Goal: Task Accomplishment & Management: Complete application form

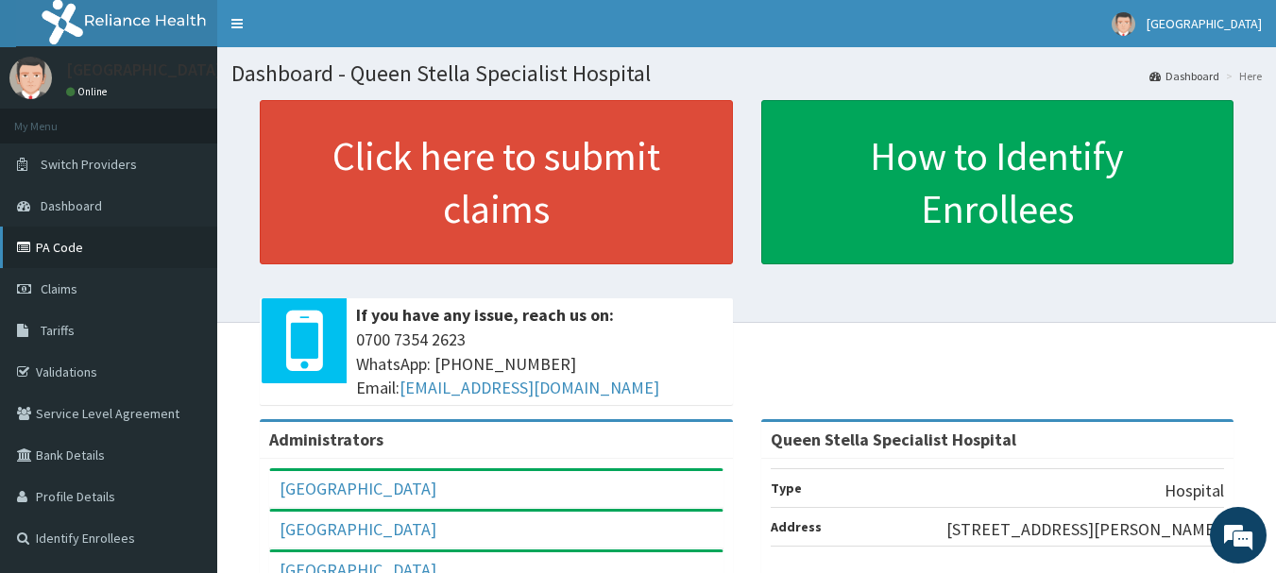
click at [110, 246] on link "PA Code" at bounding box center [108, 248] width 217 height 42
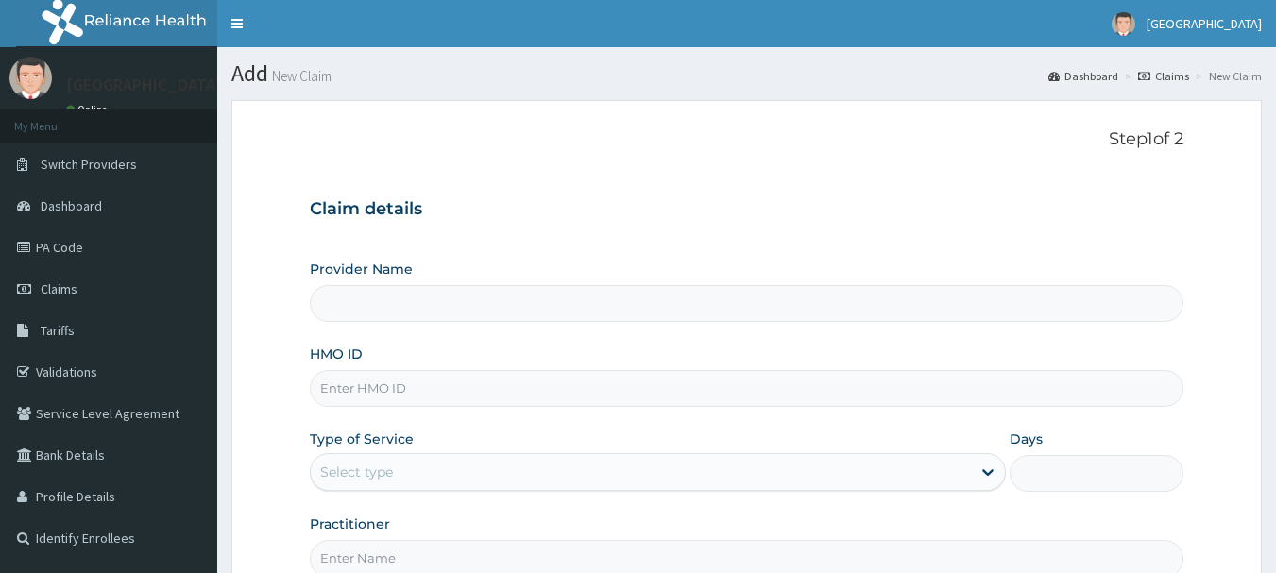
click at [349, 383] on input "HMO ID" at bounding box center [747, 388] width 875 height 37
type input "Queen Stella Specialist Hospital"
paste input "1071492"
type input "1"
paste input "CFM/10022/B"
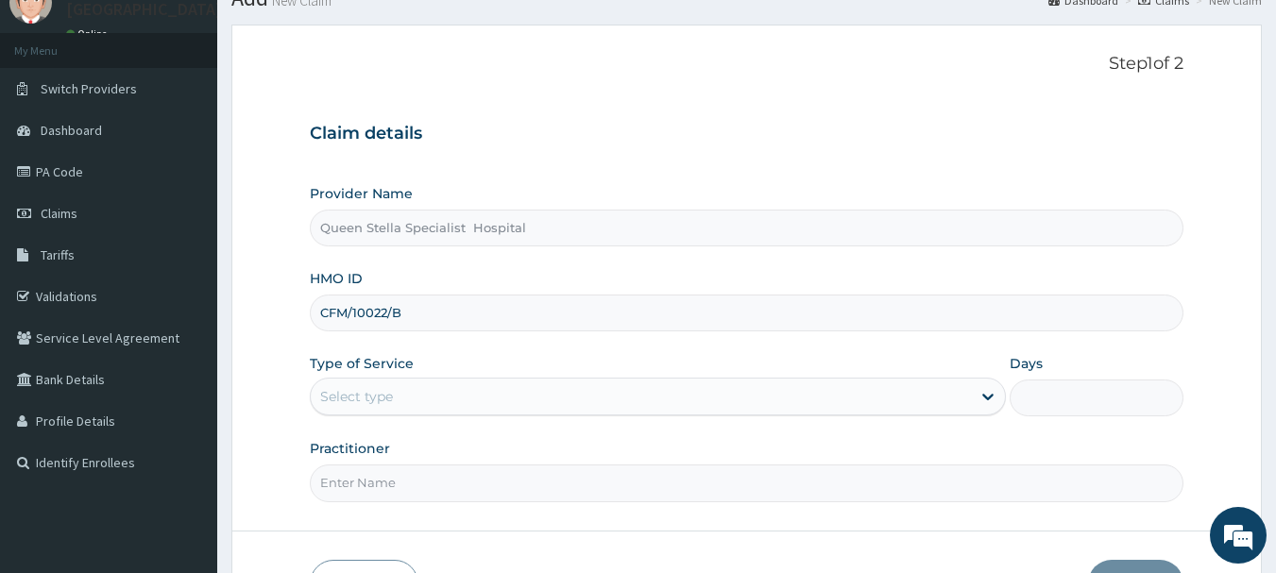
scroll to position [189, 0]
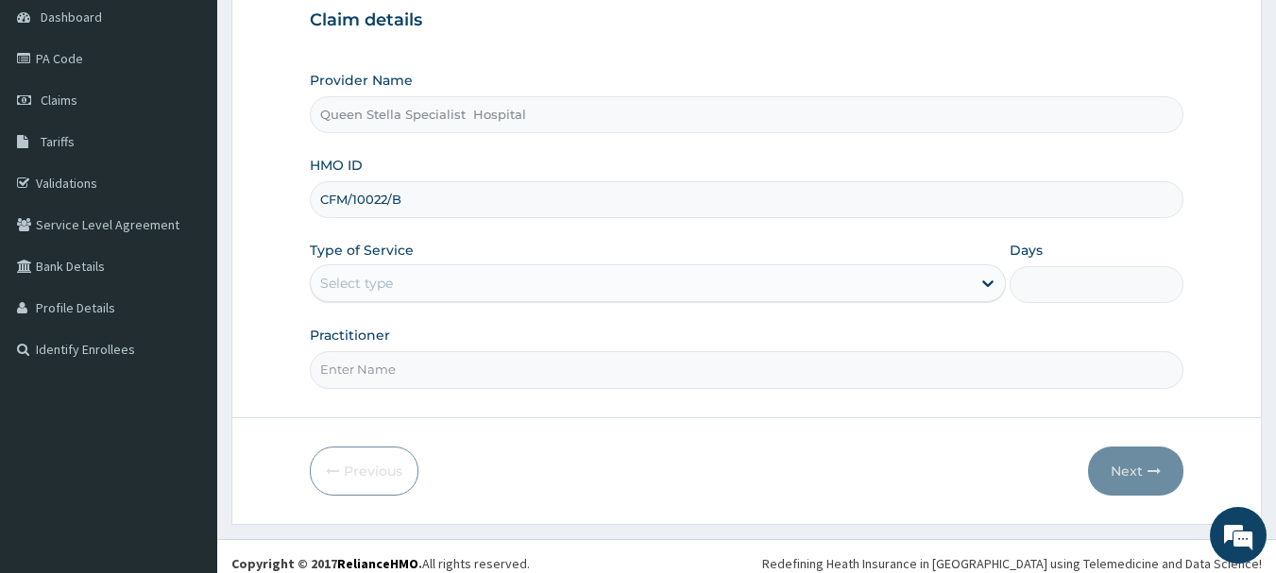
type input "CFM/10022/B"
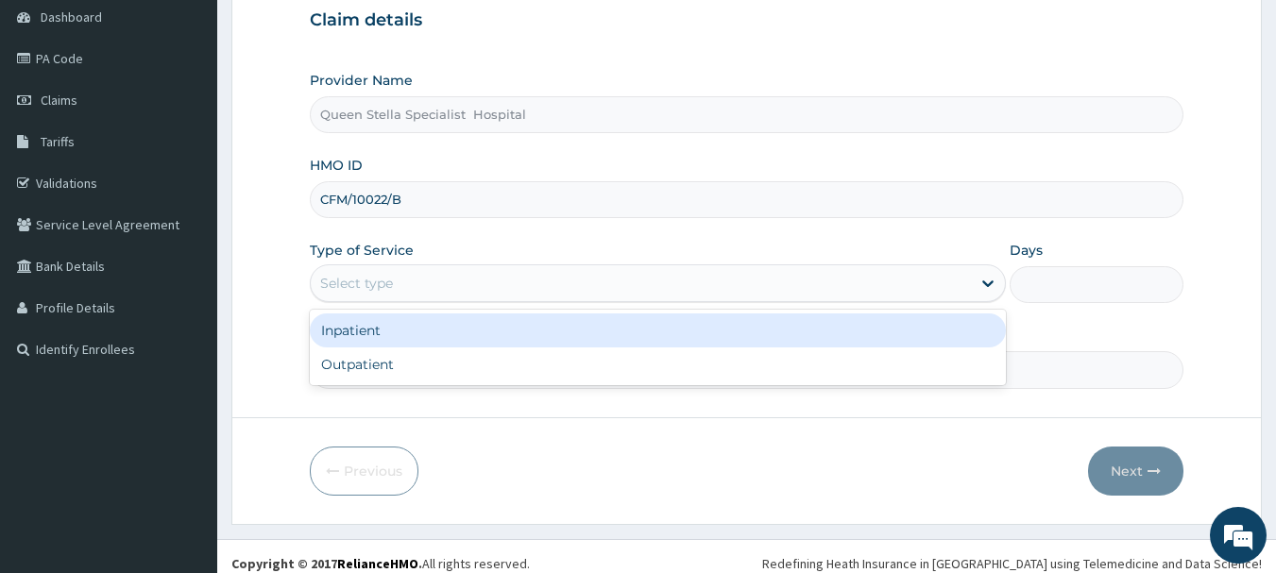
click at [430, 290] on div "Select type" at bounding box center [641, 283] width 660 height 30
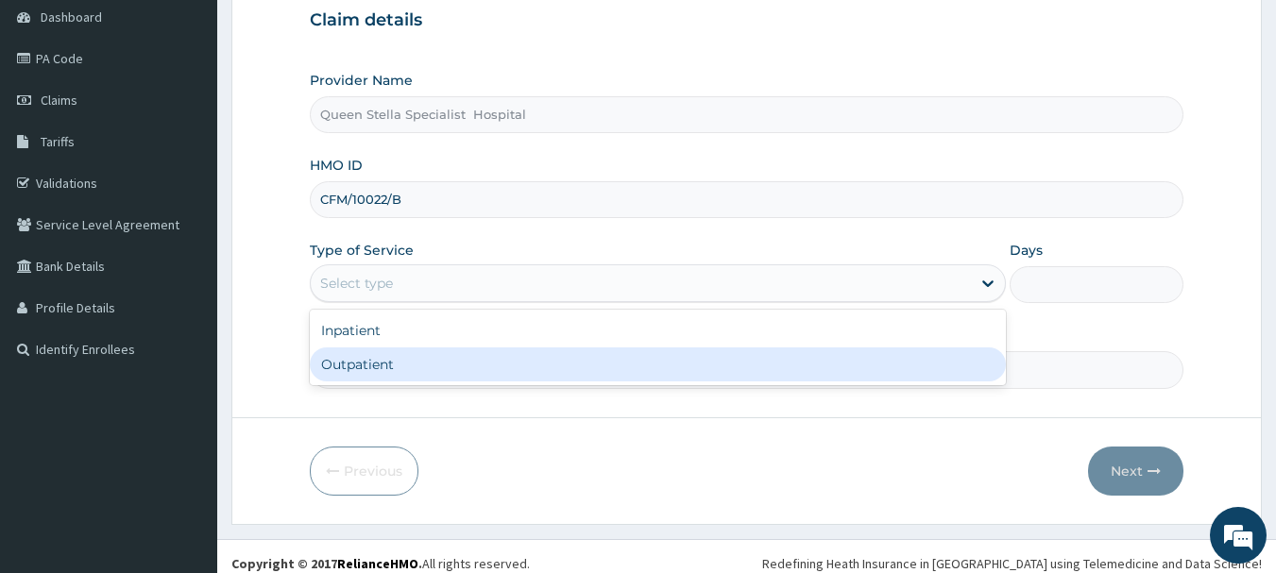
click at [440, 365] on div "Outpatient" at bounding box center [658, 365] width 696 height 34
type input "1"
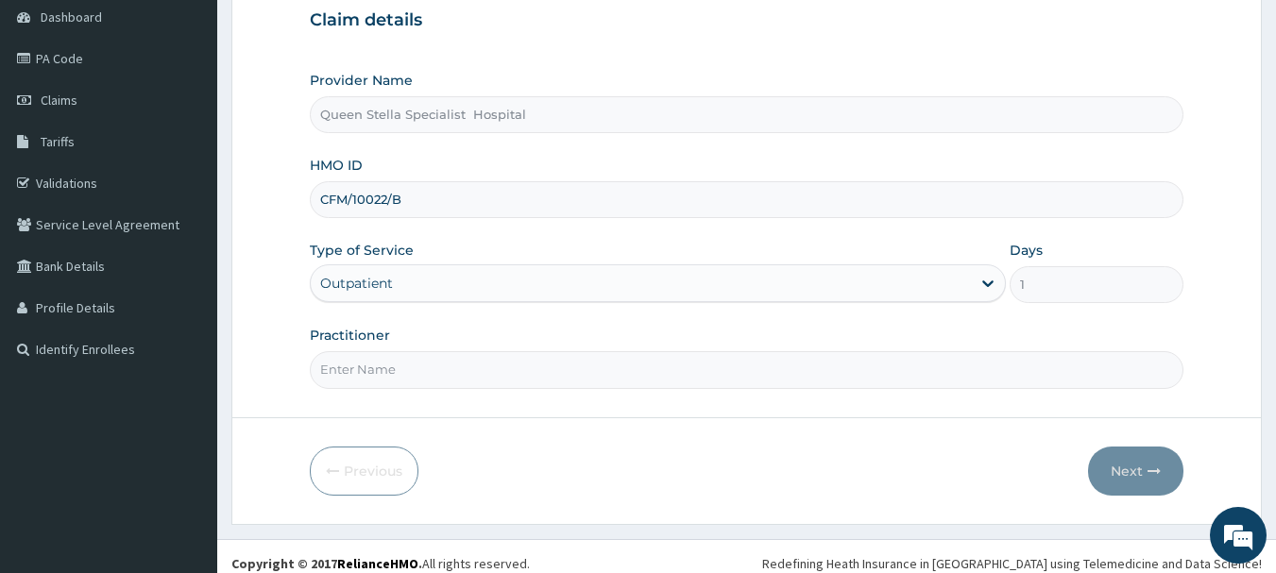
click at [442, 366] on input "Practitioner" at bounding box center [747, 369] width 875 height 37
type input "DR BASSSEY"
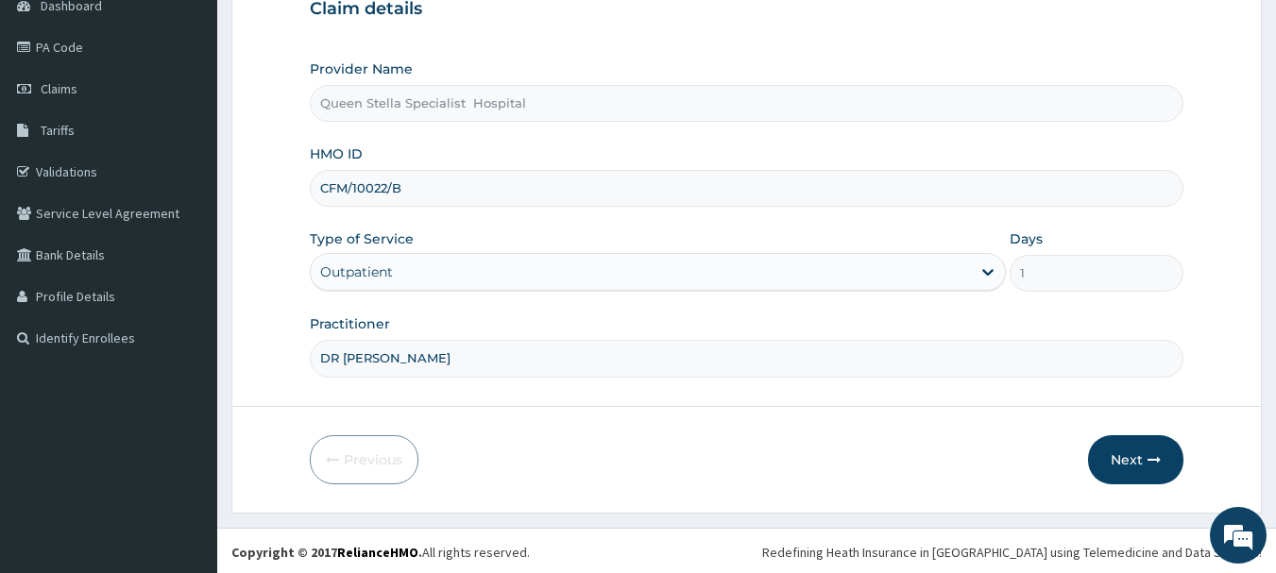
scroll to position [203, 0]
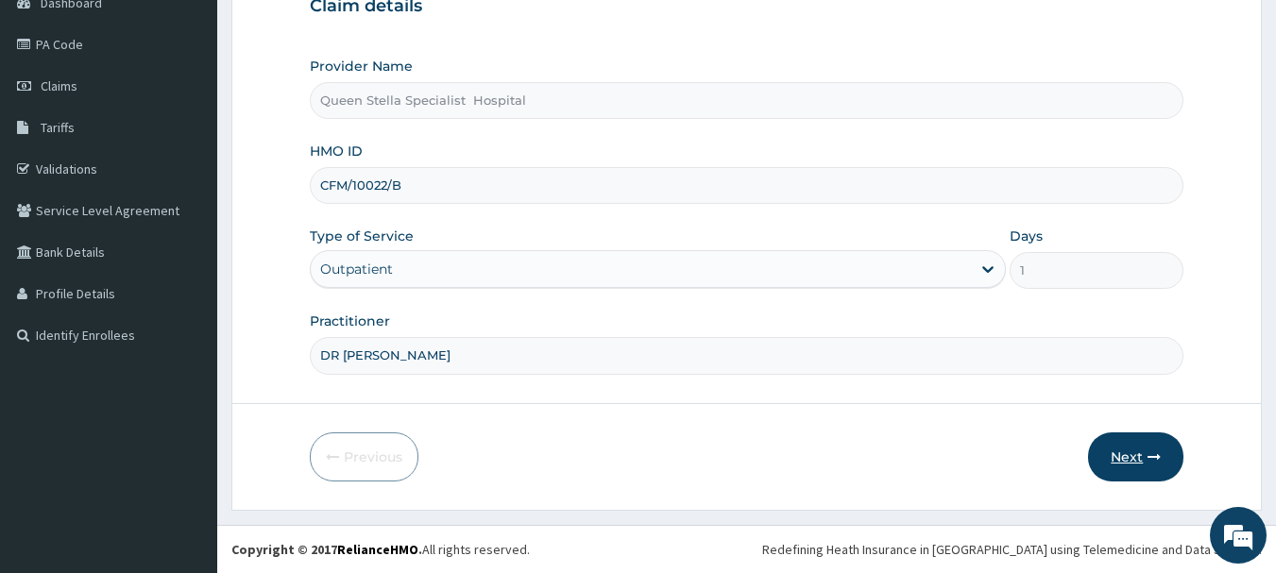
click at [1125, 458] on button "Next" at bounding box center [1135, 457] width 95 height 49
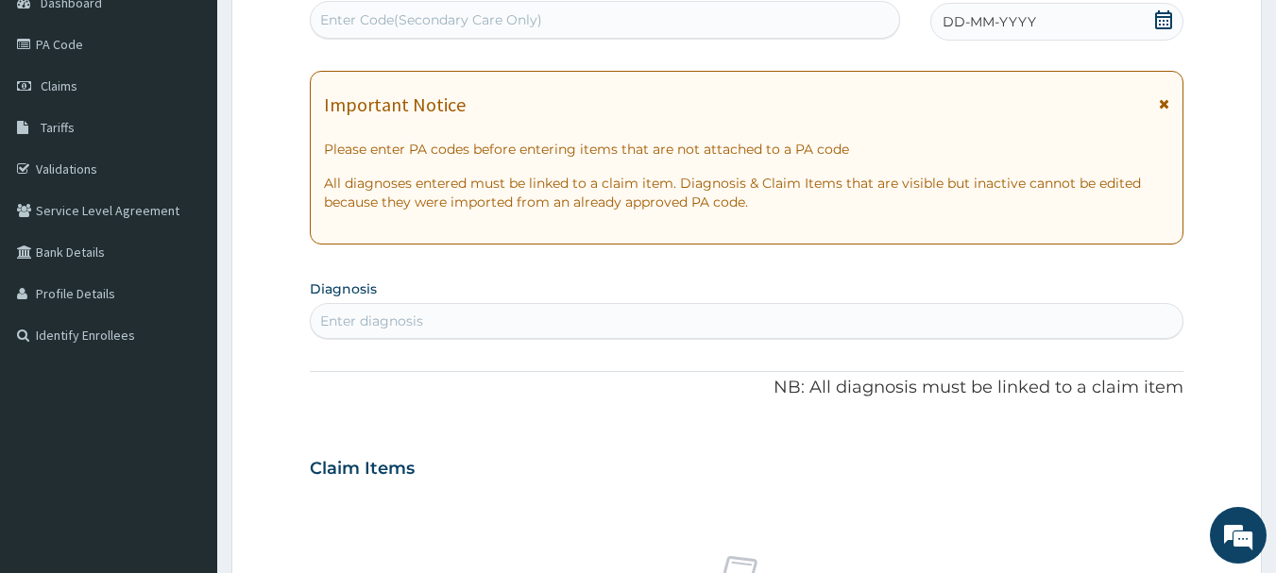
drag, startPoint x: 1165, startPoint y: 21, endPoint x: 1158, endPoint y: 30, distance: 12.1
click at [1165, 22] on icon at bounding box center [1163, 19] width 19 height 19
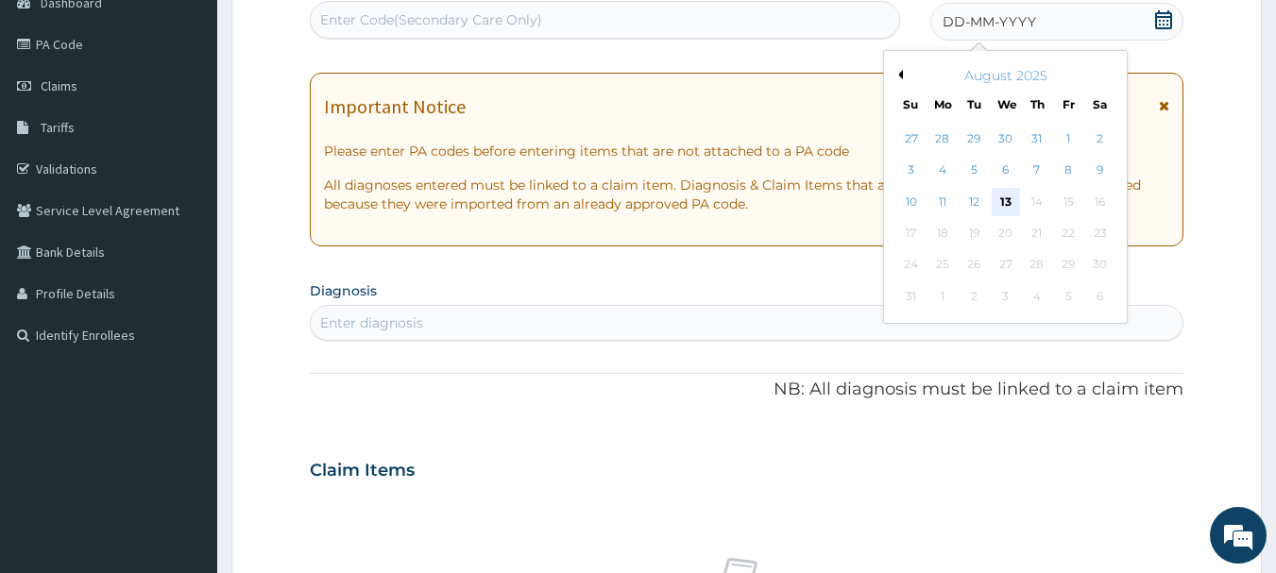
click at [1007, 196] on div "13" at bounding box center [1006, 202] width 28 height 28
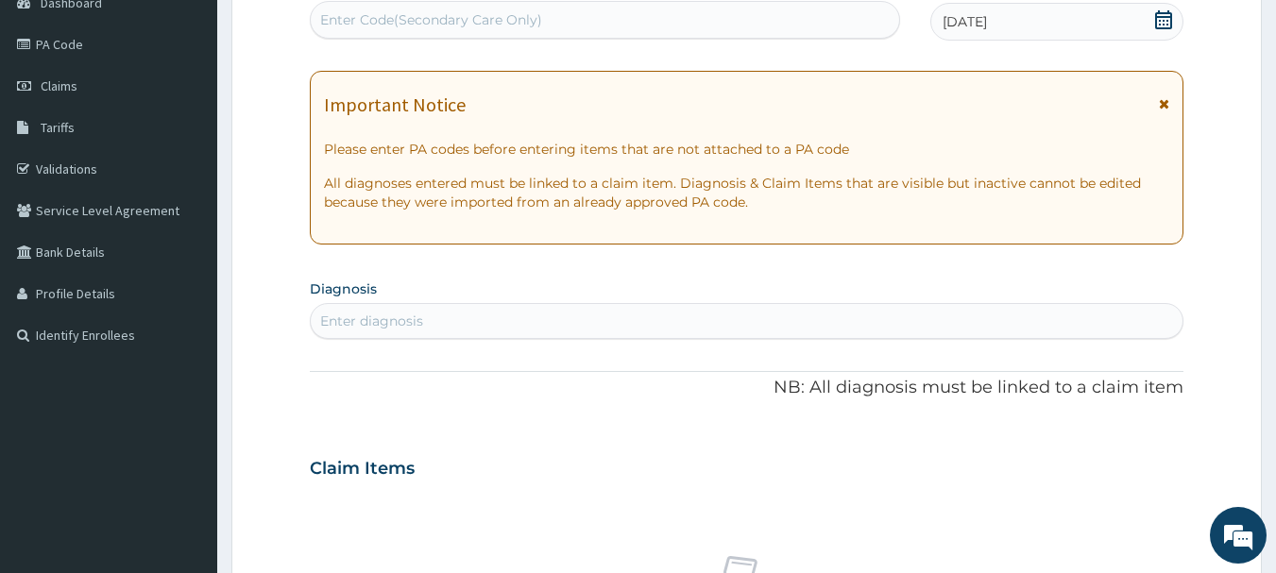
click at [422, 319] on div "Enter diagnosis" at bounding box center [371, 321] width 103 height 19
type input "PREGNANCY"
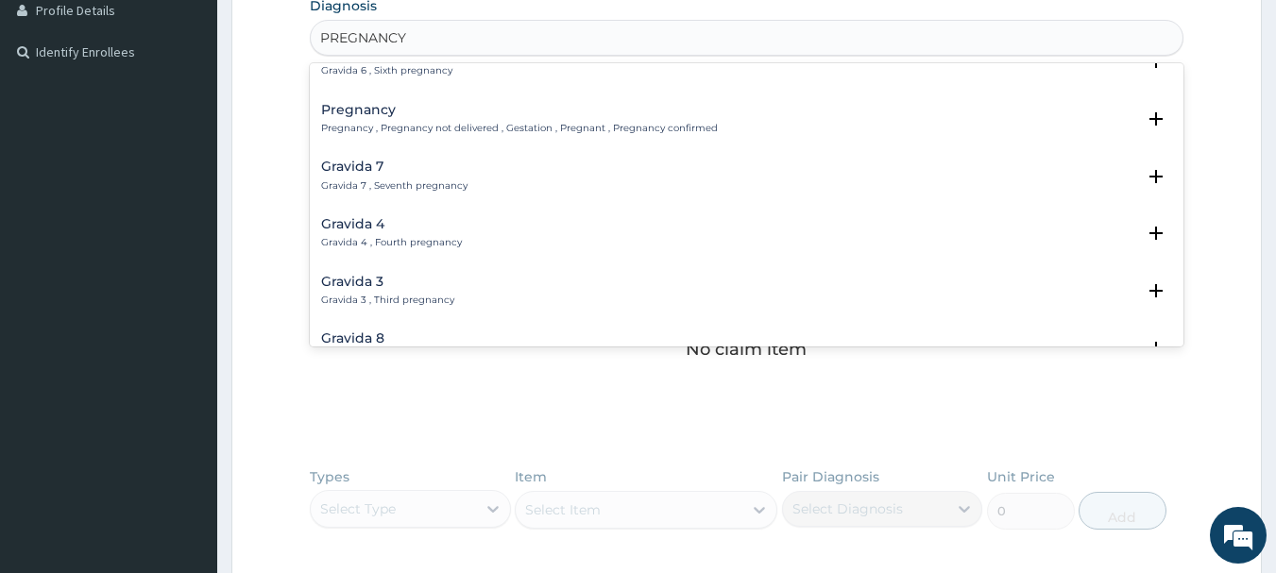
scroll to position [283, 0]
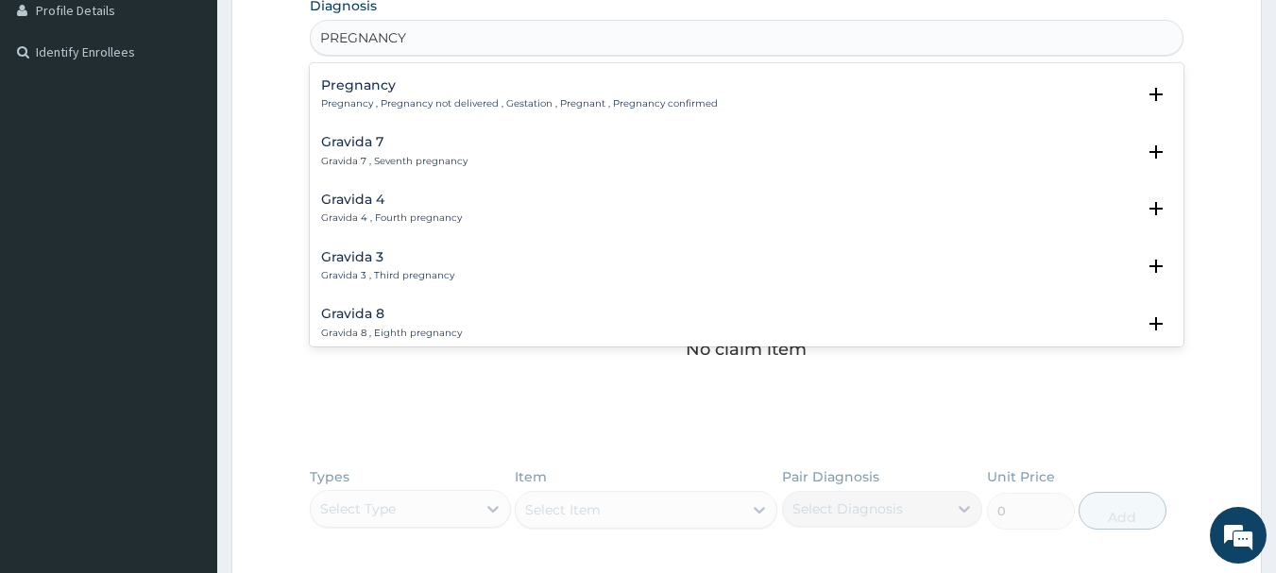
click at [468, 96] on div "Pregnancy Pregnancy , Pregnancy not delivered , Gestation , Pregnant , Pregnanc…" at bounding box center [519, 94] width 397 height 33
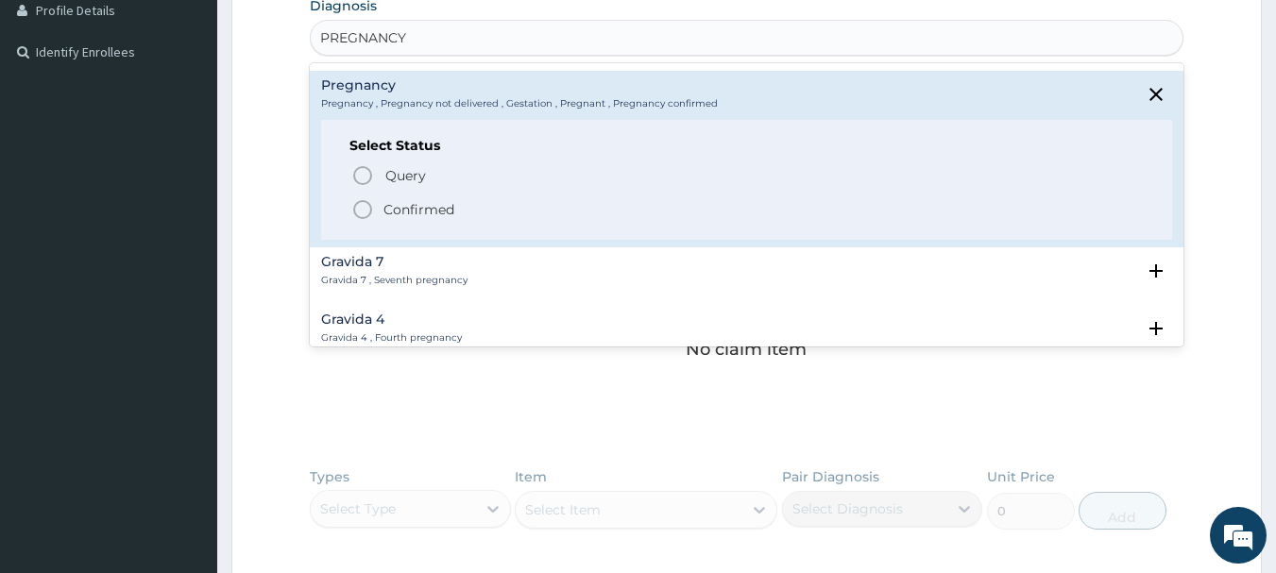
click at [360, 208] on icon "status option filled" at bounding box center [362, 209] width 23 height 23
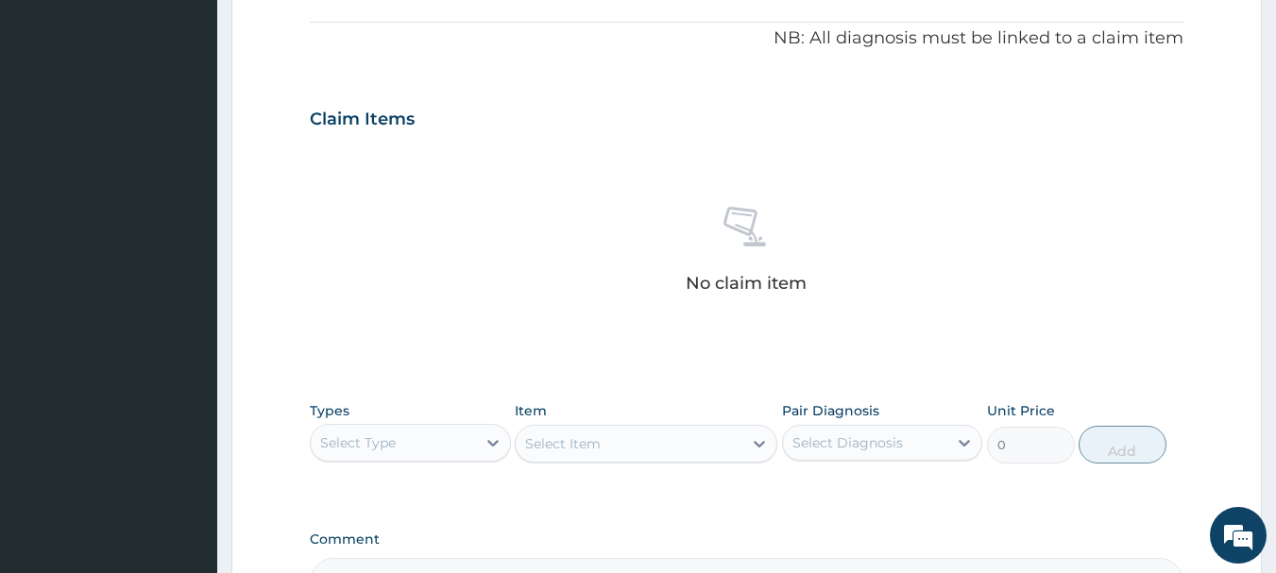
scroll to position [789, 0]
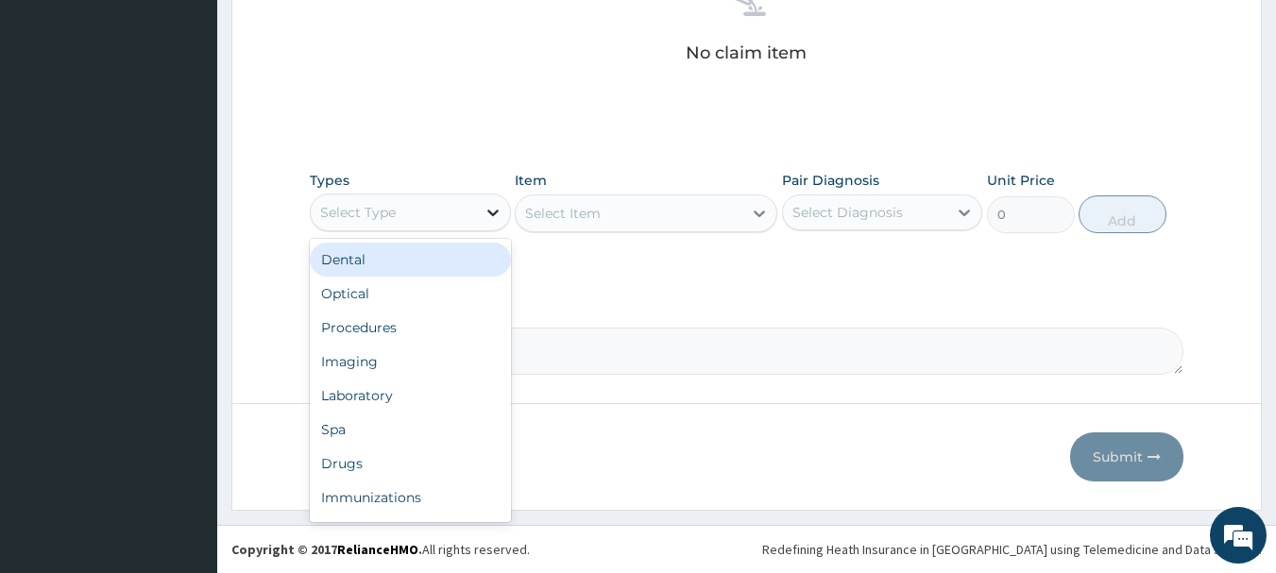
click at [487, 215] on icon at bounding box center [493, 212] width 19 height 19
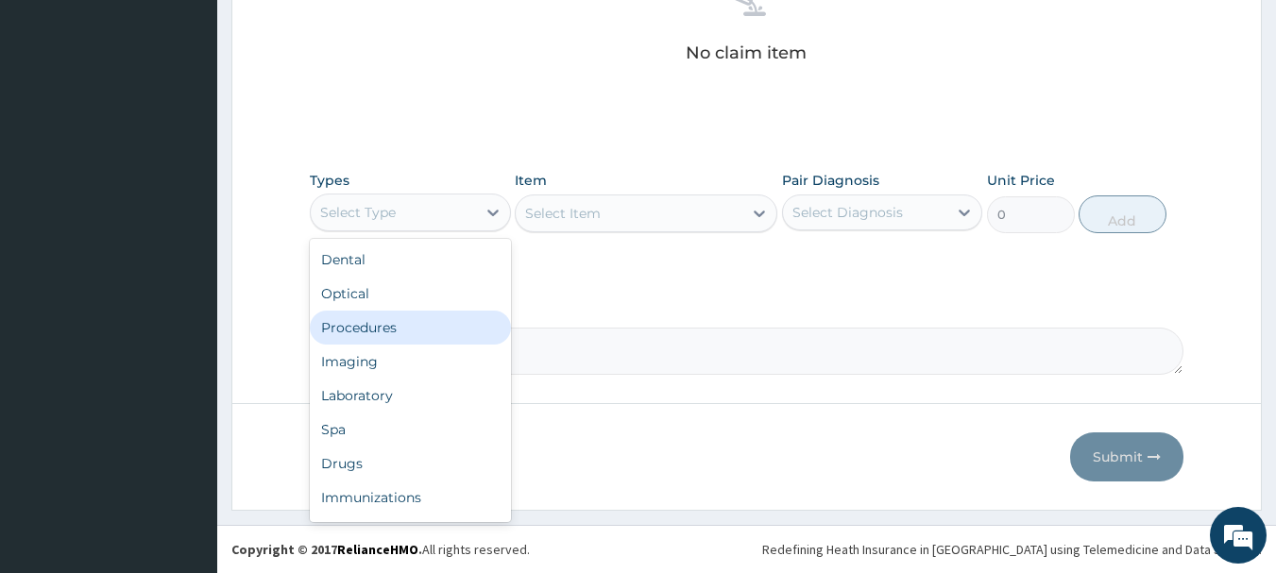
click at [456, 328] on div "Procedures" at bounding box center [410, 328] width 201 height 34
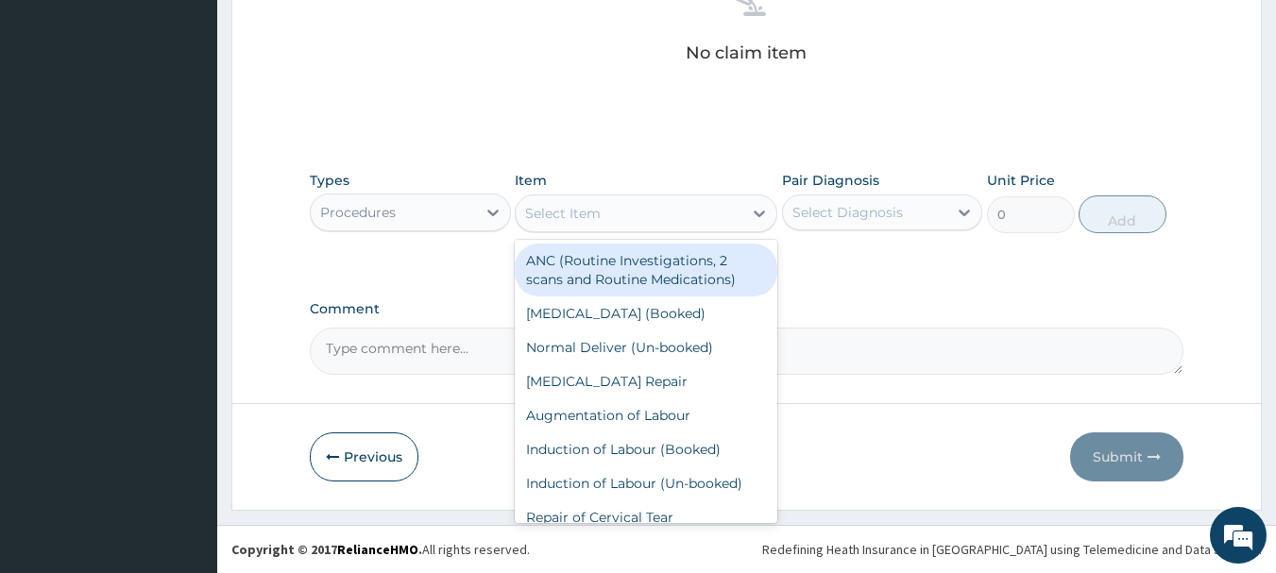
click at [613, 217] on div "Select Item" at bounding box center [629, 213] width 227 height 30
click at [633, 271] on div "ANC (Routine Investigations, 2 scans and Routine Medications)" at bounding box center [646, 270] width 263 height 53
type input "40000"
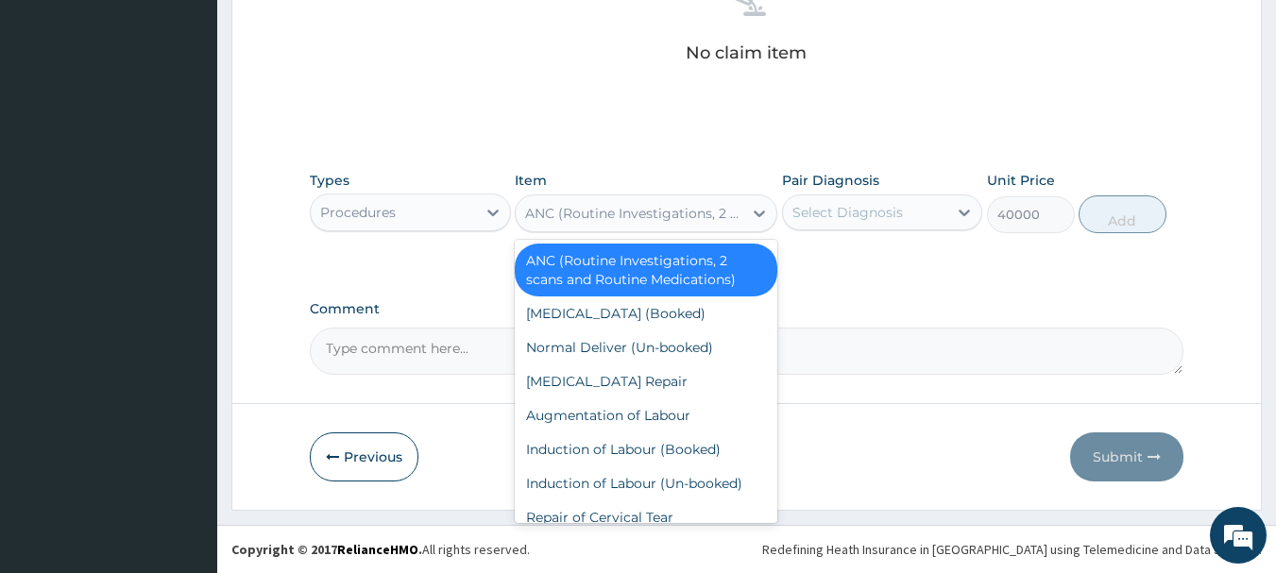
click at [668, 217] on div "ANC (Routine Investigations, 2 scans and Routine Medications)" at bounding box center [634, 213] width 219 height 19
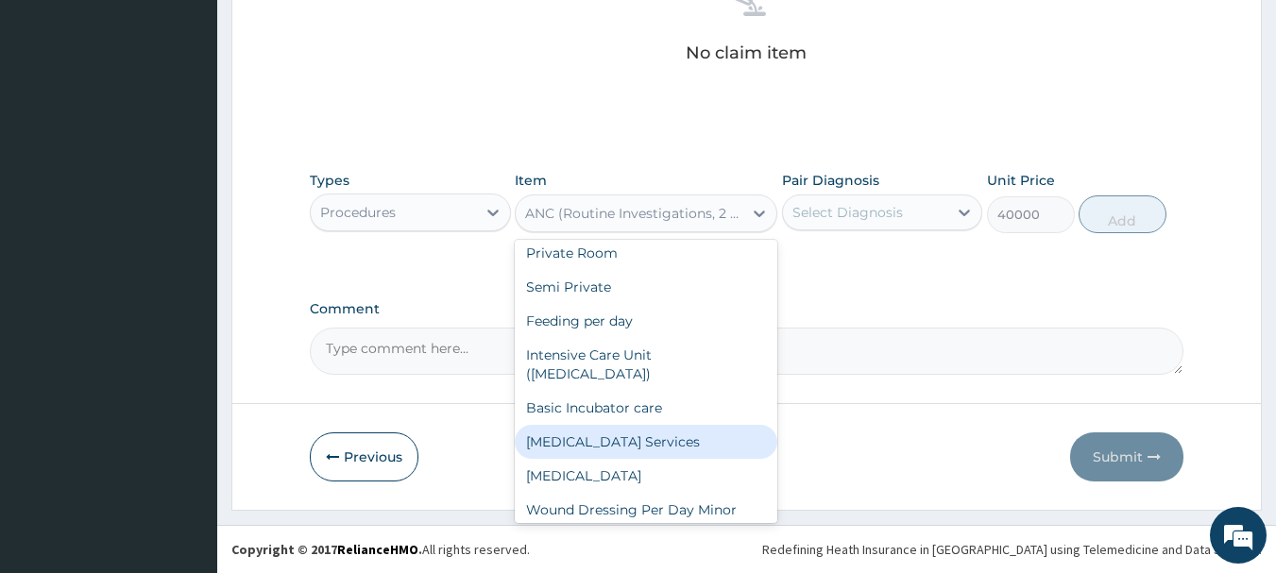
scroll to position [1133, 0]
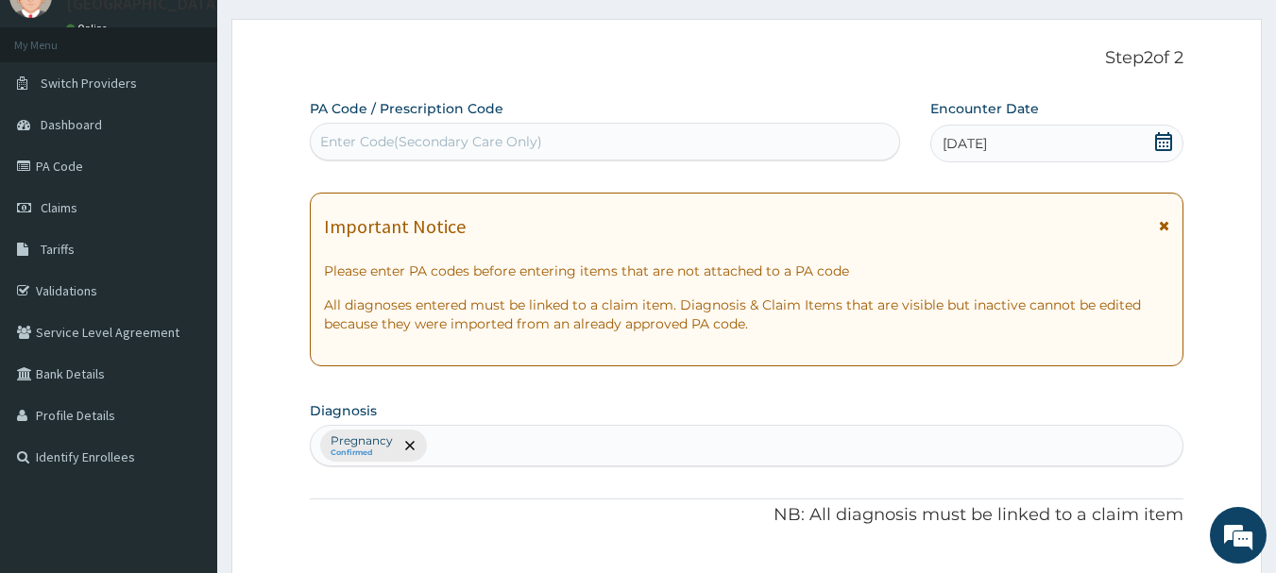
scroll to position [33, 0]
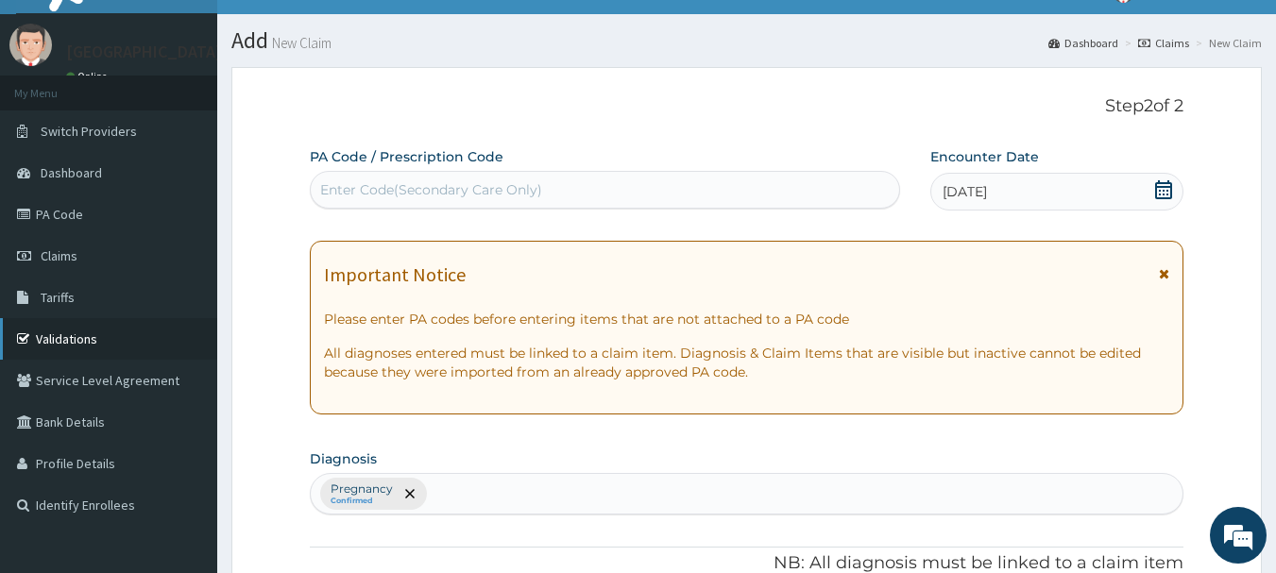
click at [67, 332] on link "Validations" at bounding box center [108, 339] width 217 height 42
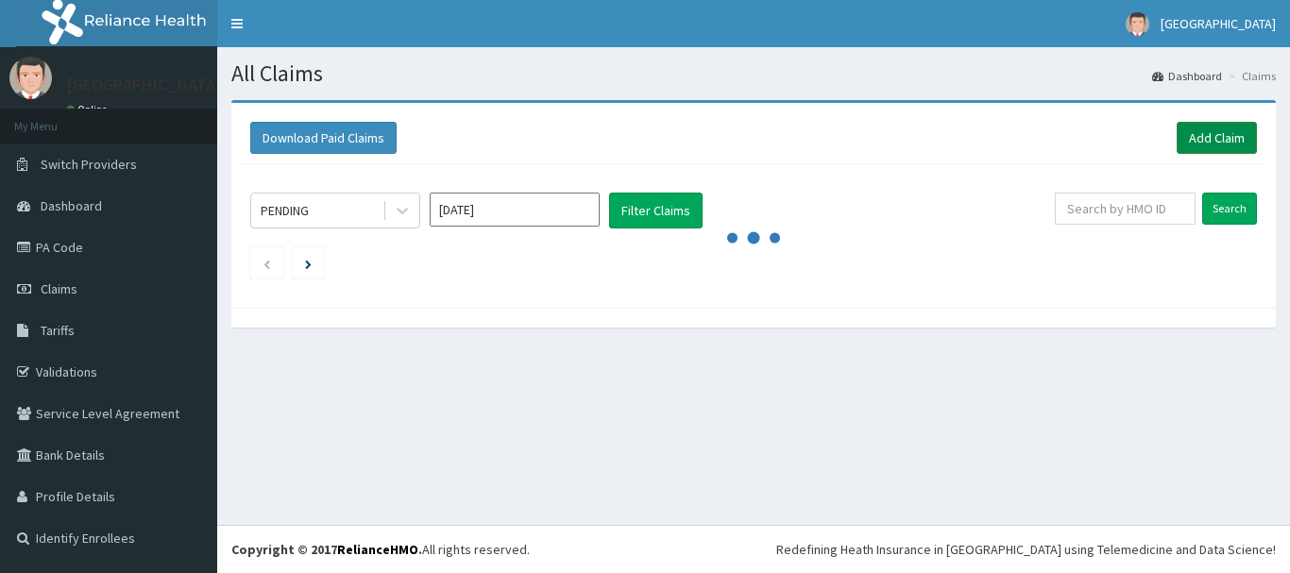
click at [1222, 136] on link "Add Claim" at bounding box center [1217, 138] width 80 height 32
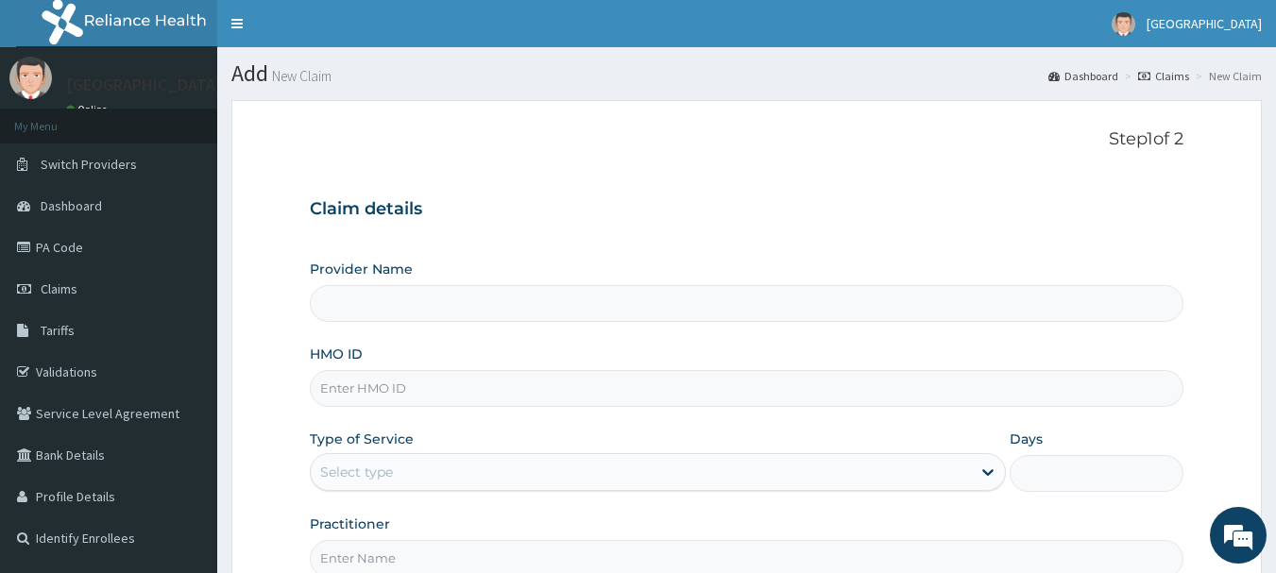
click at [338, 398] on input "HMO ID" at bounding box center [747, 388] width 875 height 37
paste input "LTI/10149/A"
type input "LTI/10149/A"
click at [469, 464] on div "Select type" at bounding box center [641, 472] width 660 height 30
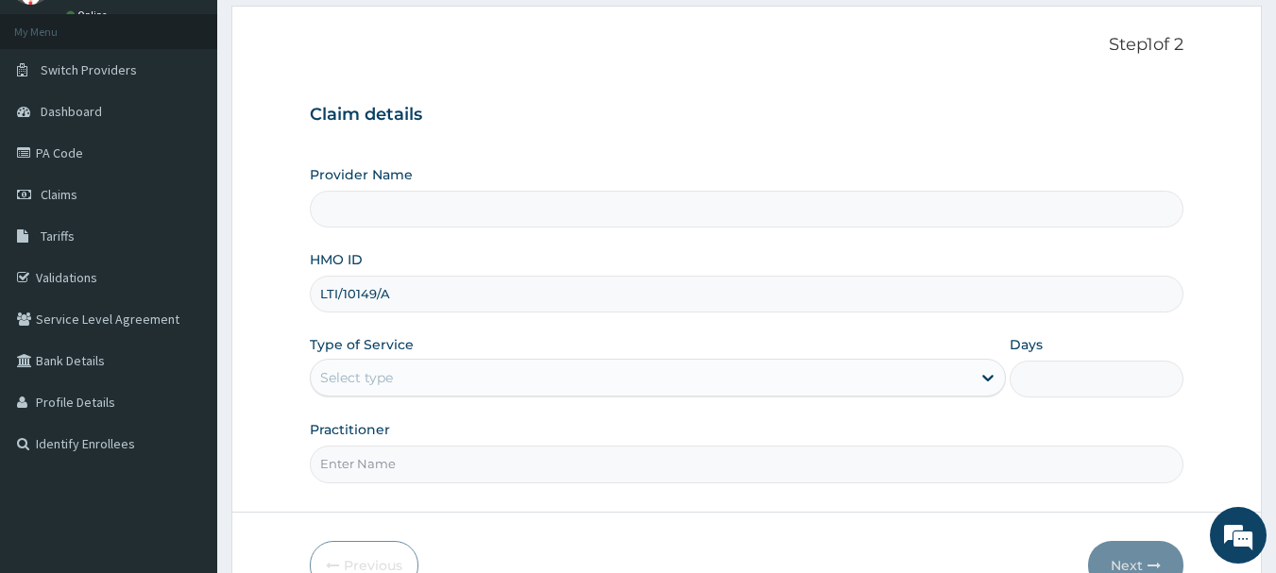
click at [759, 386] on div "Select type" at bounding box center [641, 378] width 660 height 30
click at [759, 384] on div "Select type" at bounding box center [641, 378] width 660 height 30
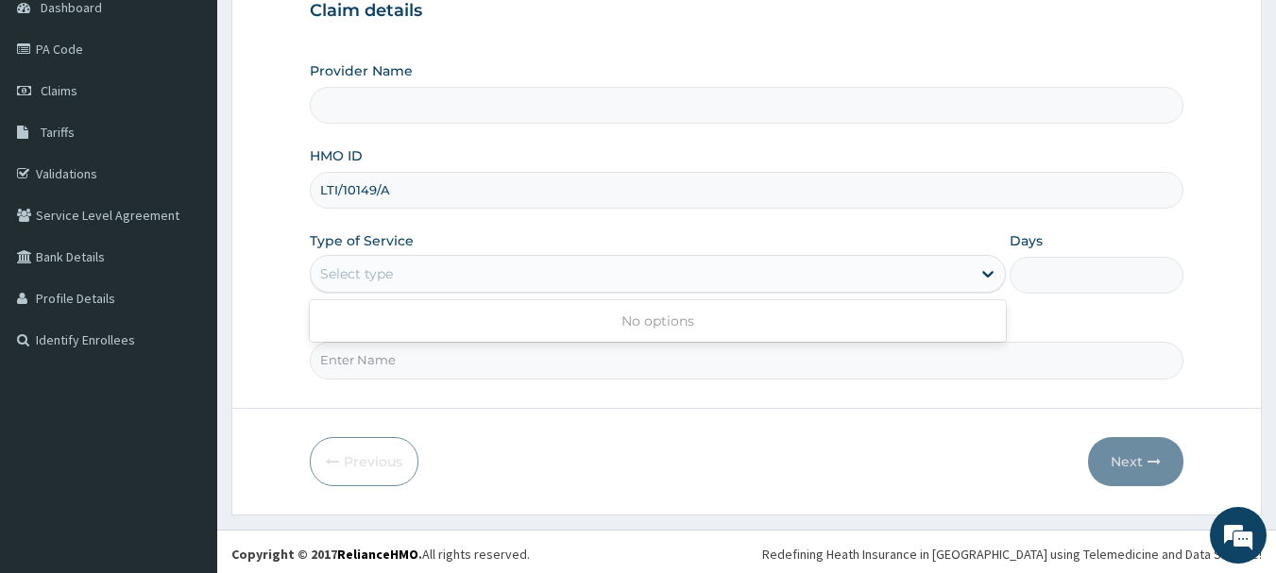
scroll to position [203, 0]
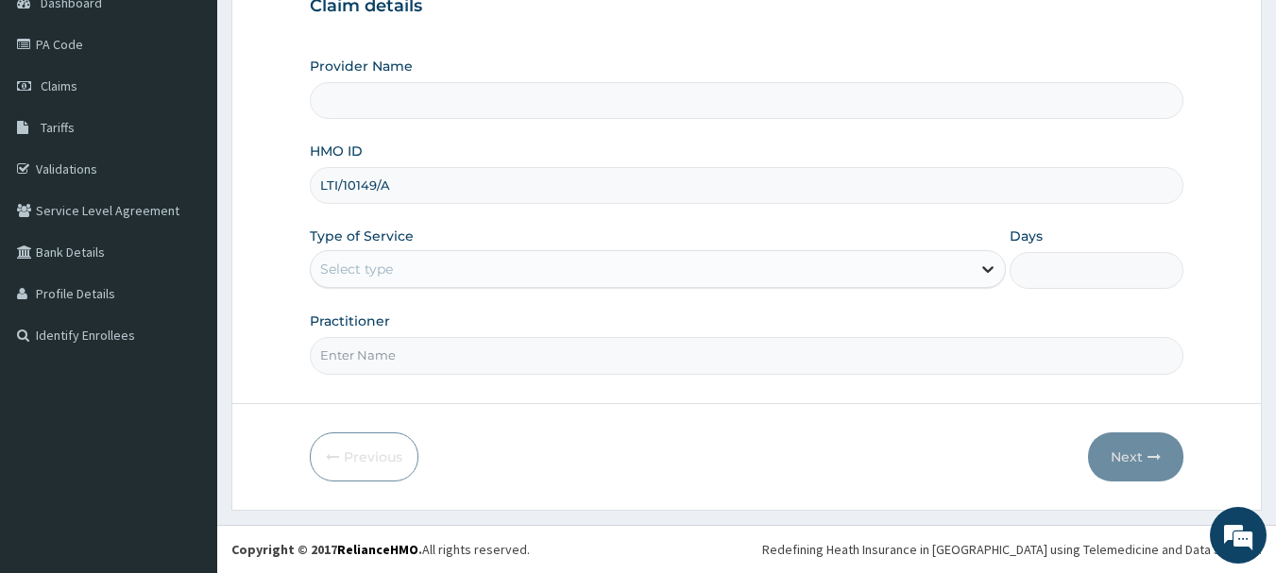
click at [990, 263] on icon at bounding box center [987, 269] width 19 height 19
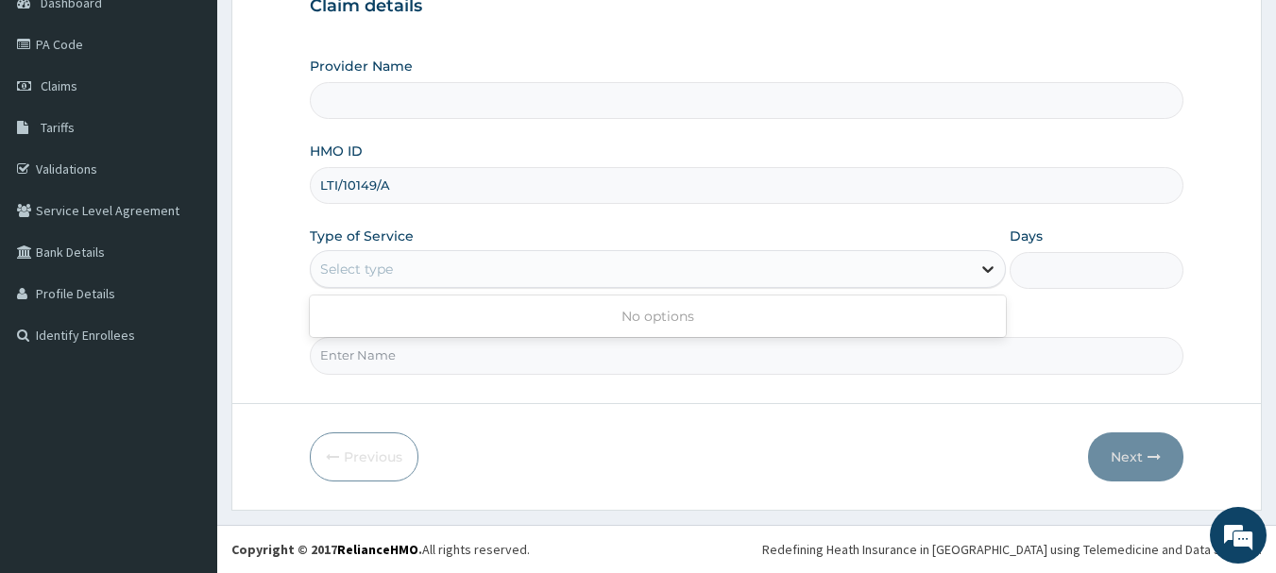
click at [990, 263] on icon at bounding box center [987, 269] width 19 height 19
click at [989, 270] on icon at bounding box center [987, 269] width 19 height 19
click at [989, 271] on icon at bounding box center [987, 270] width 11 height 7
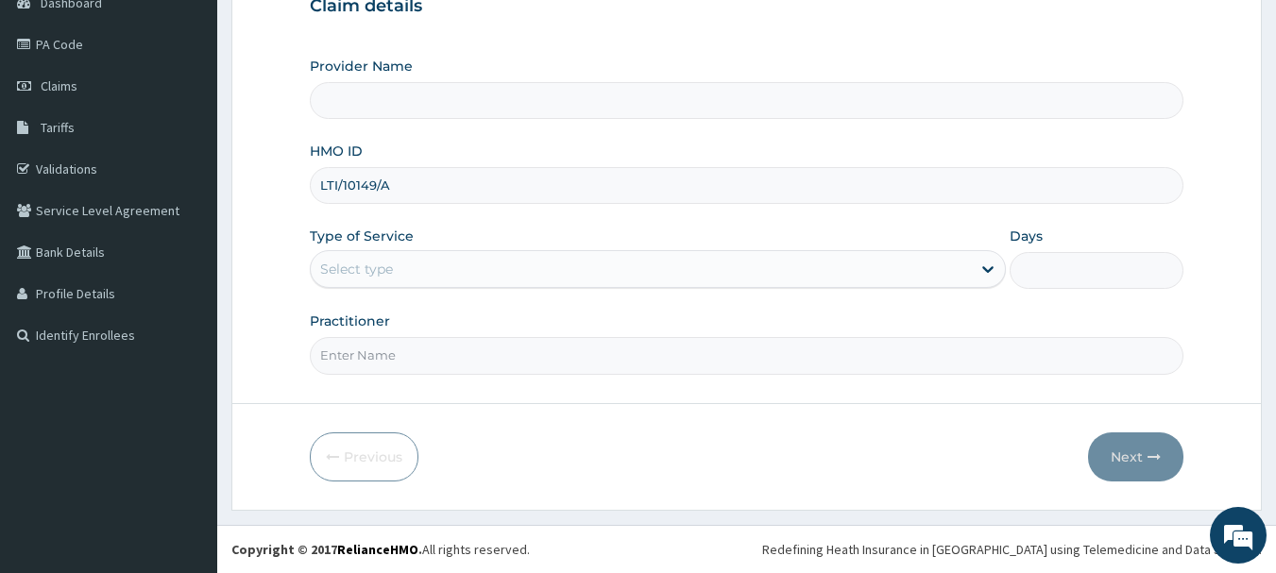
type input "Queen Stella Specialist Hospital"
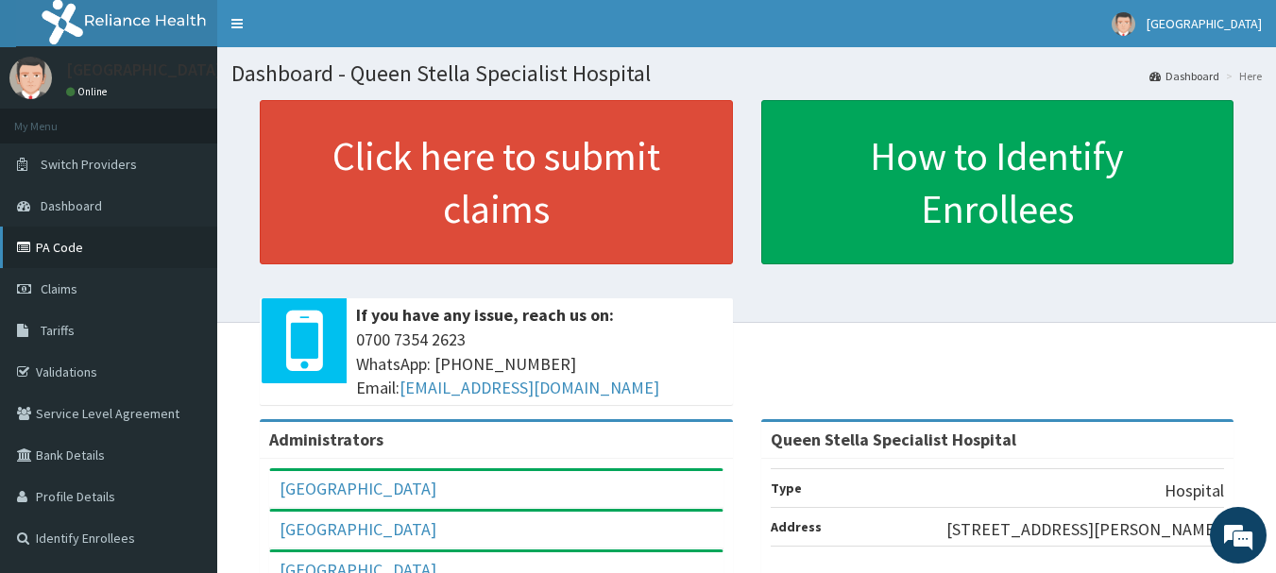
click at [105, 246] on link "PA Code" at bounding box center [108, 248] width 217 height 42
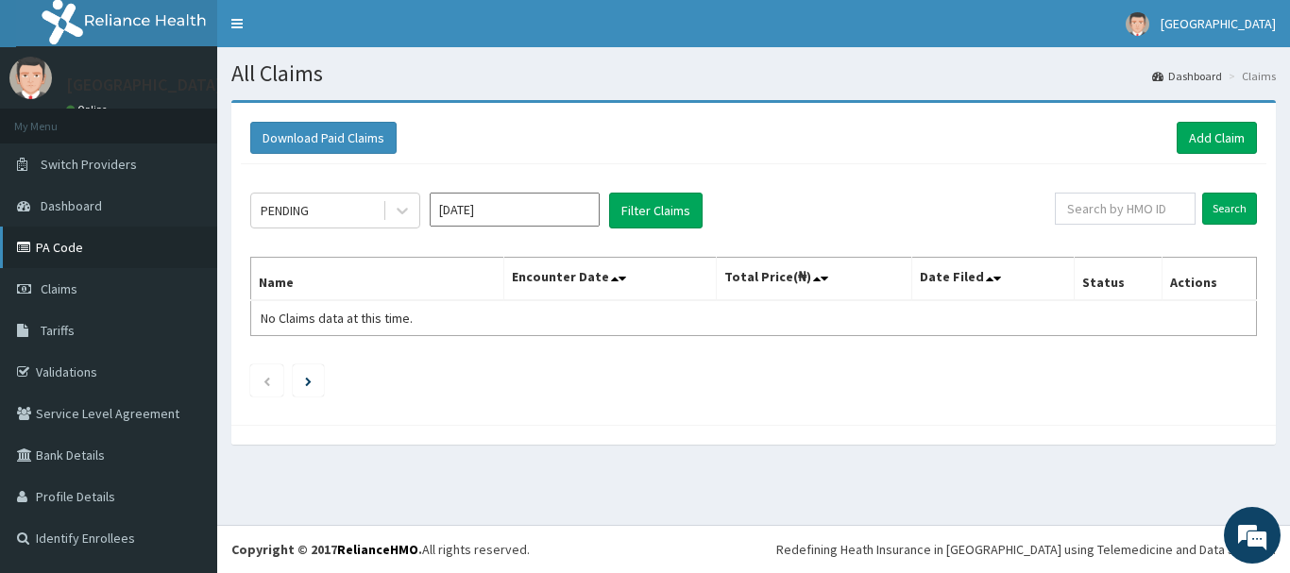
click at [62, 249] on link "PA Code" at bounding box center [108, 248] width 217 height 42
click at [1212, 137] on link "Add Claim" at bounding box center [1217, 138] width 80 height 32
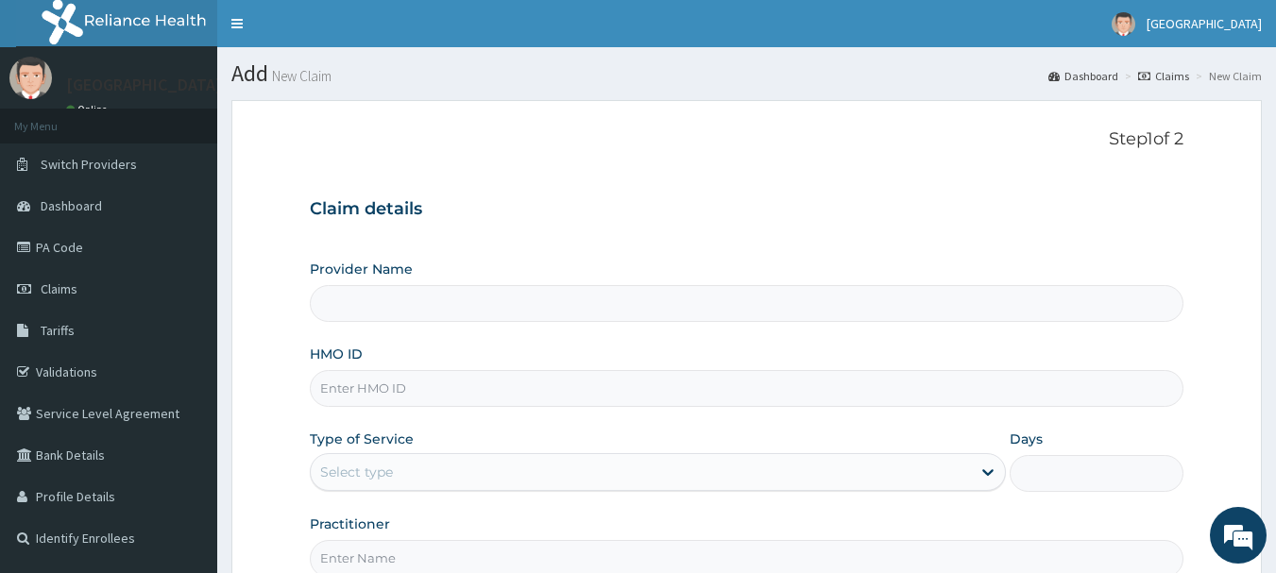
type input "Queen Stella Specialist Hospital"
click at [423, 389] on input "HMO ID" at bounding box center [747, 388] width 875 height 37
type input "LTI/10149/A"
click at [677, 470] on div "Select type" at bounding box center [641, 472] width 660 height 30
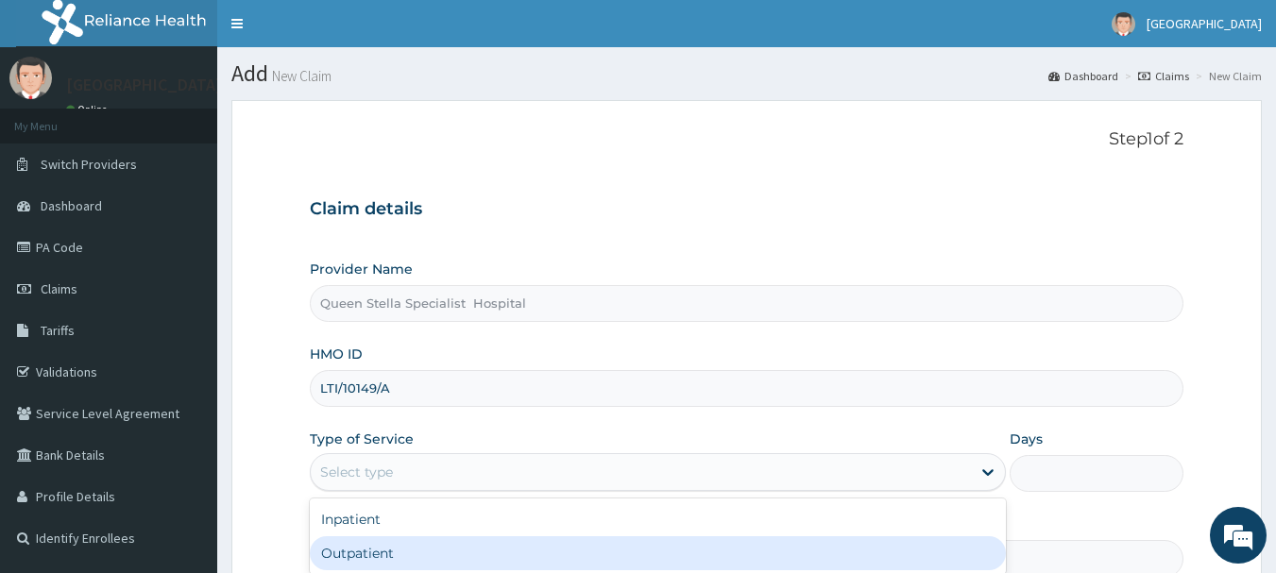
click at [669, 545] on div "Outpatient" at bounding box center [658, 553] width 696 height 34
type input "1"
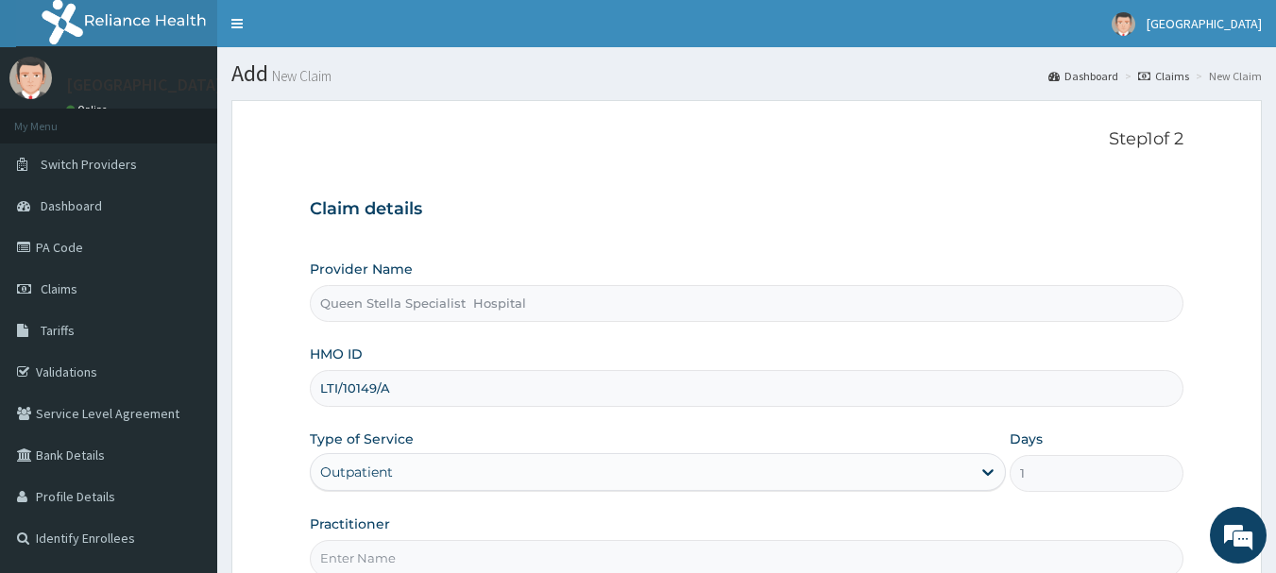
scroll to position [94, 0]
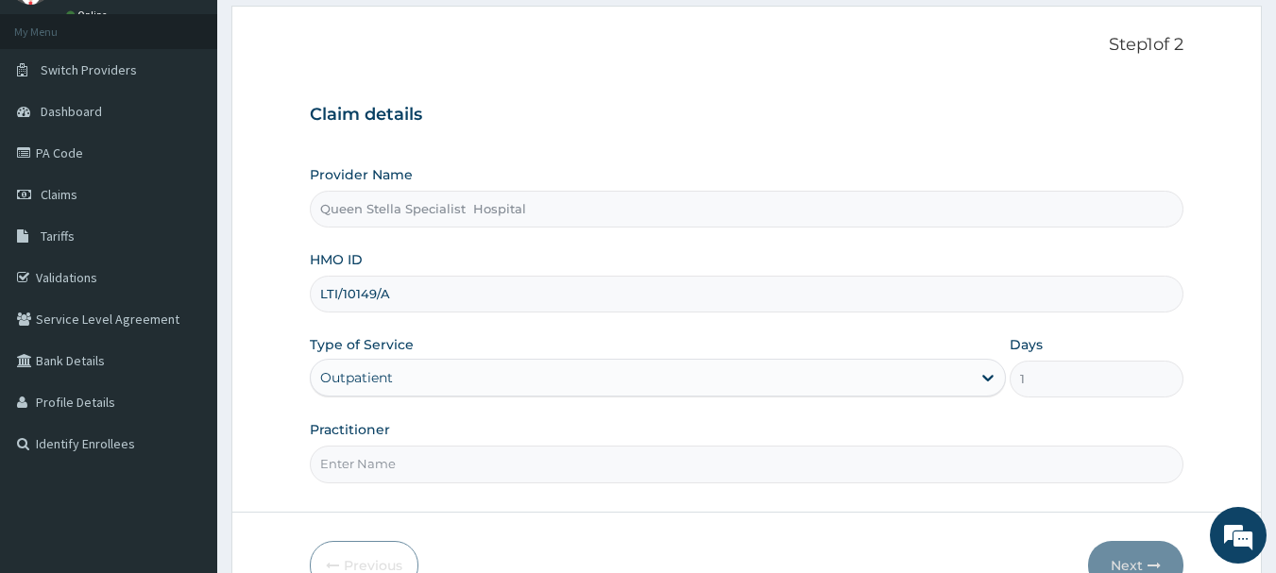
click at [619, 456] on input "Practitioner" at bounding box center [747, 464] width 875 height 37
type input "DR [PERSON_NAME]"
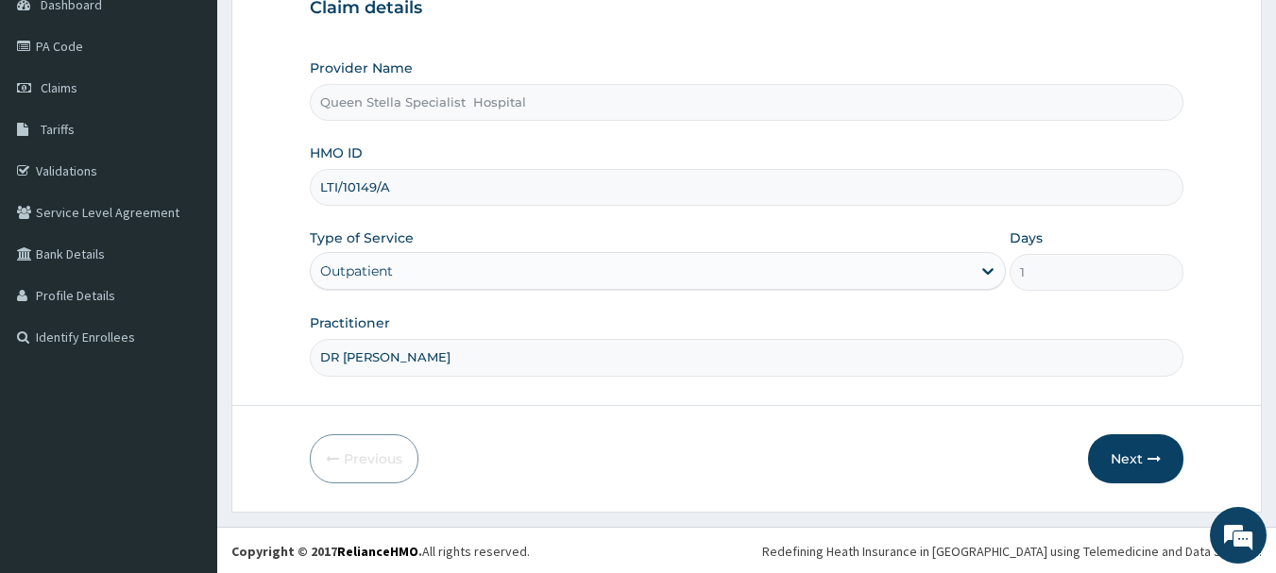
scroll to position [203, 0]
click at [1117, 453] on button "Next" at bounding box center [1135, 457] width 95 height 49
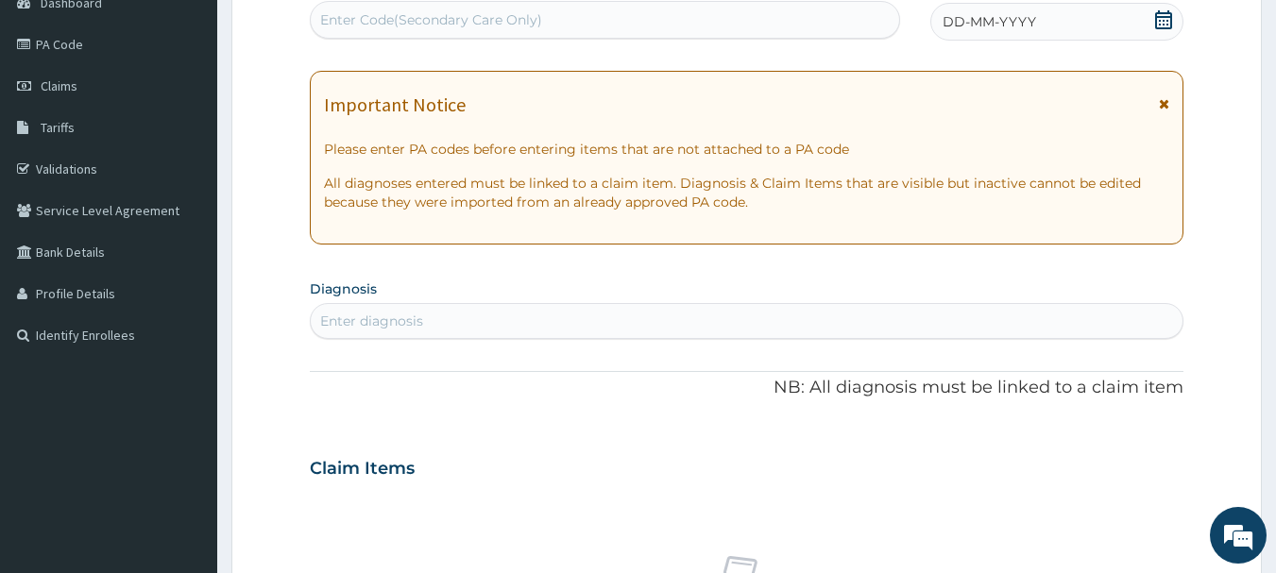
drag, startPoint x: 1160, startPoint y: 9, endPoint x: 1160, endPoint y: 28, distance: 18.9
click at [1160, 12] on icon at bounding box center [1163, 19] width 19 height 19
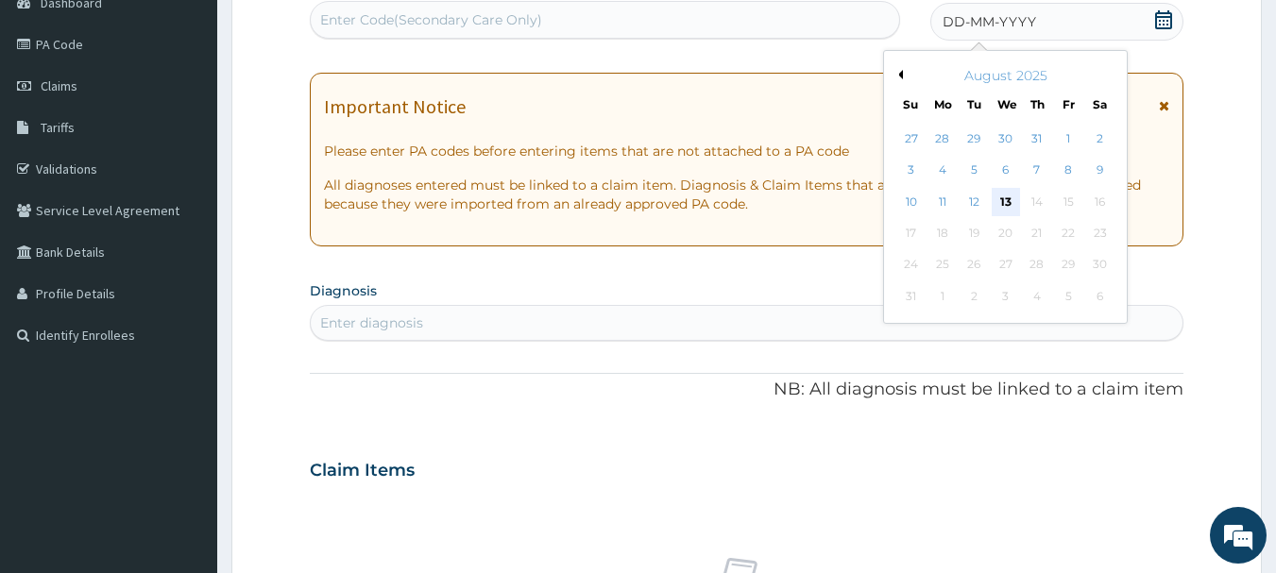
click at [1012, 200] on div "13" at bounding box center [1006, 202] width 28 height 28
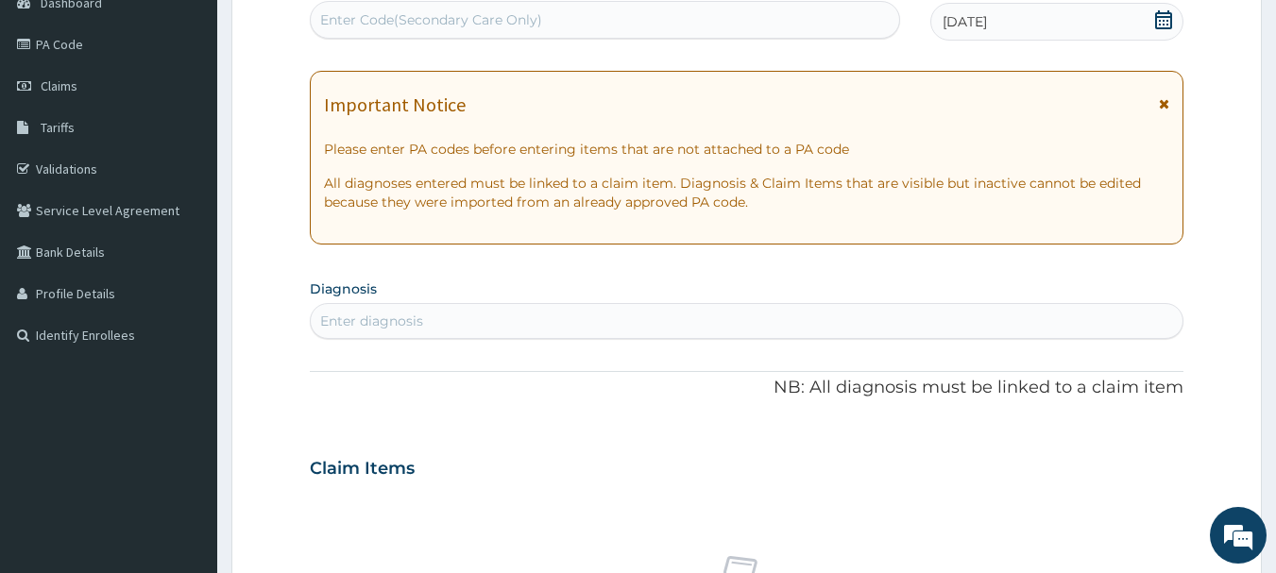
click at [576, 8] on div "Enter Code(Secondary Care Only)" at bounding box center [605, 20] width 589 height 30
paste input "PA/21B338"
type input "PA/21B338"
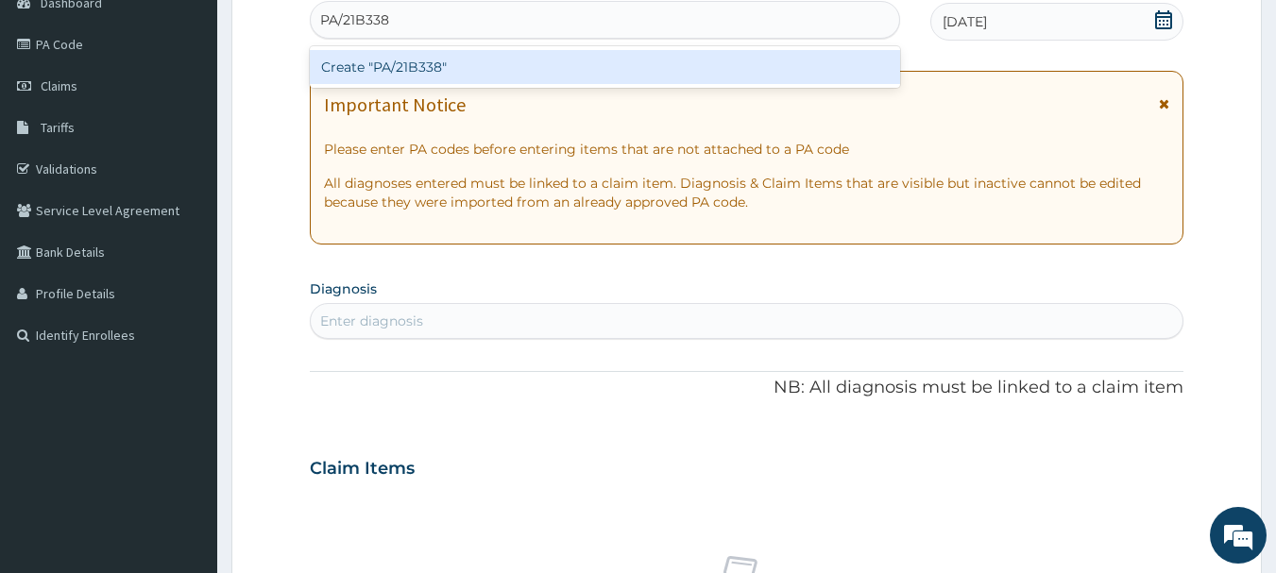
click at [465, 58] on div "Create "PA/21B338"" at bounding box center [605, 67] width 591 height 34
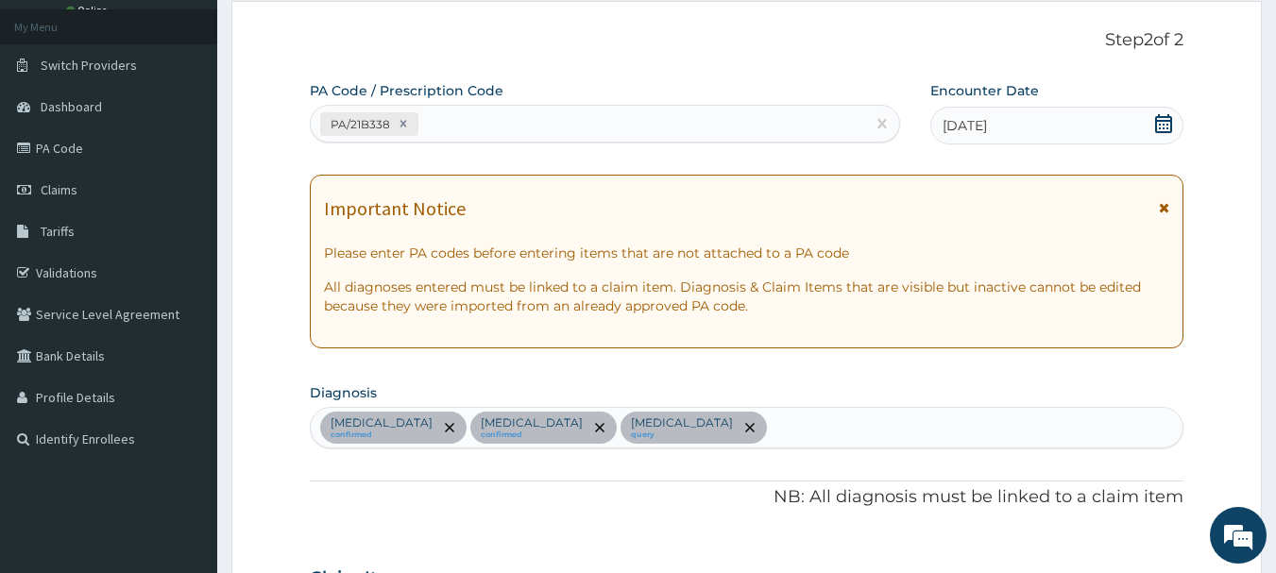
scroll to position [0, 0]
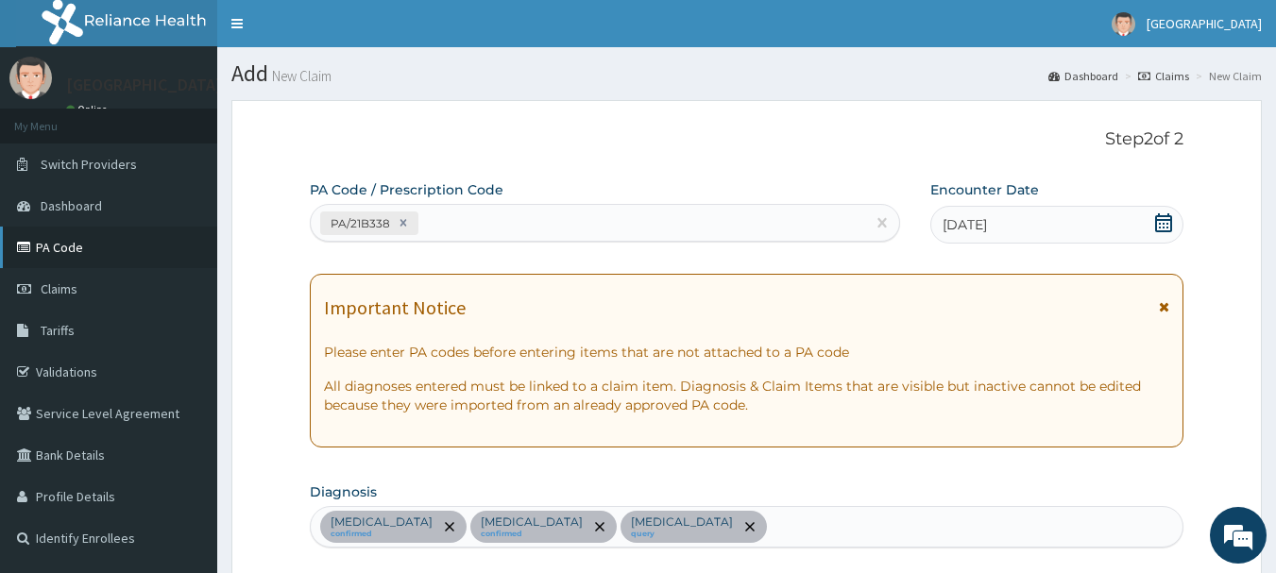
click at [71, 250] on link "PA Code" at bounding box center [108, 248] width 217 height 42
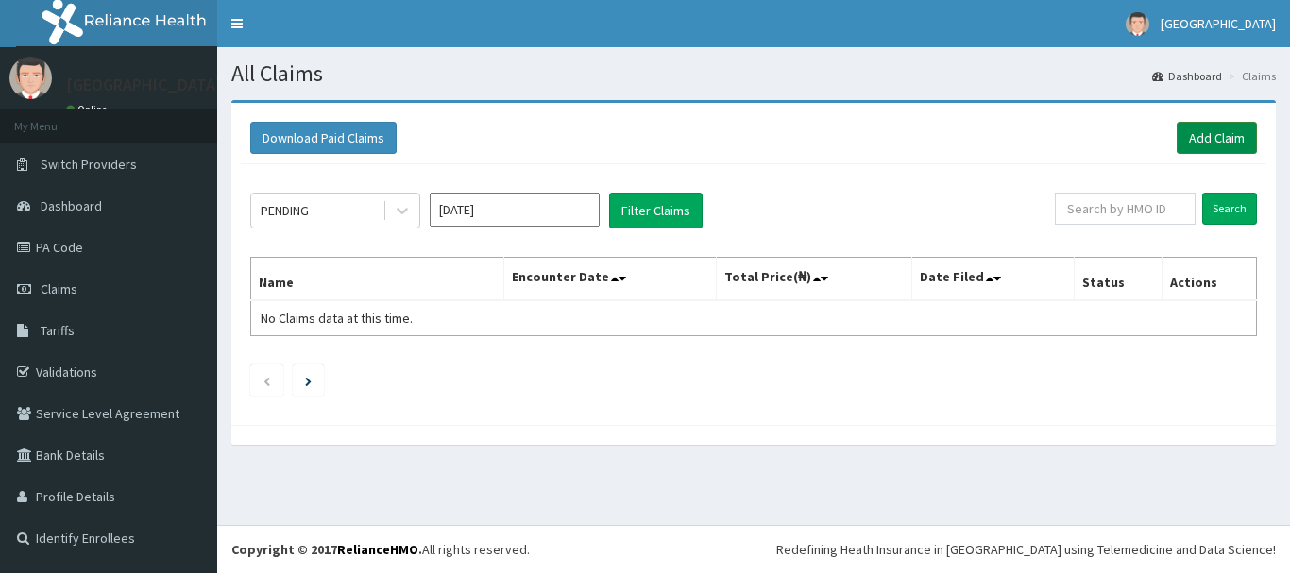
click at [1191, 136] on link "Add Claim" at bounding box center [1217, 138] width 80 height 32
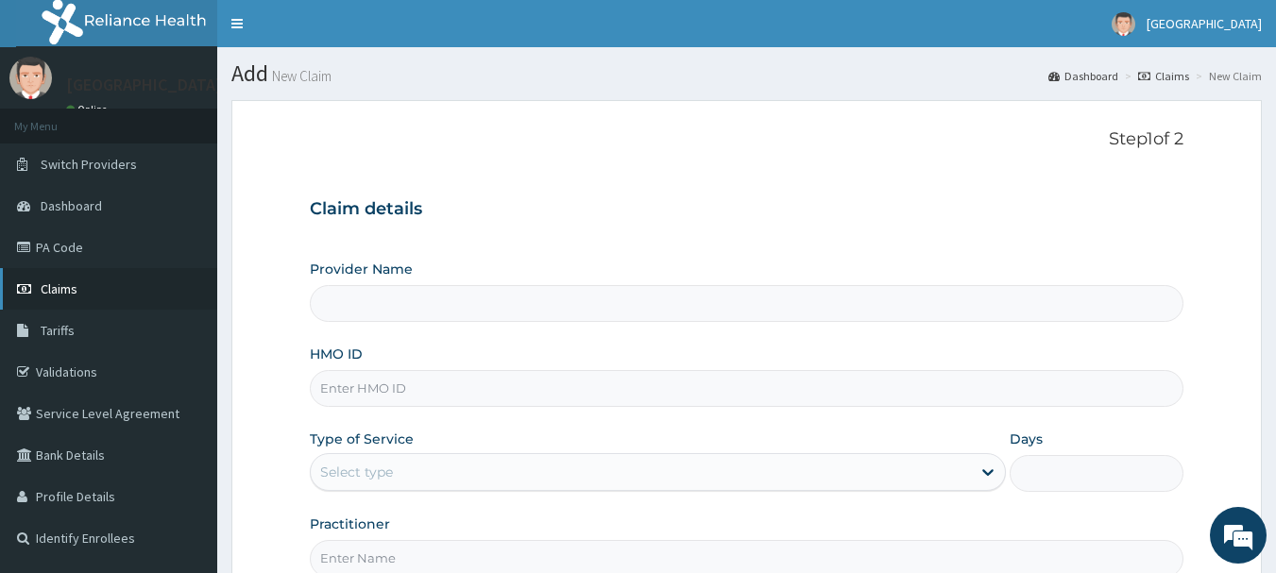
type input "Queen Stella Specialist Hospital"
click at [89, 241] on link "PA Code" at bounding box center [108, 248] width 217 height 42
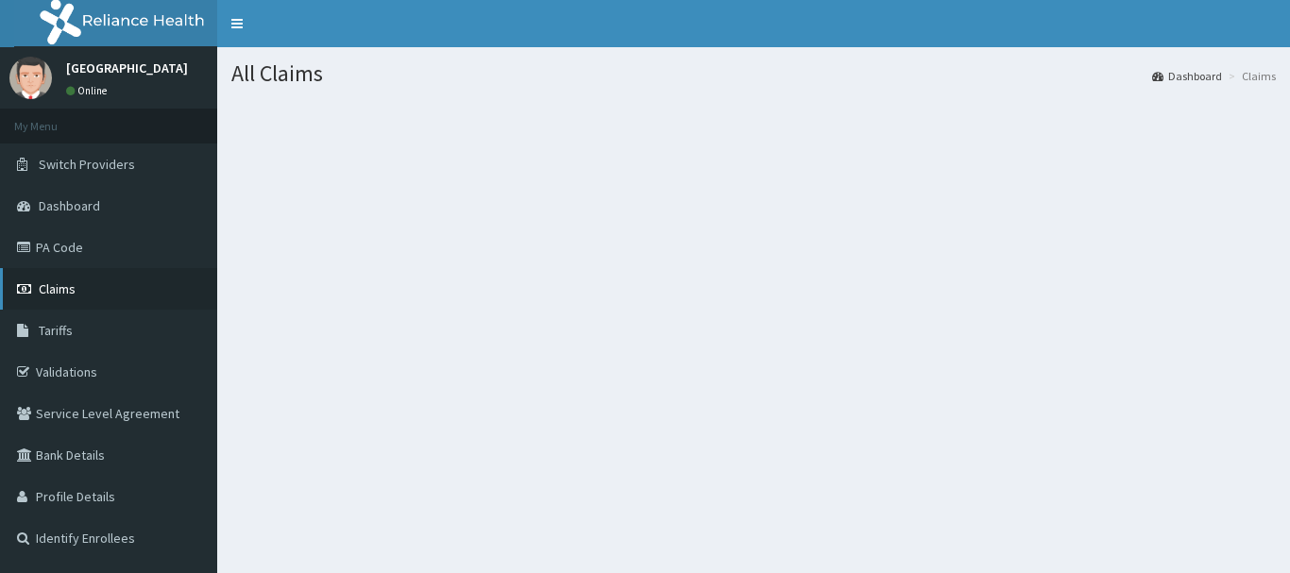
click at [44, 286] on span "Claims" at bounding box center [57, 288] width 37 height 17
click at [71, 248] on link "PA Code" at bounding box center [108, 248] width 217 height 42
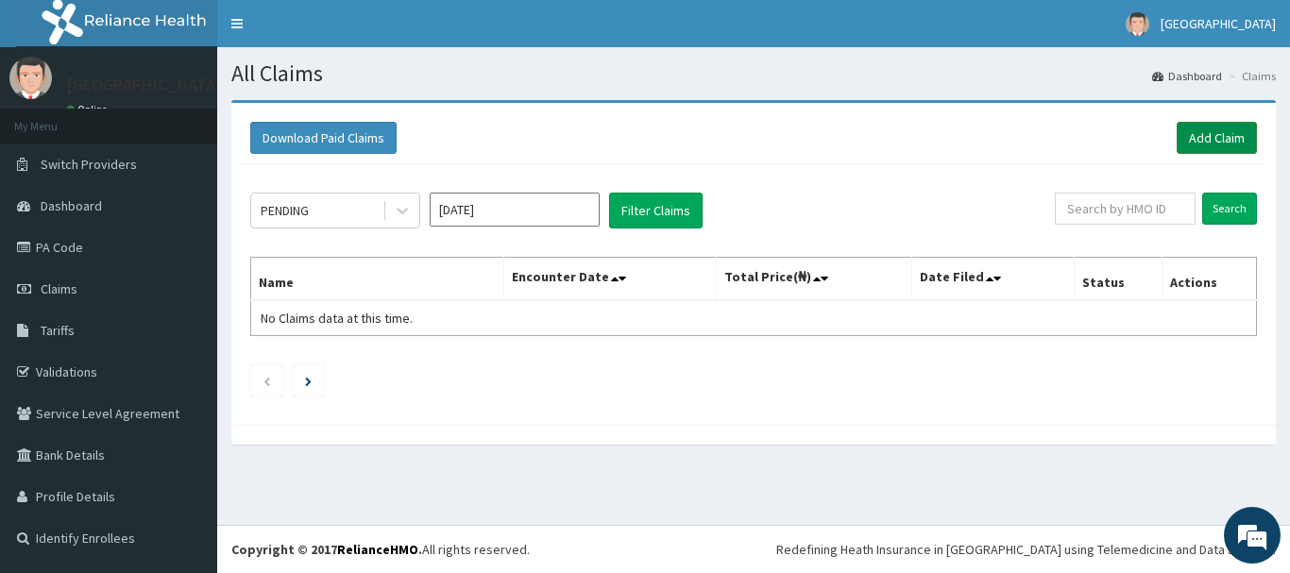
click at [1221, 144] on link "Add Claim" at bounding box center [1217, 138] width 80 height 32
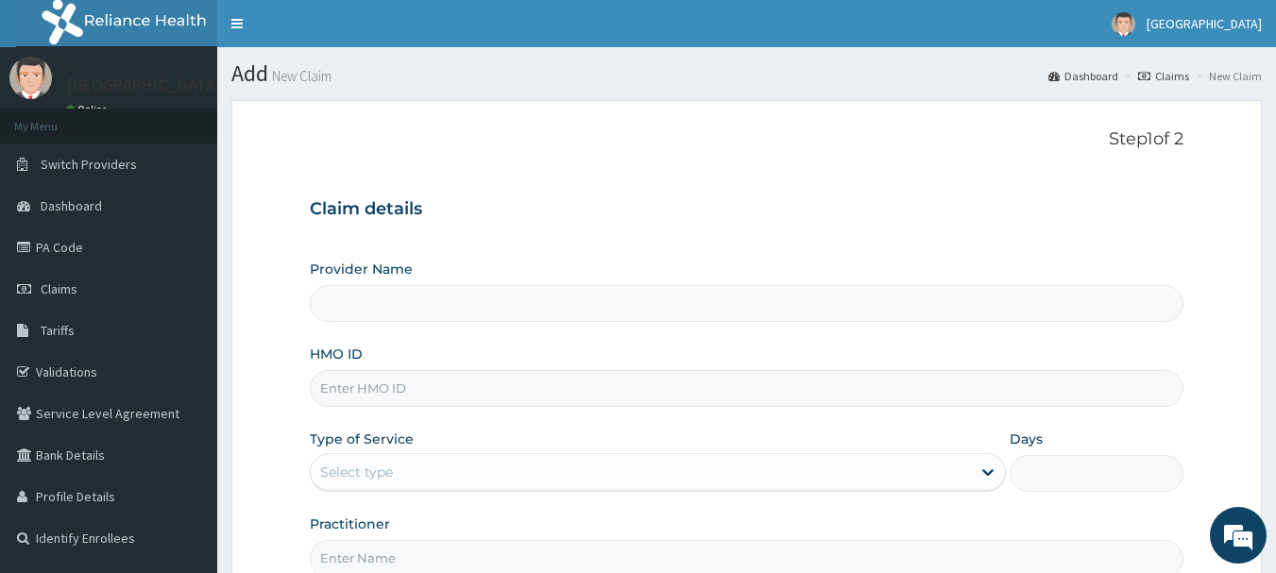
click at [362, 381] on input "HMO ID" at bounding box center [747, 388] width 875 height 37
type input "Queen Stella Specialist Hospital"
type input "LTI/10149/A"
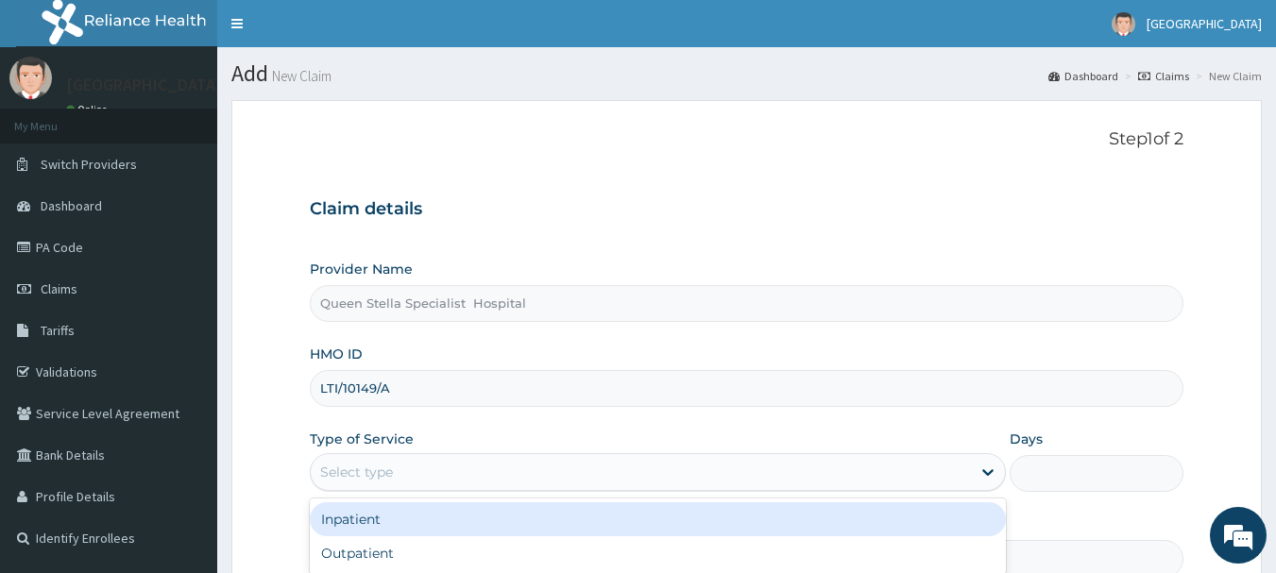
click at [415, 468] on div "Select type" at bounding box center [641, 472] width 660 height 30
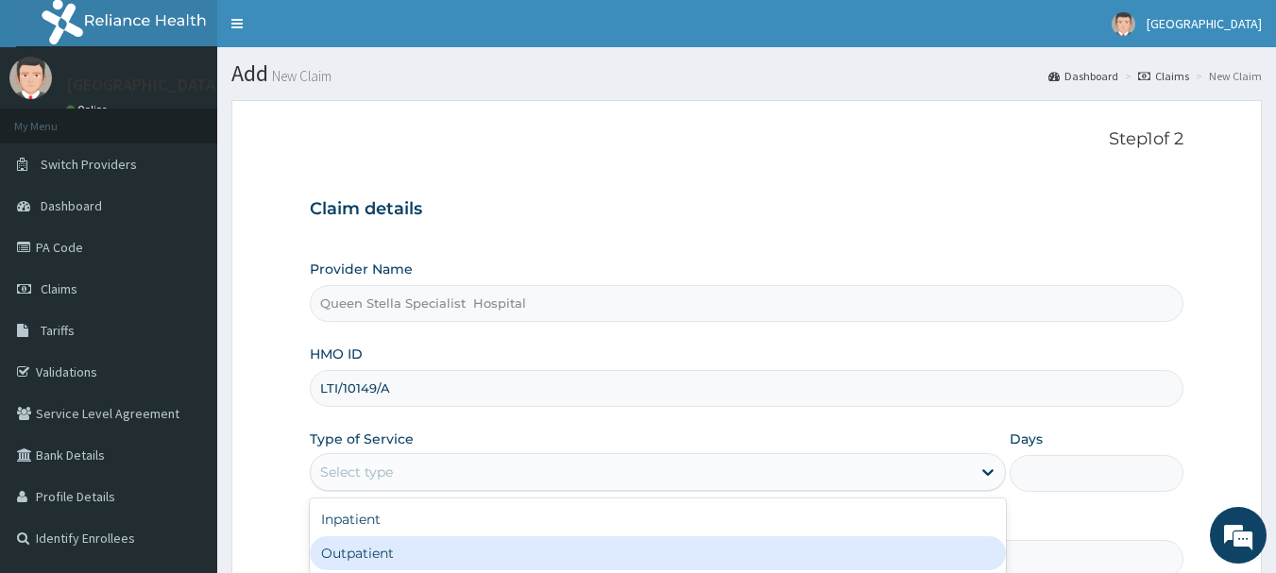
click at [435, 550] on div "Outpatient" at bounding box center [658, 553] width 696 height 34
type input "1"
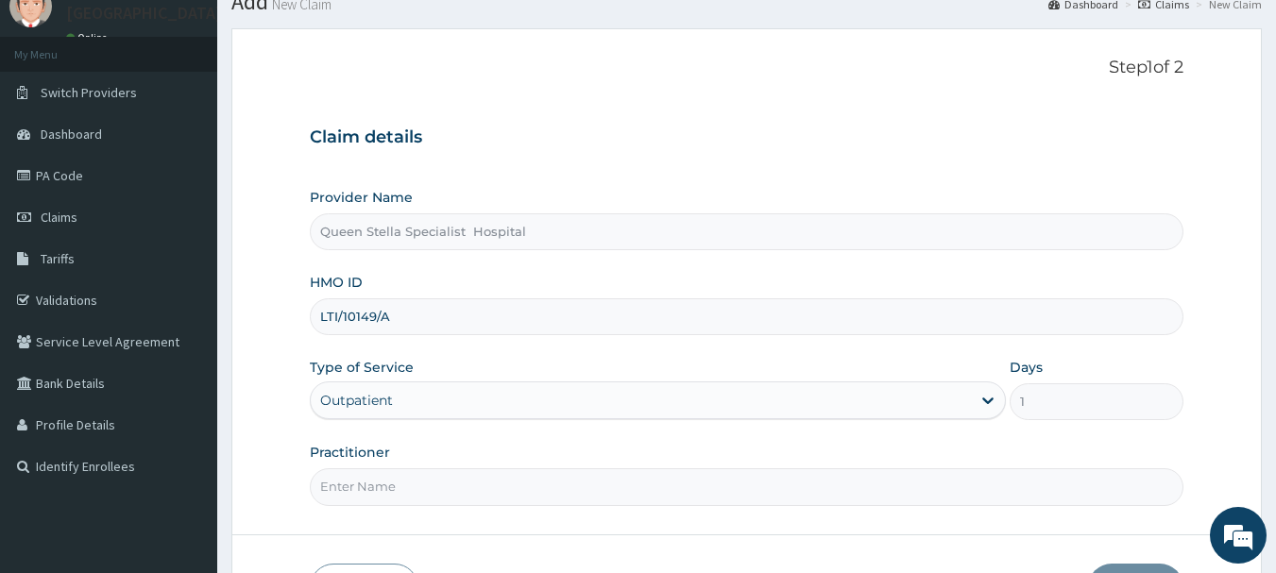
scroll to position [203, 0]
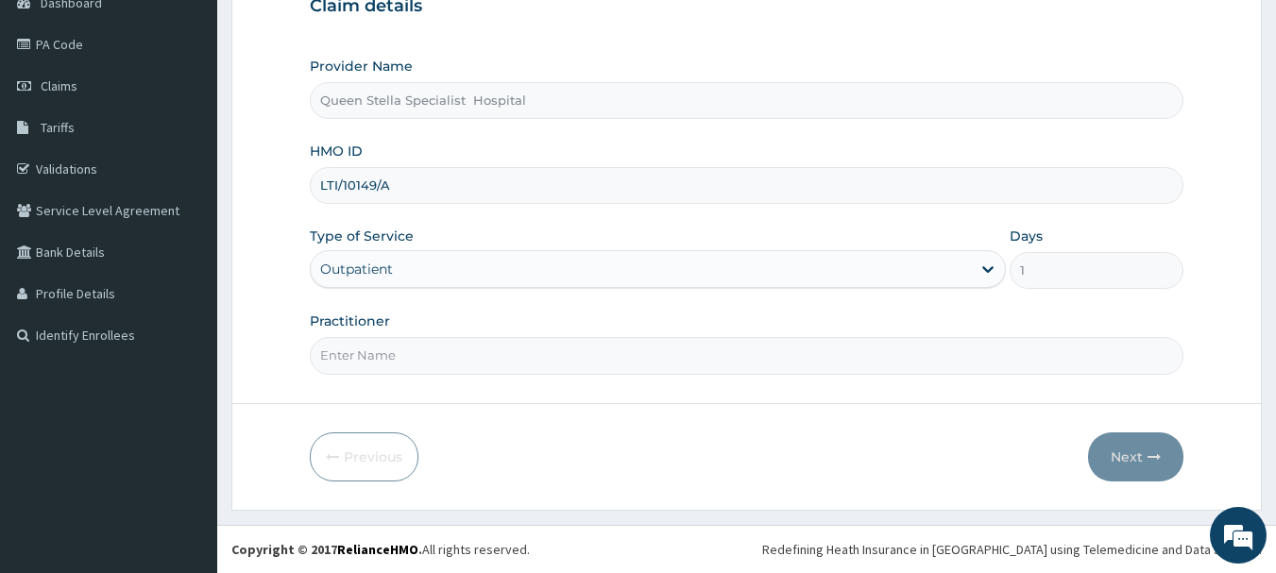
click at [536, 363] on input "Practitioner" at bounding box center [747, 355] width 875 height 37
type input "DR BASSSEY"
click at [1136, 453] on button "Next" at bounding box center [1135, 457] width 95 height 49
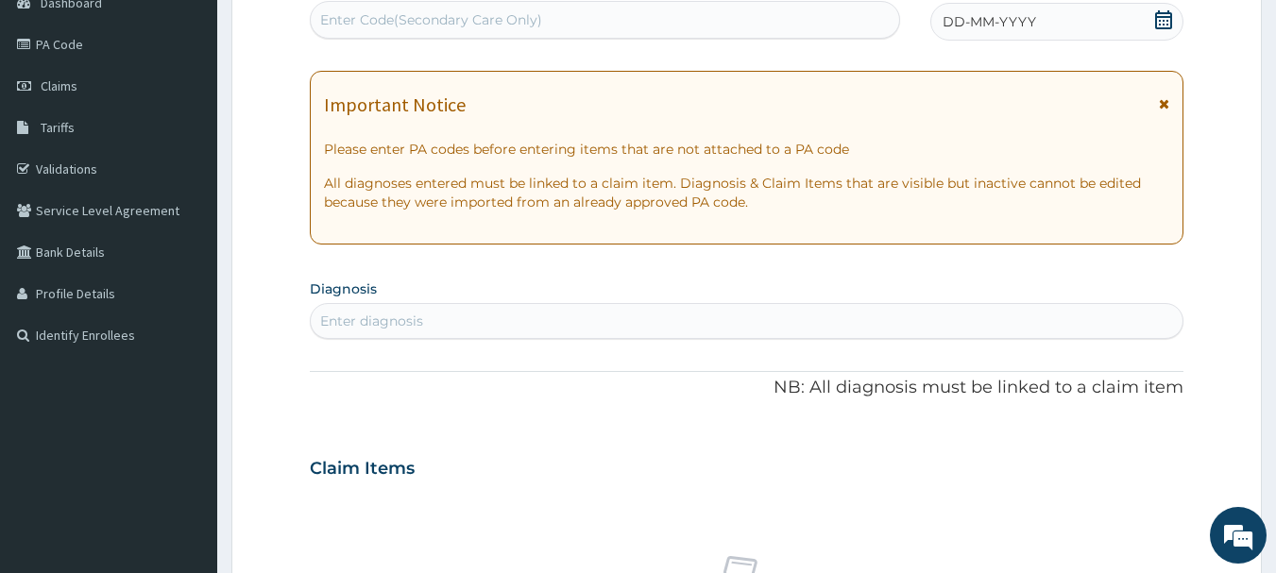
click at [1171, 17] on icon at bounding box center [1163, 19] width 17 height 19
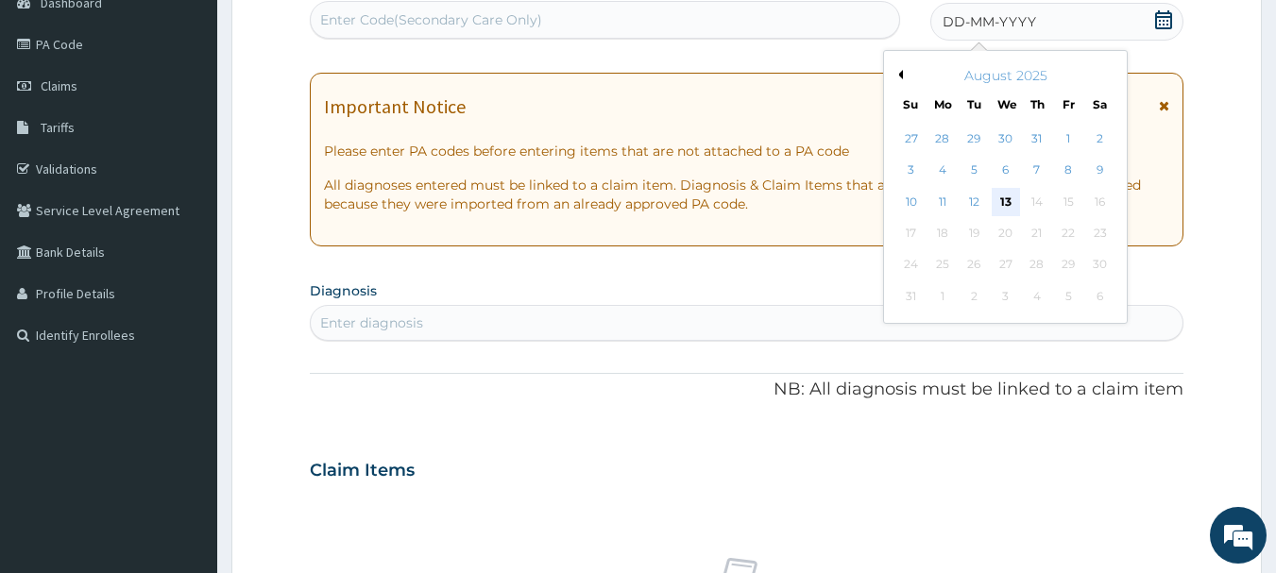
click at [1000, 198] on div "13" at bounding box center [1006, 202] width 28 height 28
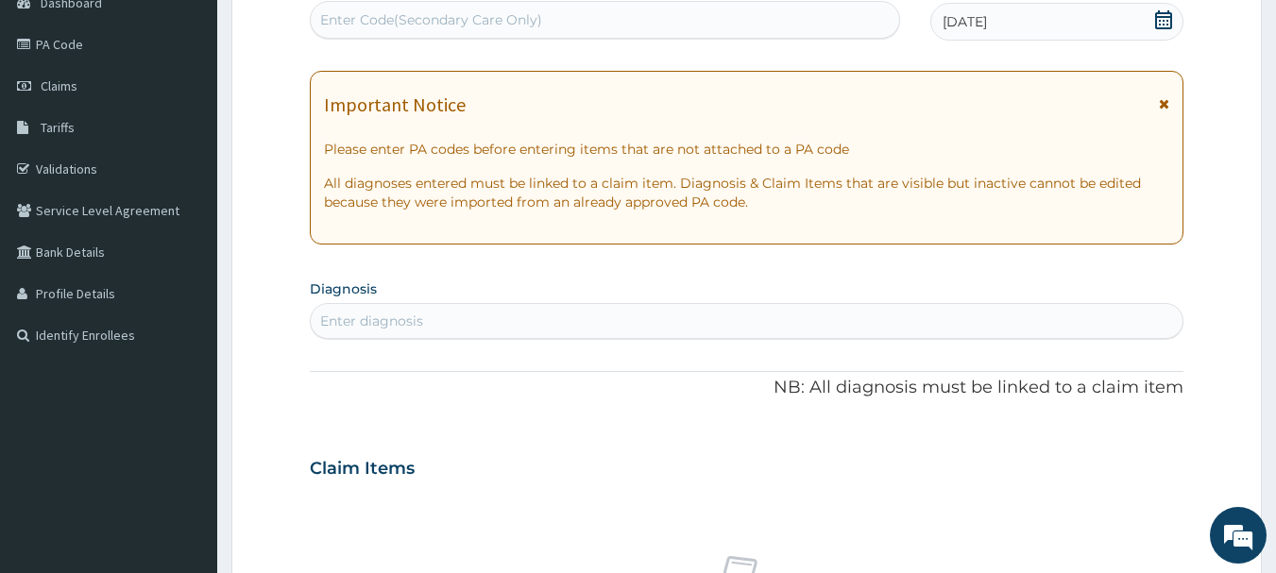
click at [440, 17] on div "Enter Code(Secondary Care Only)" at bounding box center [431, 19] width 222 height 19
paste input "PA/2EC56C"
type input "P"
paste input "PA/2EC56C"
type input "PA/2EC56C"
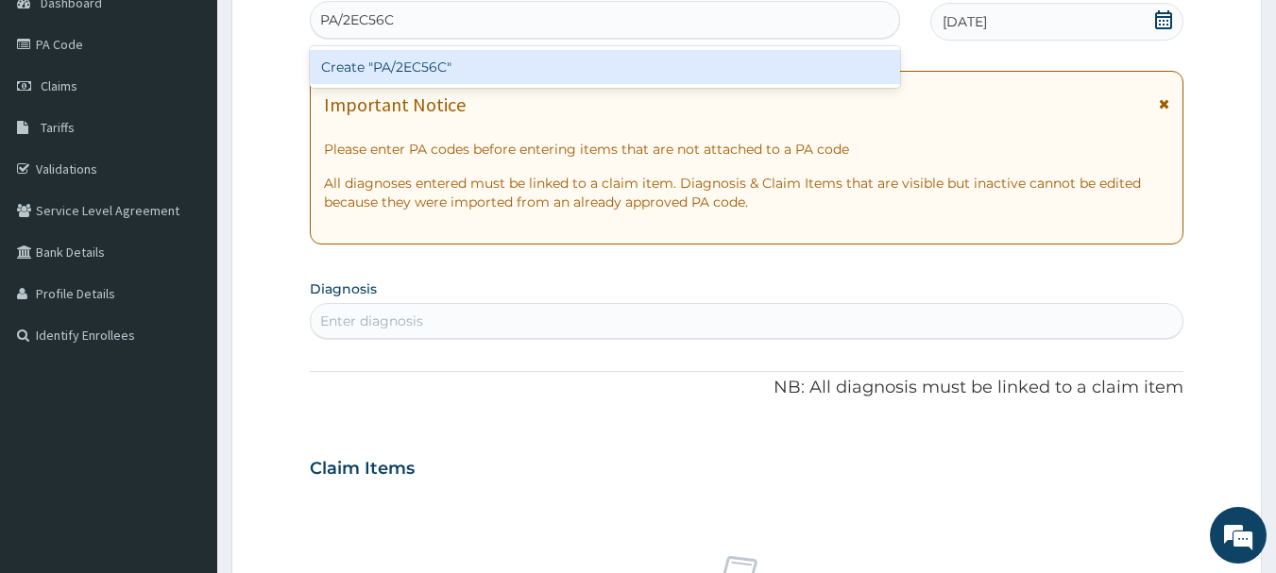
click at [433, 62] on div "Create "PA/2EC56C"" at bounding box center [605, 67] width 591 height 34
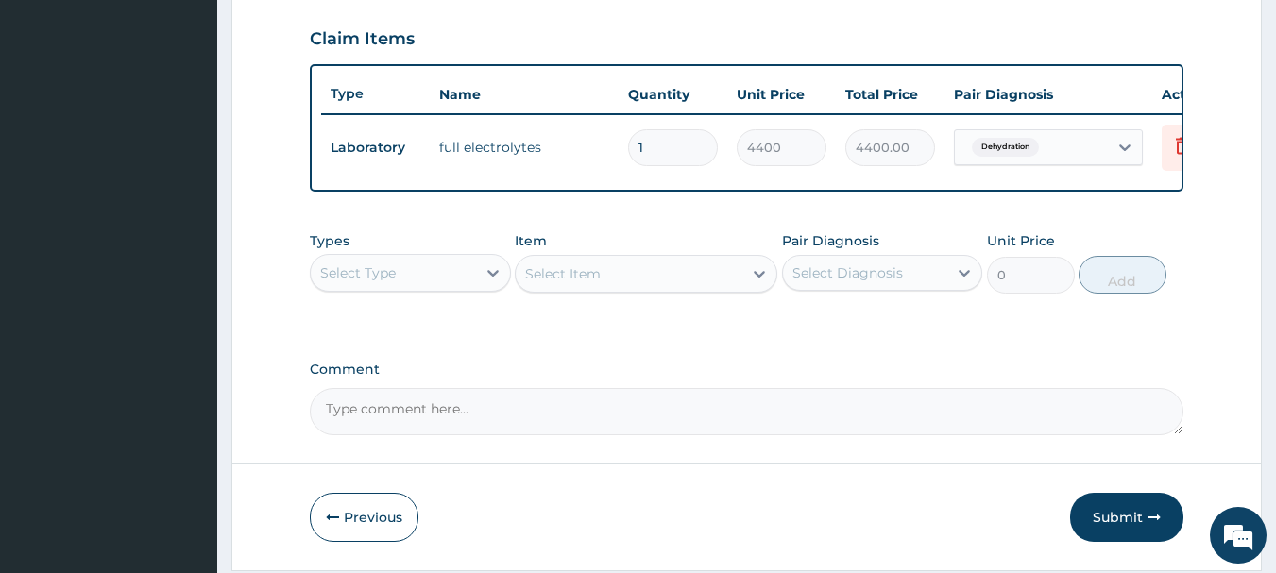
scroll to position [661, 0]
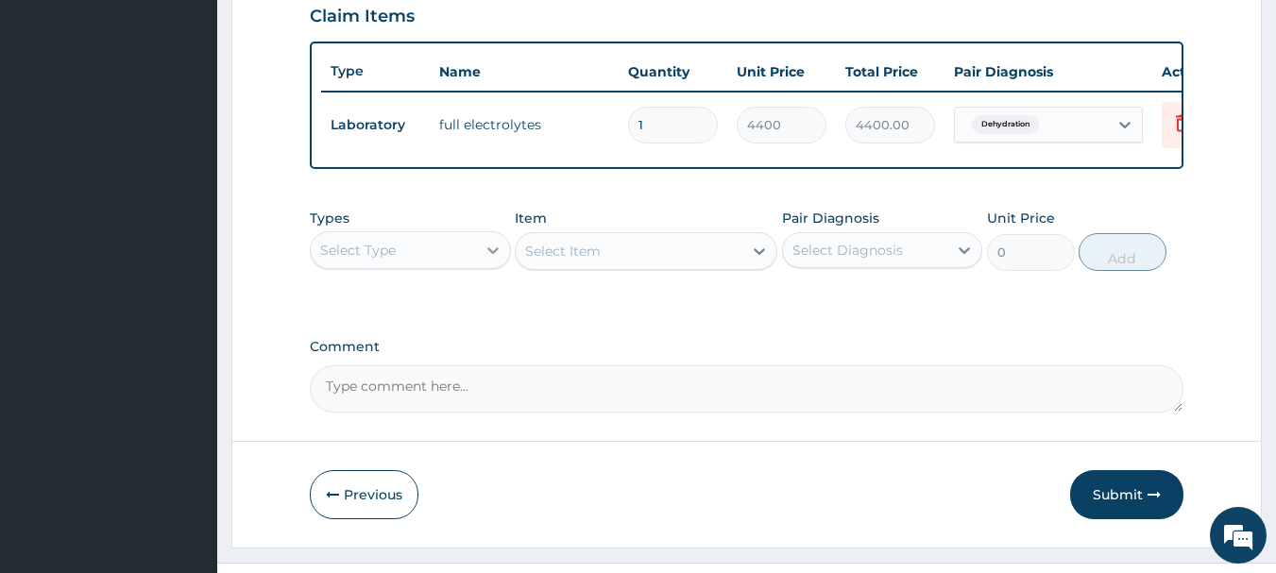
click at [479, 260] on div at bounding box center [493, 250] width 34 height 34
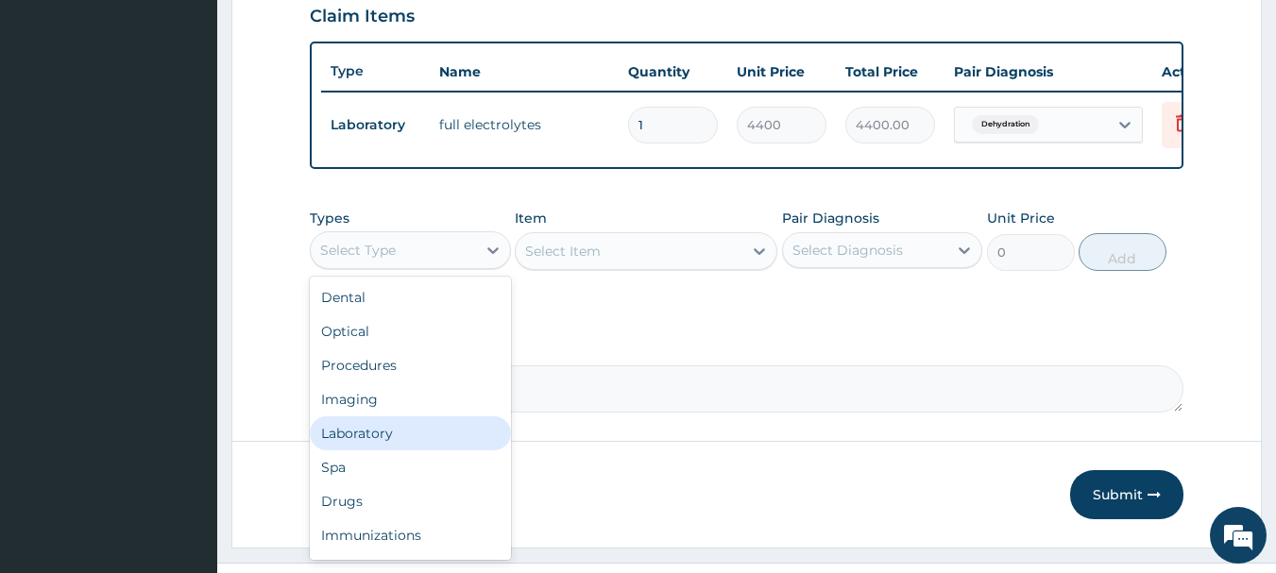
click at [404, 446] on div "Laboratory" at bounding box center [410, 433] width 201 height 34
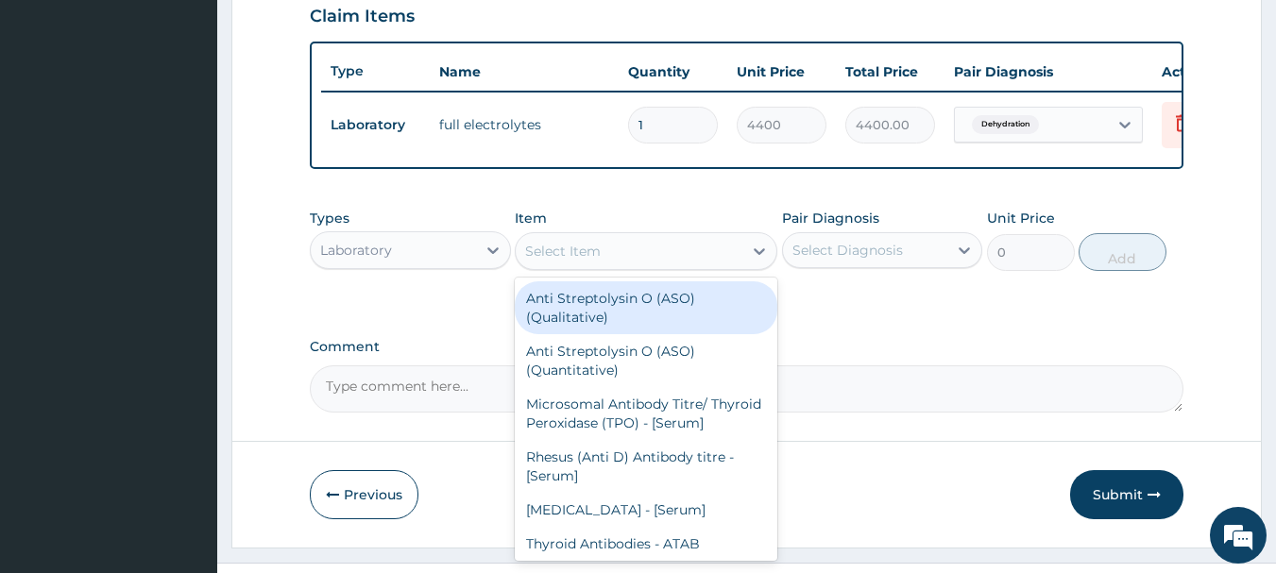
click at [559, 261] on div "Select Item" at bounding box center [563, 251] width 76 height 19
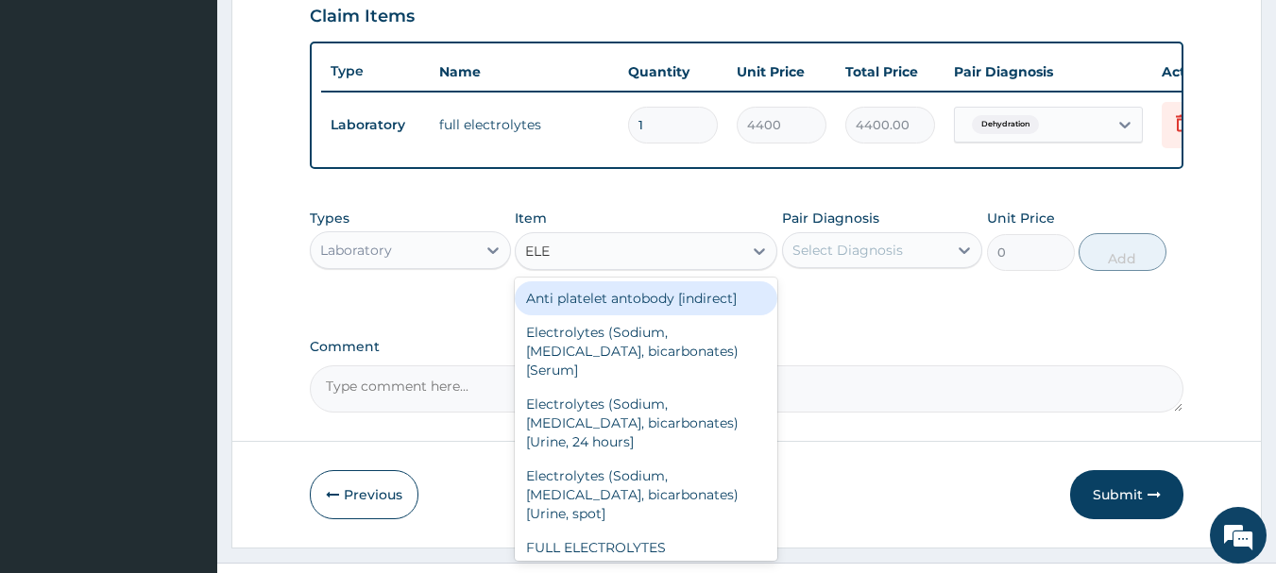
type input "ELEC"
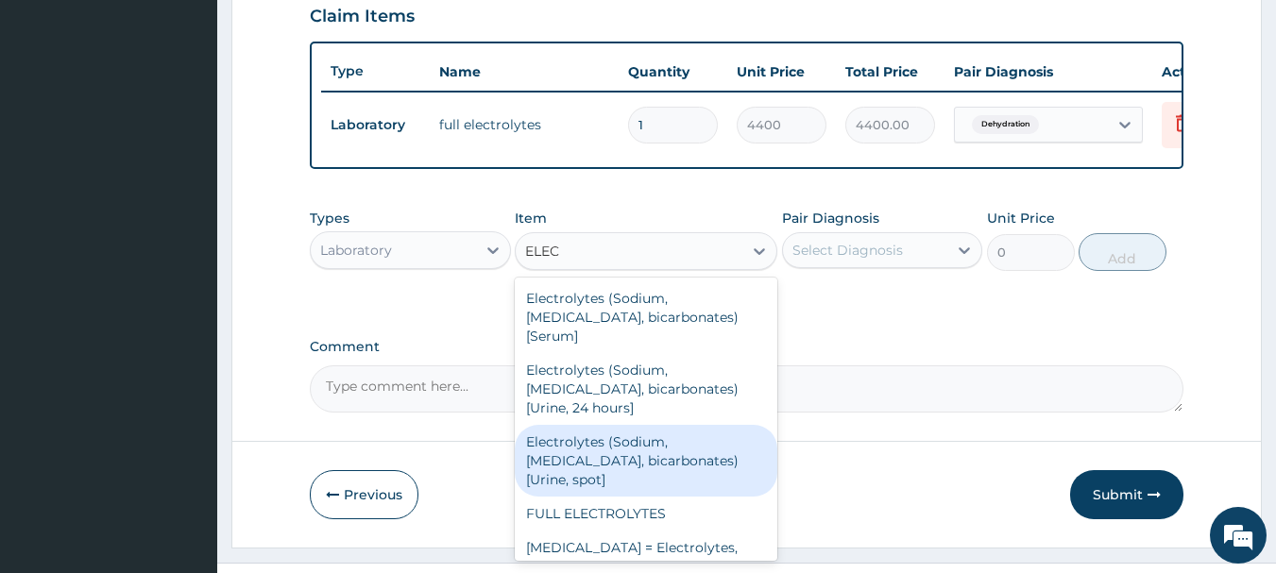
scroll to position [60, 0]
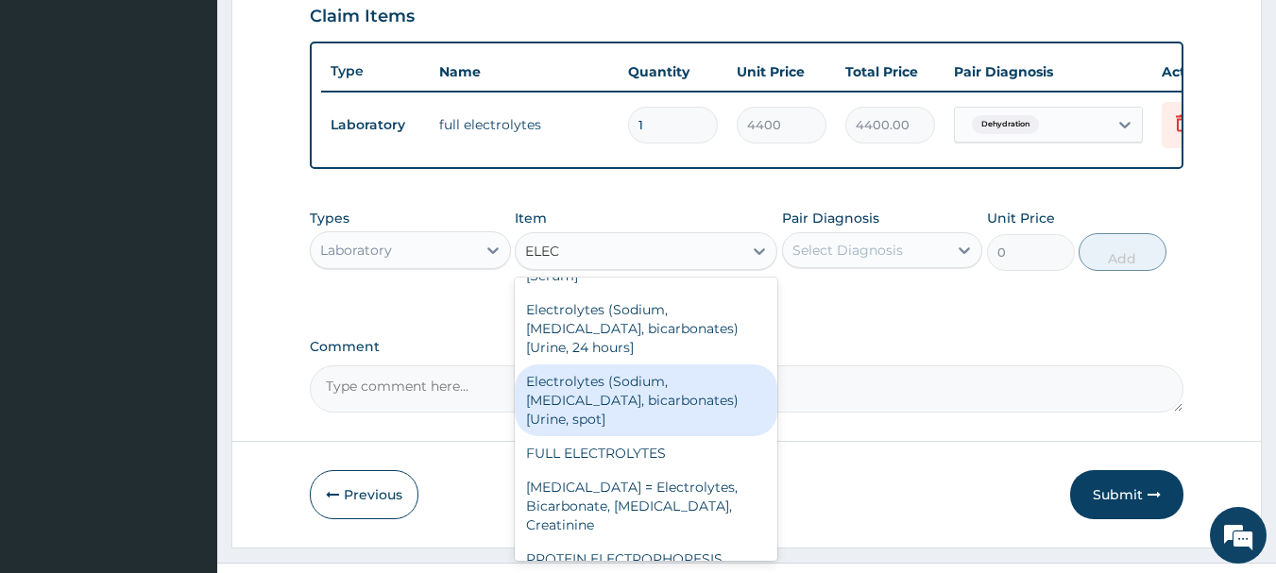
click at [620, 370] on div "Electrolytes (Sodium, Potassium, Chloride, bicarbonates) [Urine, spot]" at bounding box center [646, 401] width 263 height 72
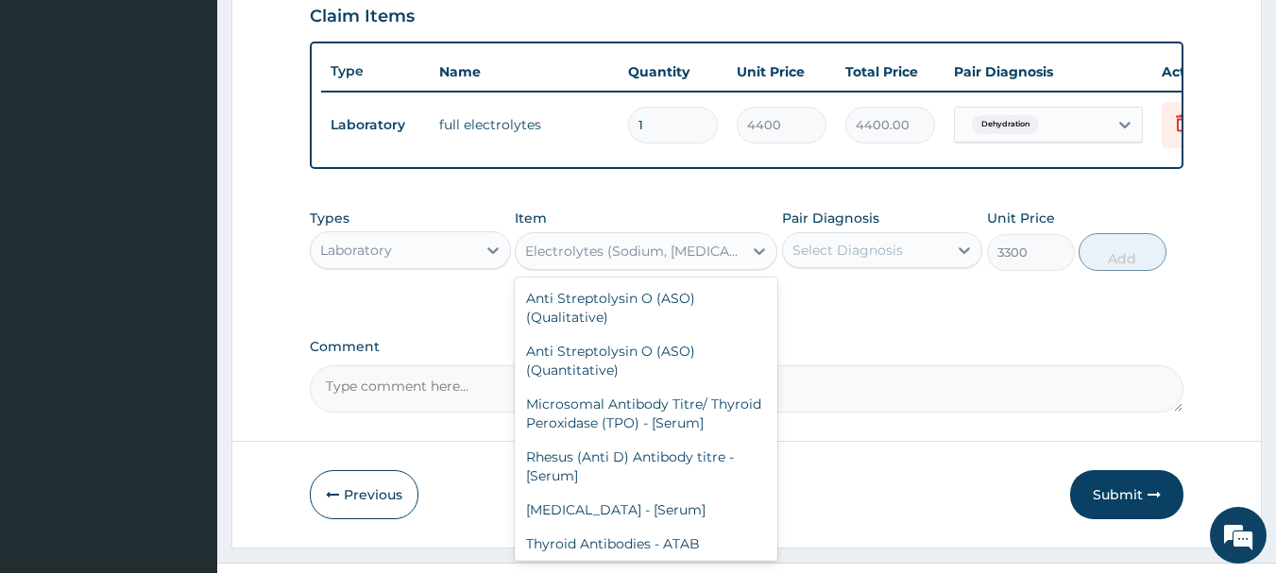
click at [652, 261] on div "Electrolytes (Sodium, Potassium, Chloride, bicarbonates) [Urine, spot]" at bounding box center [634, 251] width 219 height 19
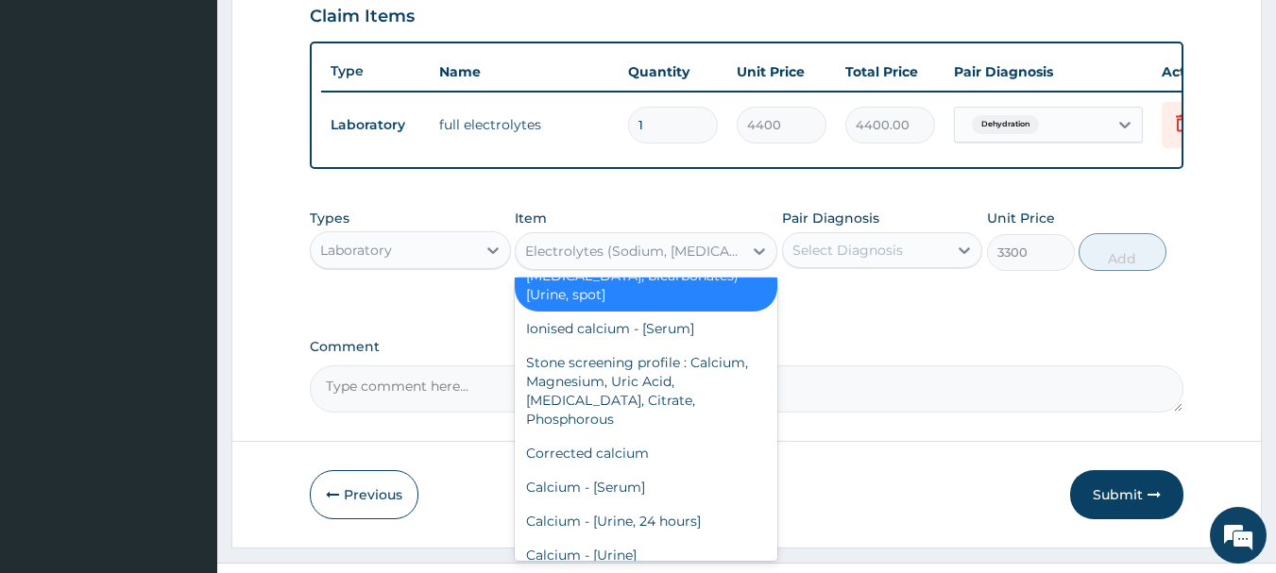
scroll to position [5622, 0]
type input "0"
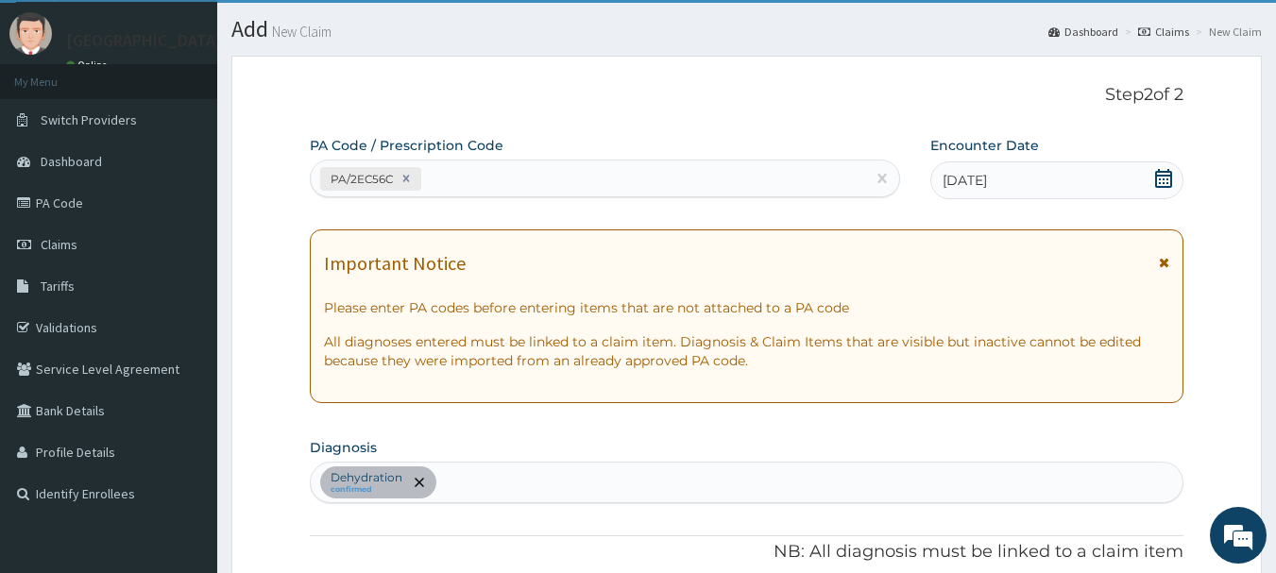
scroll to position [0, 0]
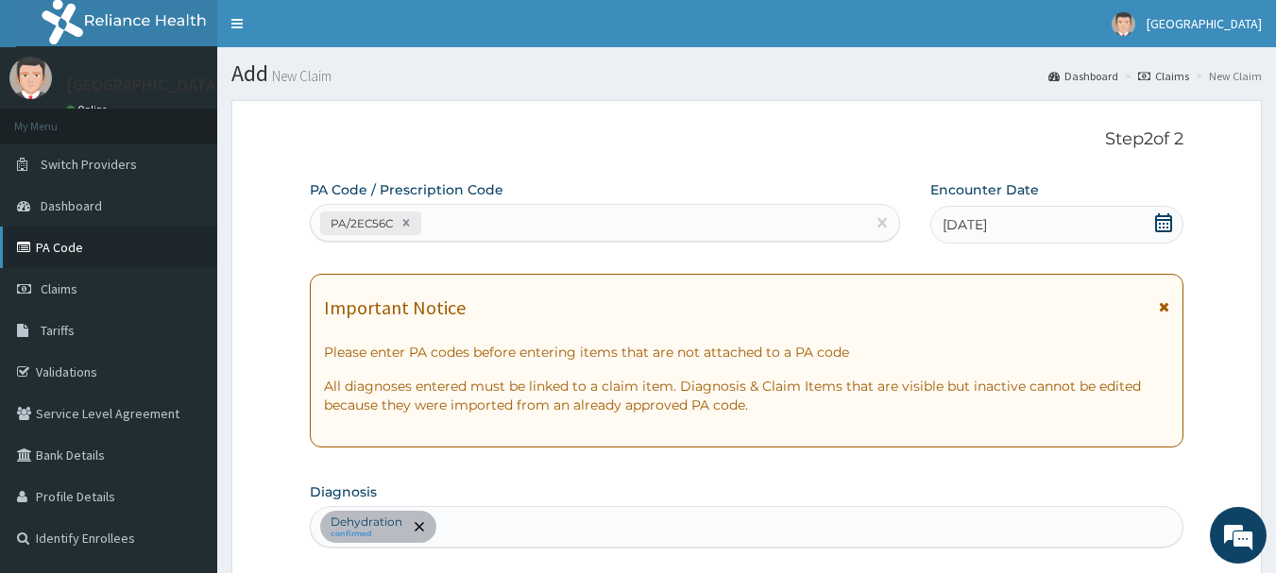
click at [72, 249] on link "PA Code" at bounding box center [108, 248] width 217 height 42
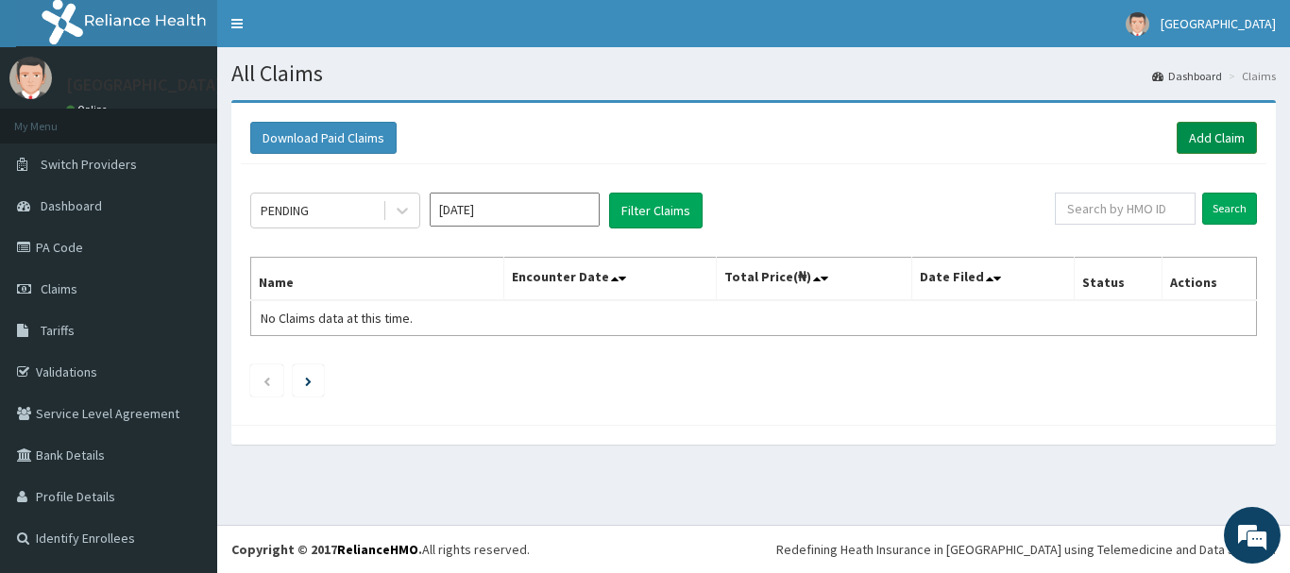
click at [1214, 136] on link "Add Claim" at bounding box center [1217, 138] width 80 height 32
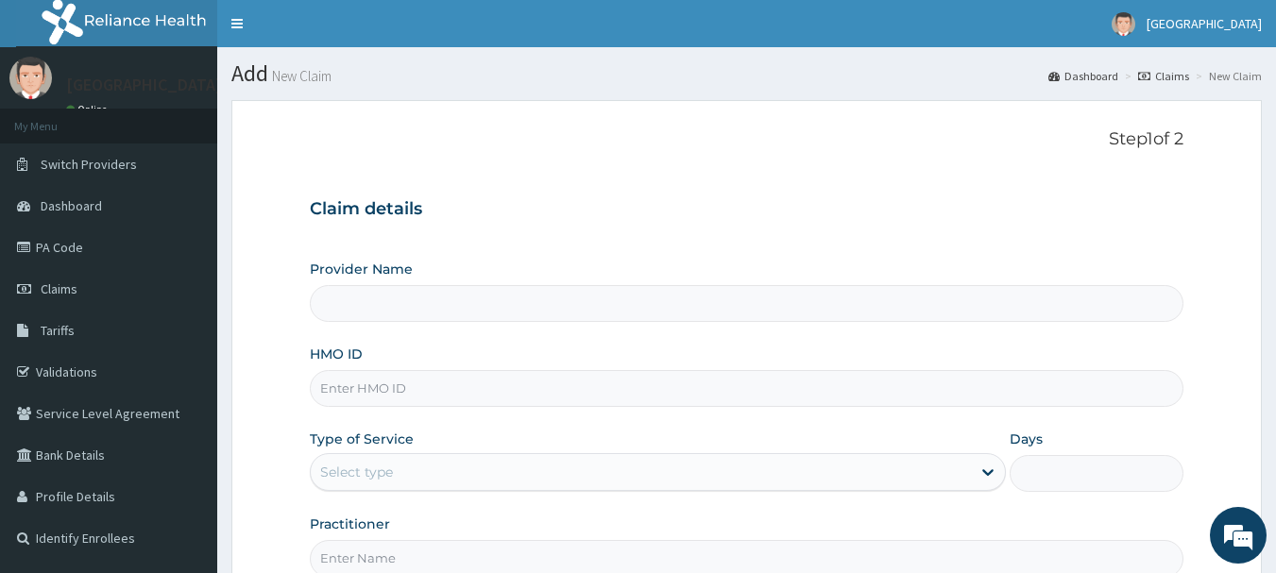
click at [347, 391] on input "HMO ID" at bounding box center [747, 388] width 875 height 37
type input "Queen Stella Specialist Hospital"
type input "LTI/10149/A"
click at [486, 466] on div "Select type" at bounding box center [641, 472] width 660 height 30
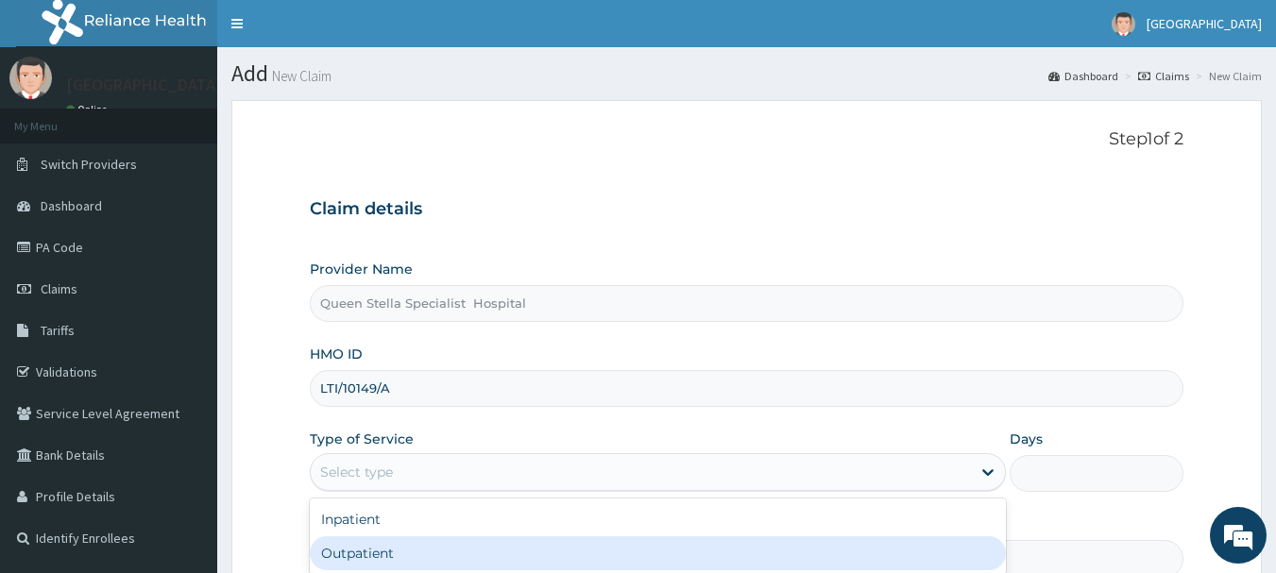
drag, startPoint x: 477, startPoint y: 546, endPoint x: 514, endPoint y: 509, distance: 52.1
click at [484, 540] on div "Outpatient" at bounding box center [658, 553] width 696 height 34
type input "1"
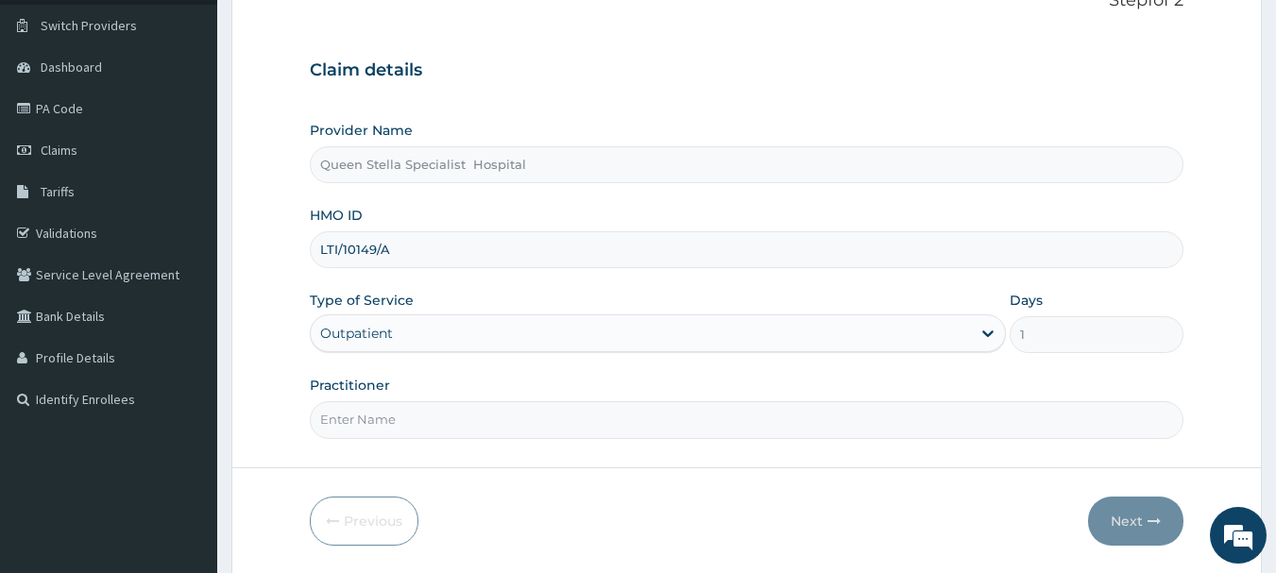
scroll to position [189, 0]
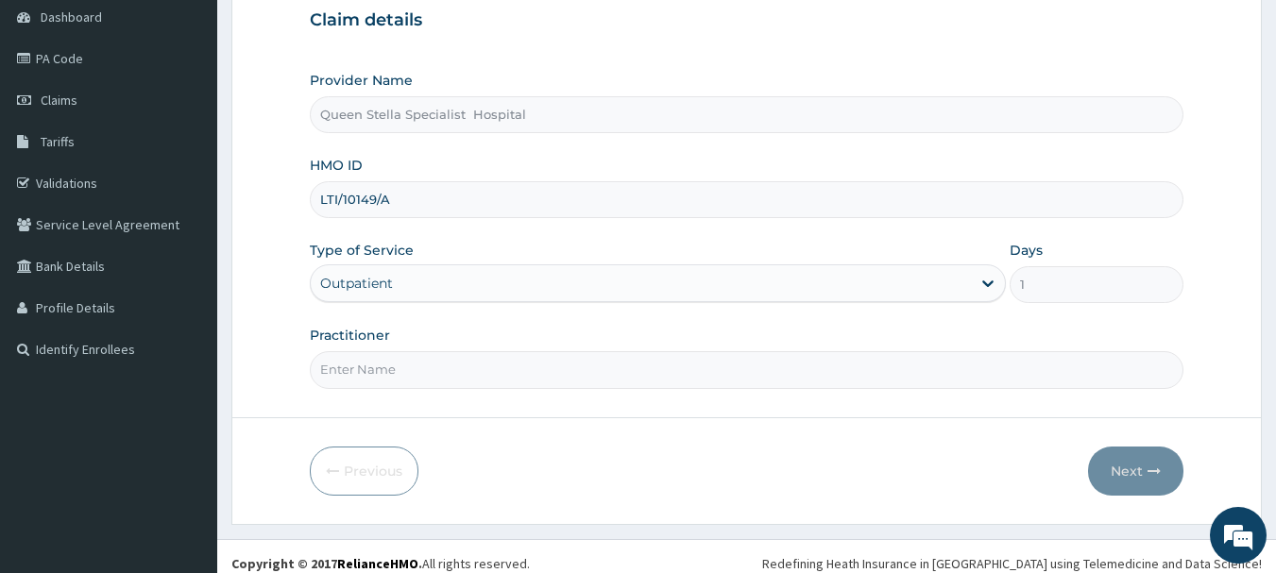
click at [650, 370] on input "Practitioner" at bounding box center [747, 369] width 875 height 37
type input "DR [PERSON_NAME]"
click at [1129, 472] on button "Next" at bounding box center [1135, 471] width 95 height 49
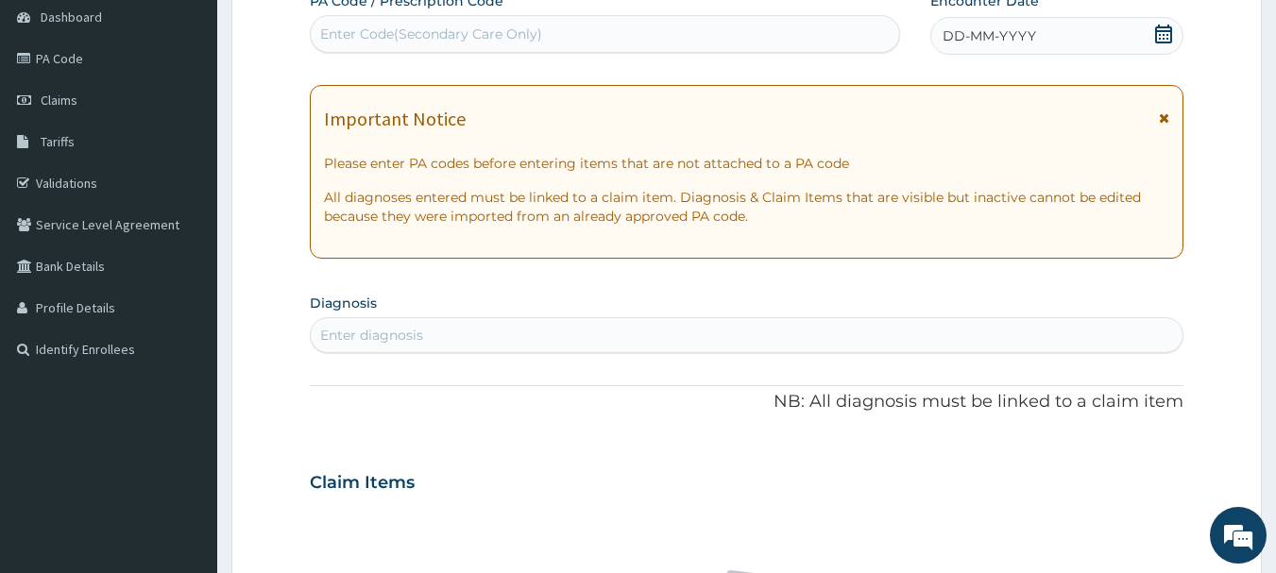
click at [1163, 31] on icon at bounding box center [1163, 34] width 17 height 19
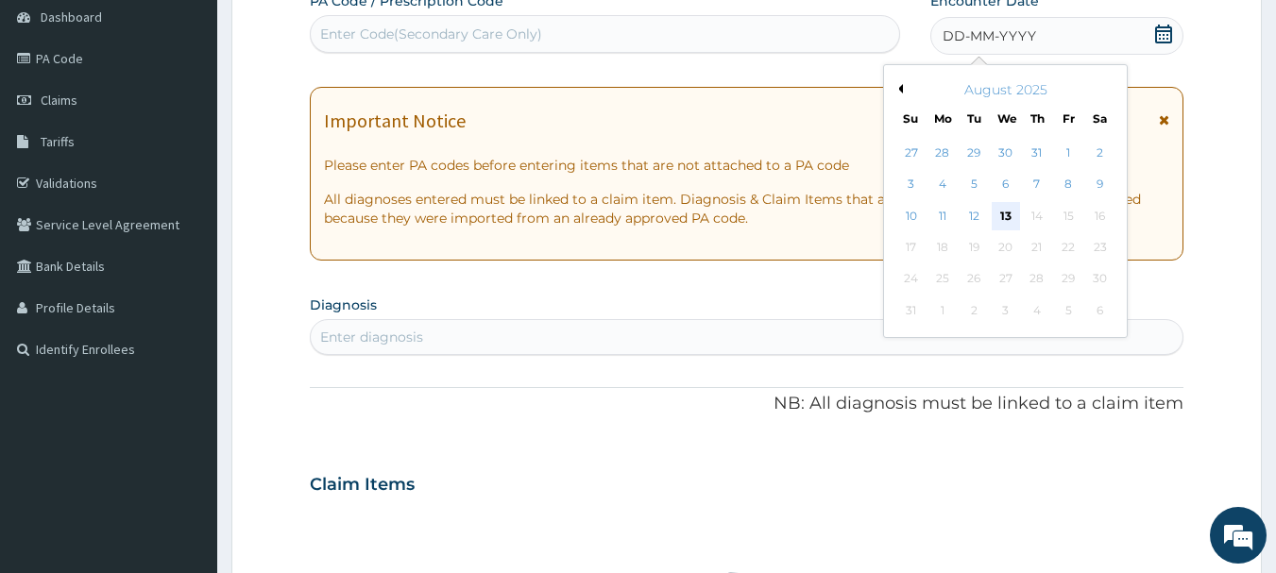
click at [1002, 211] on div "13" at bounding box center [1006, 216] width 28 height 28
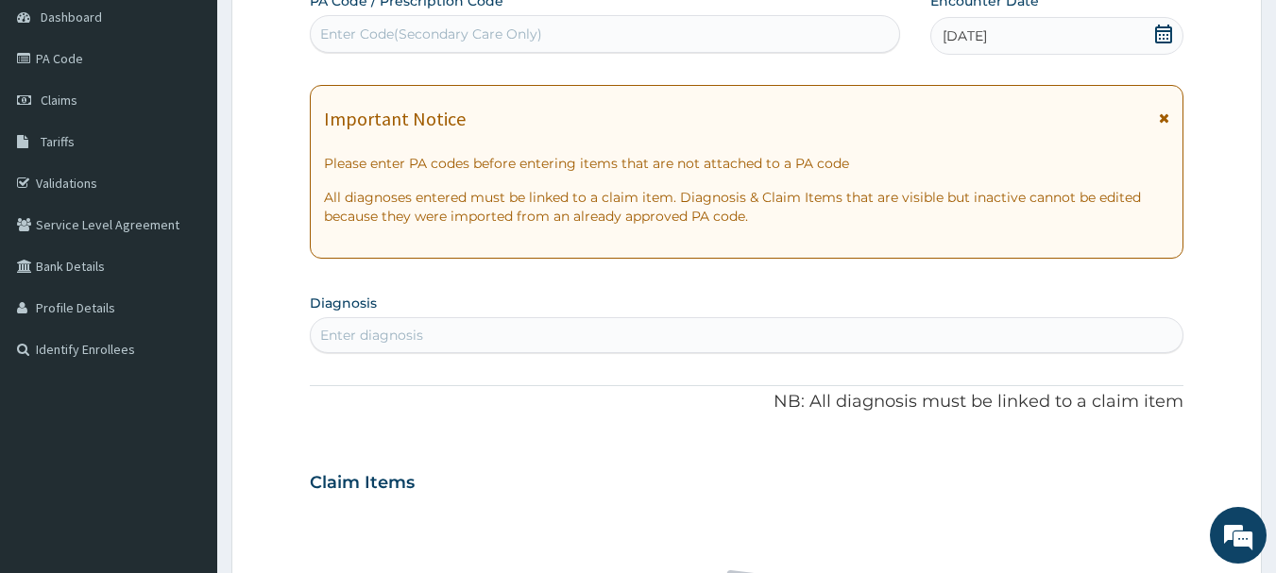
click at [439, 23] on div "Enter Code(Secondary Care Only)" at bounding box center [605, 34] width 589 height 30
paste input "PA/2EC56C"
type input "PA/2EC56C"
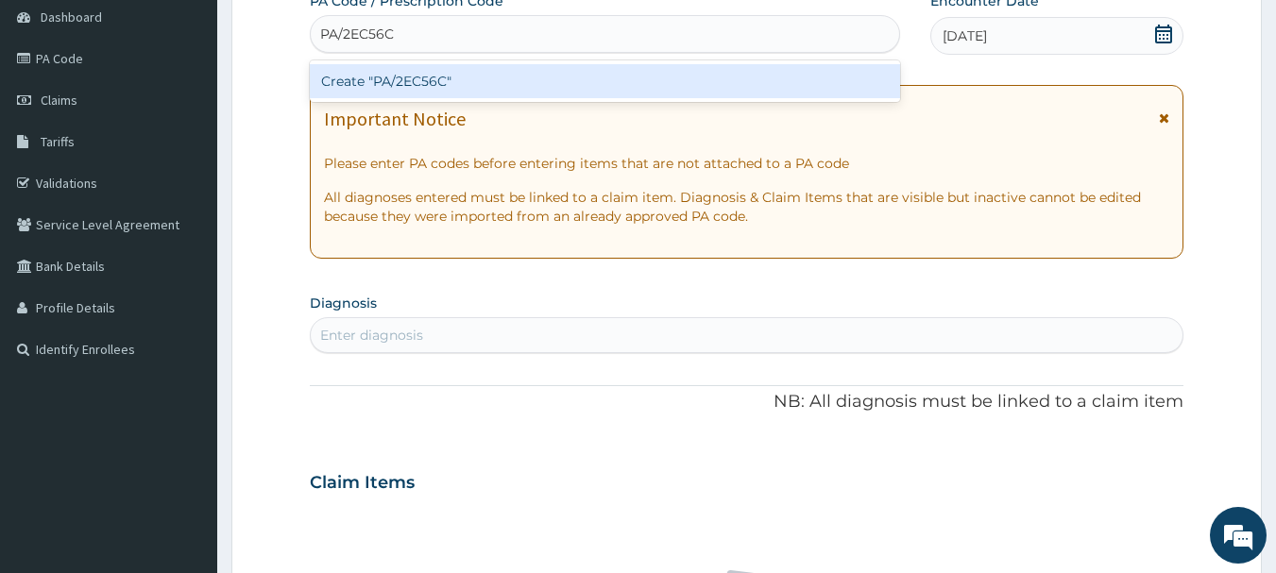
click at [418, 76] on div "Create "PA/2EC56C"" at bounding box center [605, 81] width 591 height 34
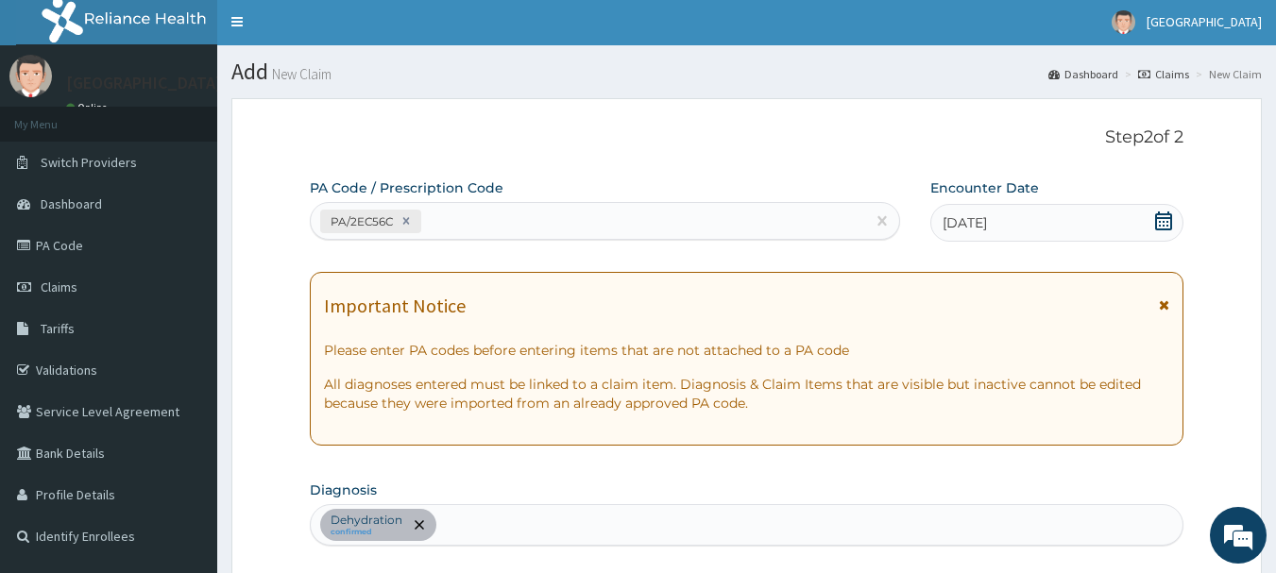
scroll to position [0, 0]
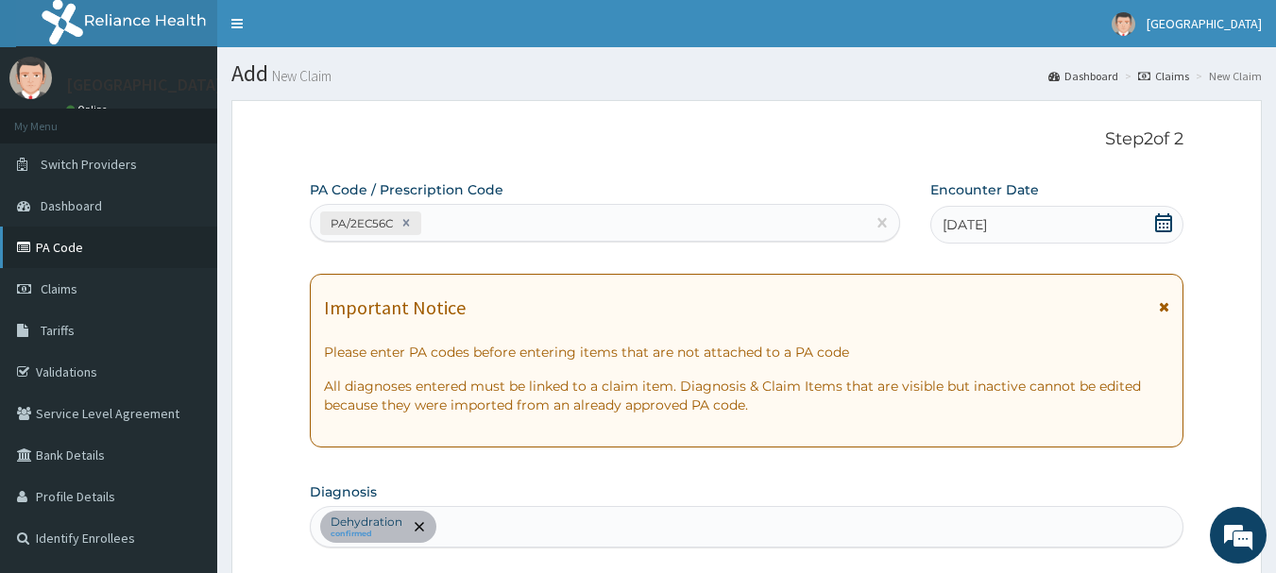
click at [76, 245] on link "PA Code" at bounding box center [108, 248] width 217 height 42
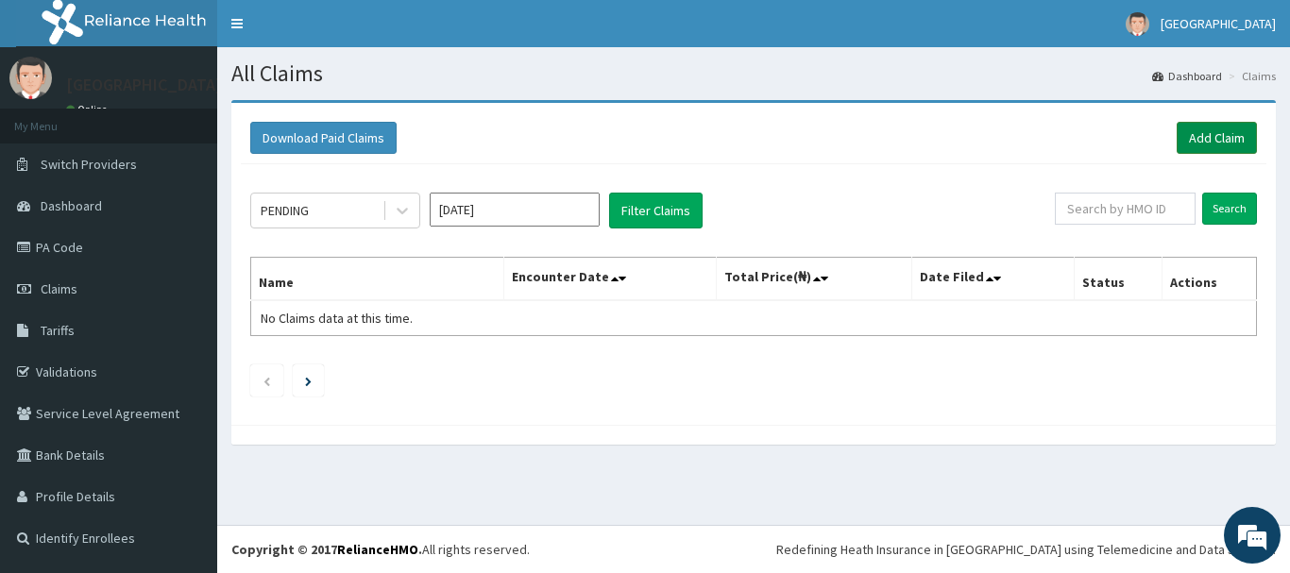
click at [1203, 133] on link "Add Claim" at bounding box center [1217, 138] width 80 height 32
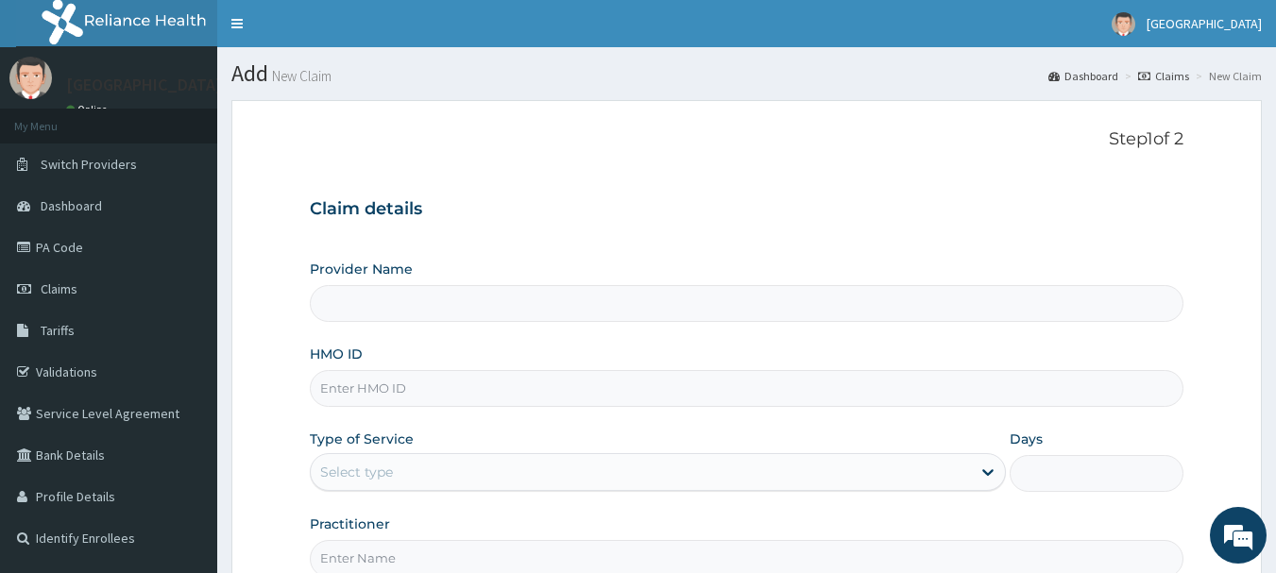
click at [363, 391] on input "HMO ID" at bounding box center [747, 388] width 875 height 37
type input "Queen Stella Specialist Hospital"
type input "LTI/10149/A"
click at [424, 464] on div "Select type" at bounding box center [641, 472] width 660 height 30
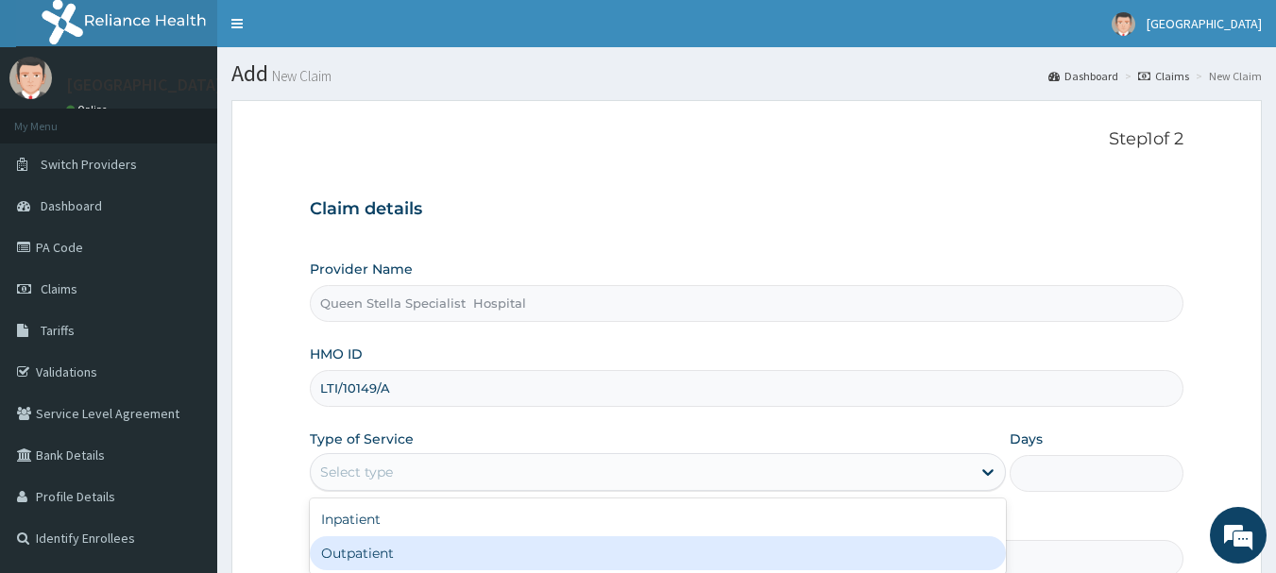
click at [431, 548] on div "Outpatient" at bounding box center [658, 553] width 696 height 34
type input "1"
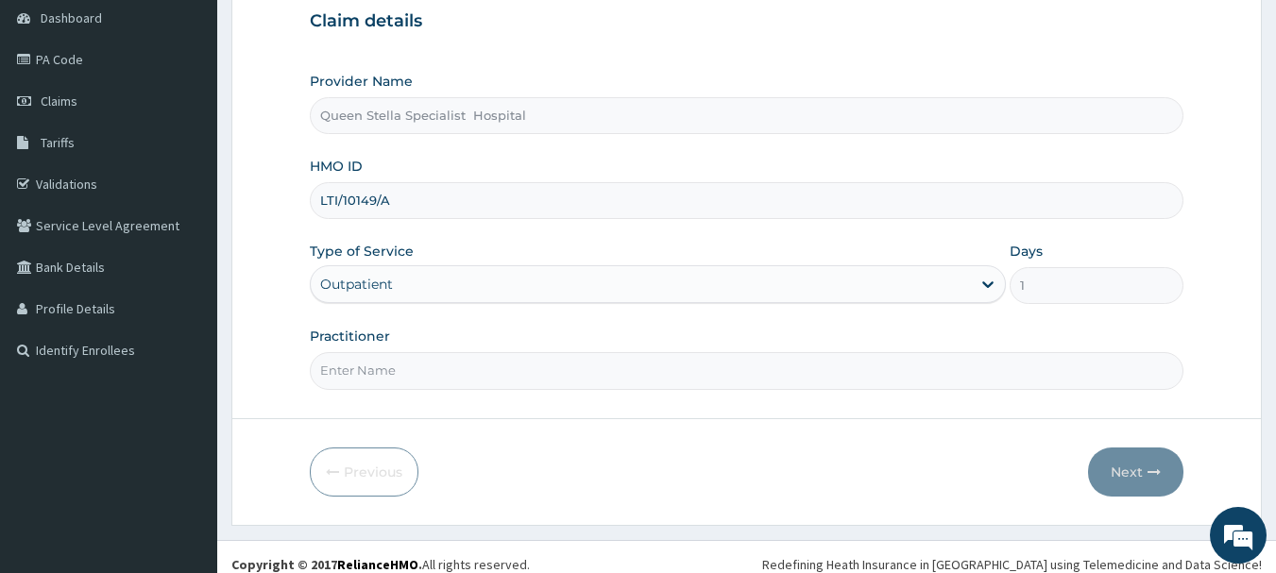
scroll to position [189, 0]
click at [529, 365] on input "Practitioner" at bounding box center [747, 369] width 875 height 37
type input "DR [PERSON_NAME]"
click at [1123, 482] on button "Next" at bounding box center [1135, 471] width 95 height 49
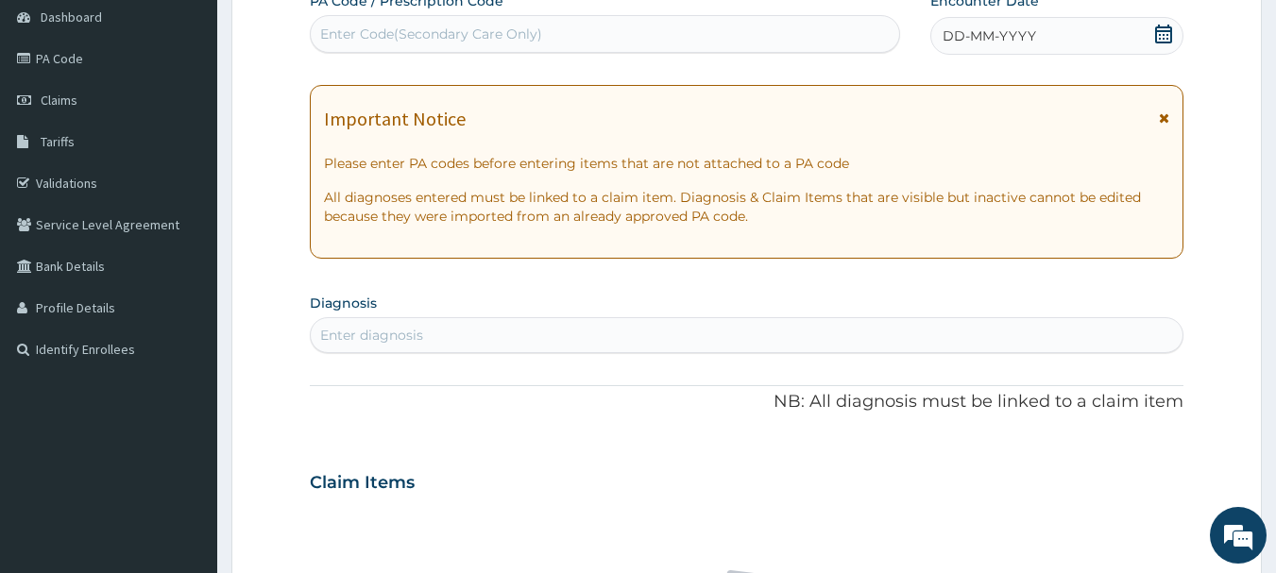
click at [1162, 34] on icon at bounding box center [1163, 34] width 19 height 19
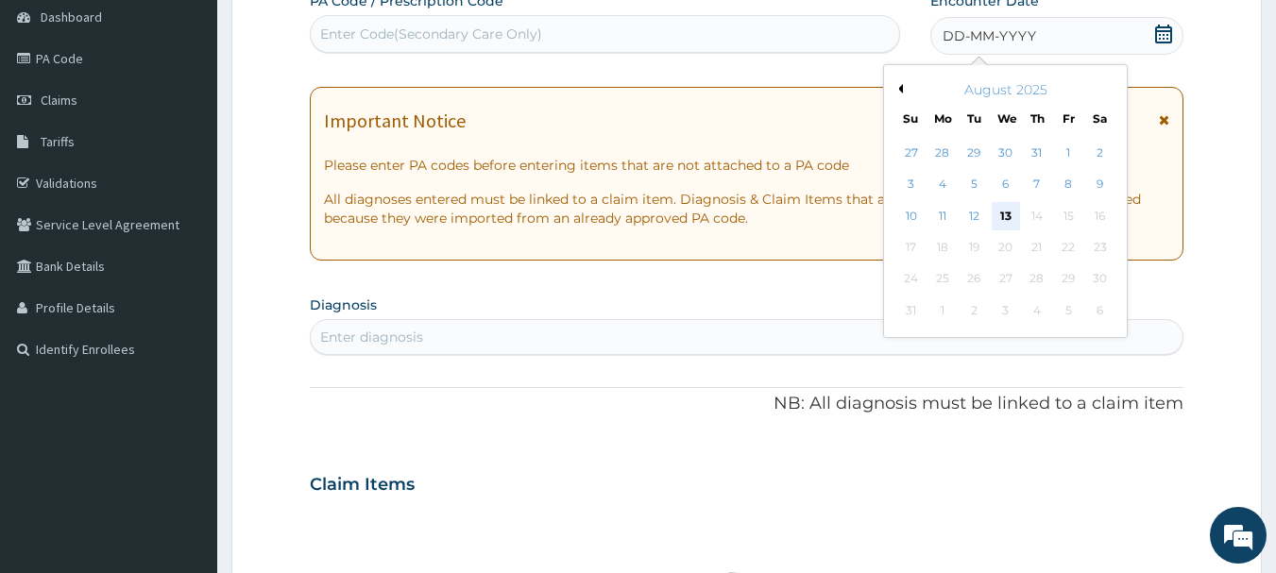
click at [997, 213] on div "13" at bounding box center [1006, 216] width 28 height 28
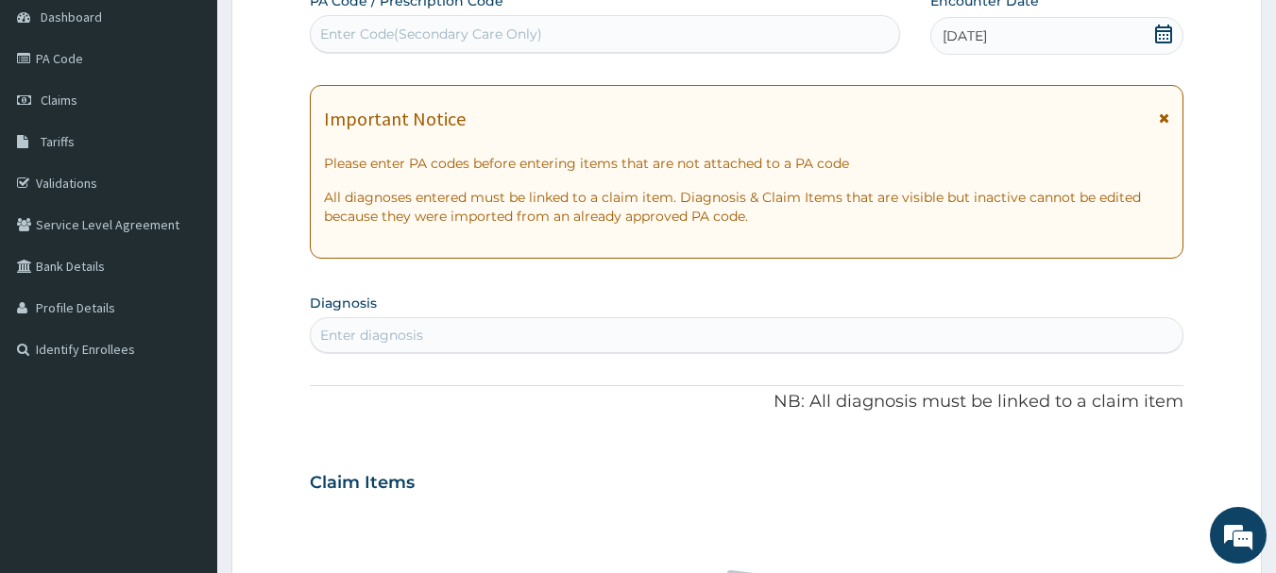
click at [570, 27] on div "Enter Code(Secondary Care Only)" at bounding box center [605, 34] width 589 height 30
paste input "PA/2EC56C"
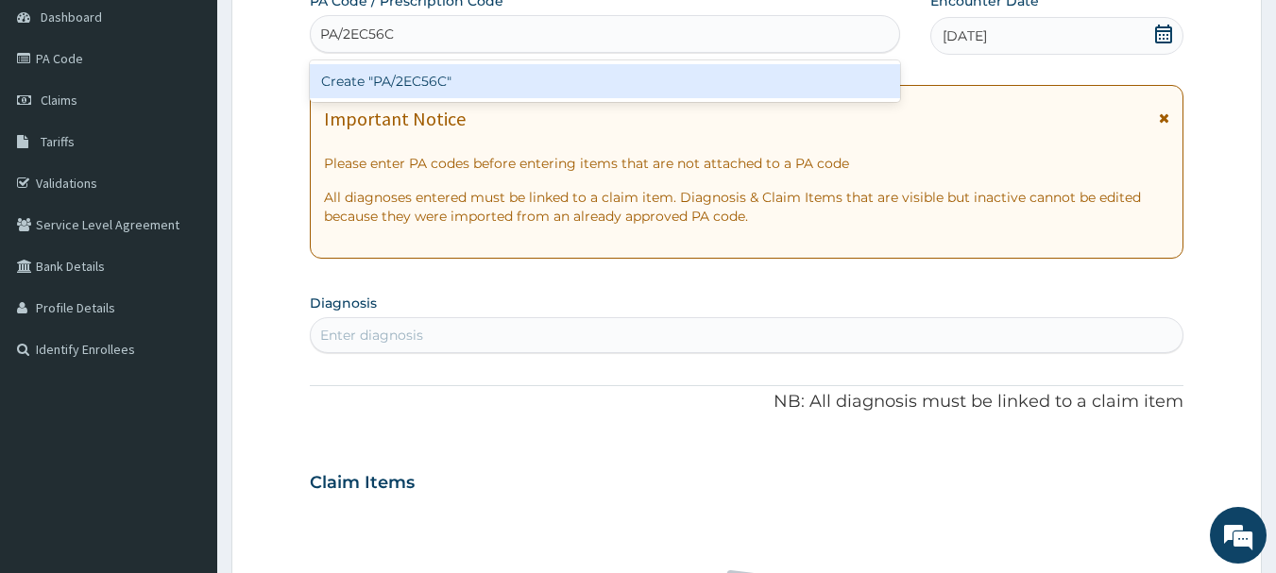
type input "PA/2EC56C"
click at [445, 68] on div "Create "PA/2EC56C"" at bounding box center [605, 81] width 591 height 34
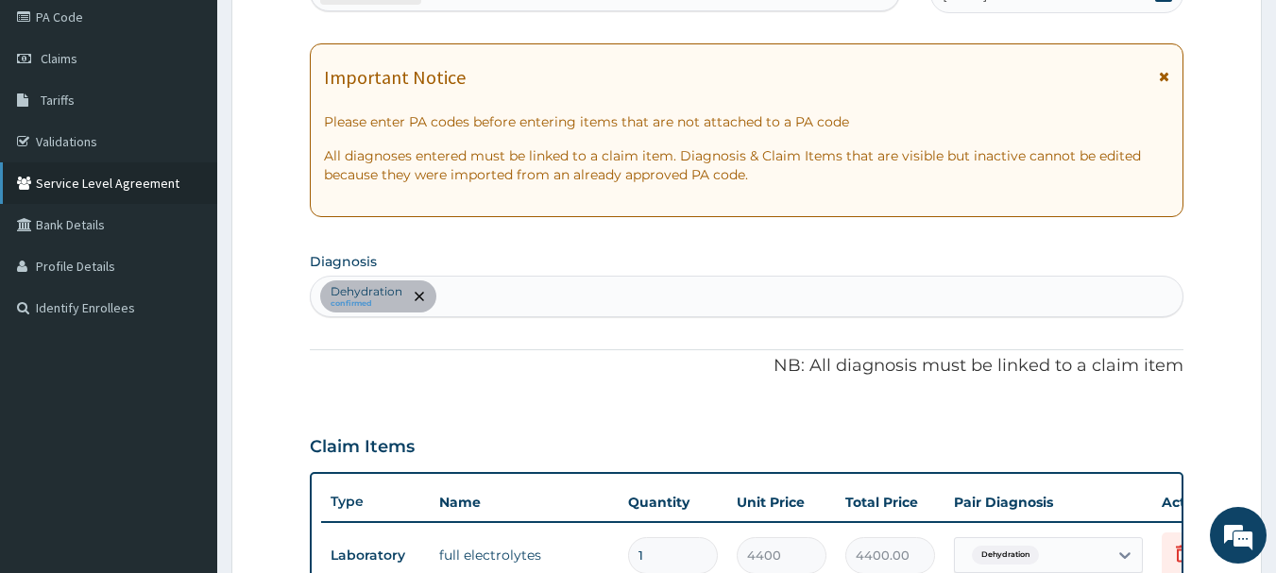
scroll to position [122, 0]
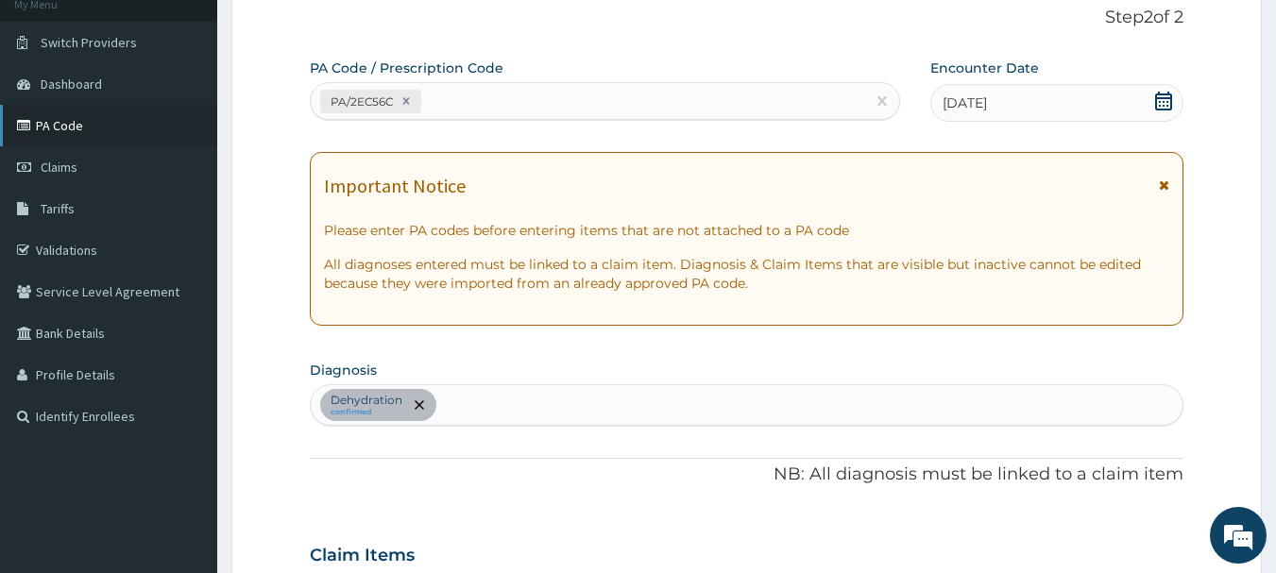
click at [136, 132] on link "PA Code" at bounding box center [108, 126] width 217 height 42
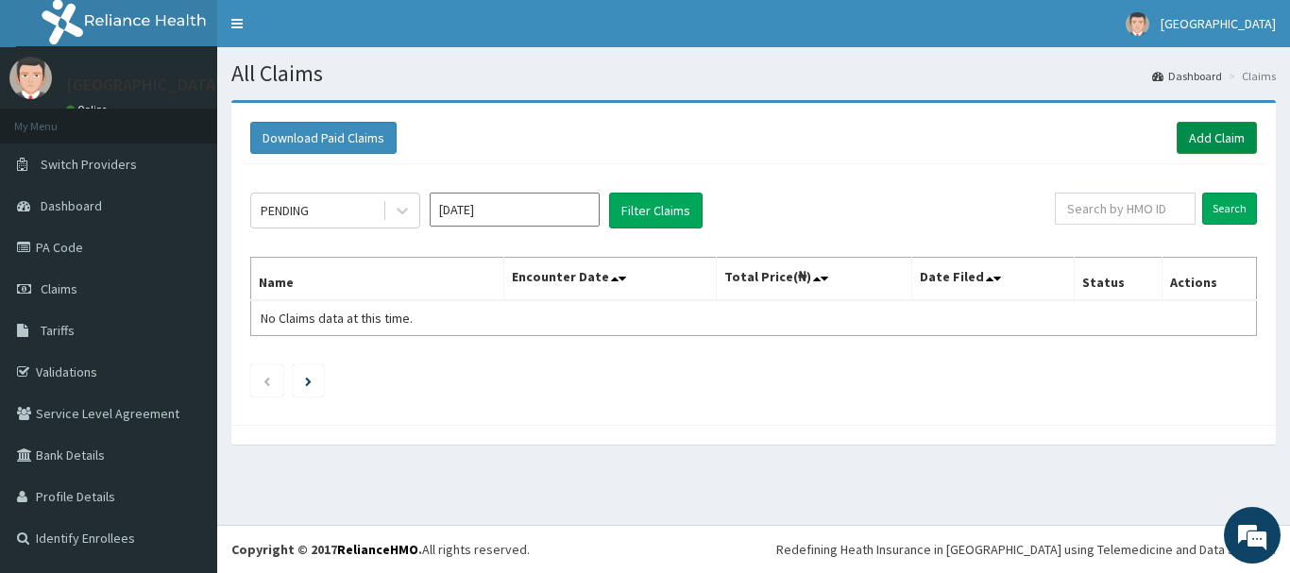
click at [1222, 139] on link "Add Claim" at bounding box center [1217, 138] width 80 height 32
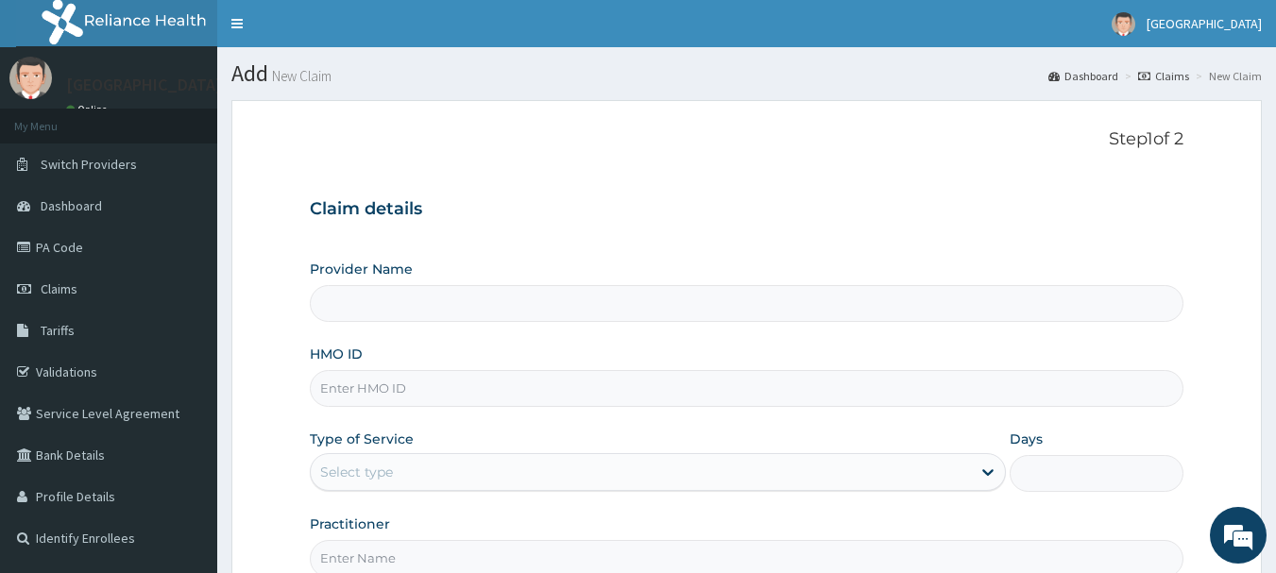
type input "Queen Stella Specialist Hospital"
click at [331, 390] on input "HMO ID" at bounding box center [747, 388] width 875 height 37
type input "LTI/10149/A"
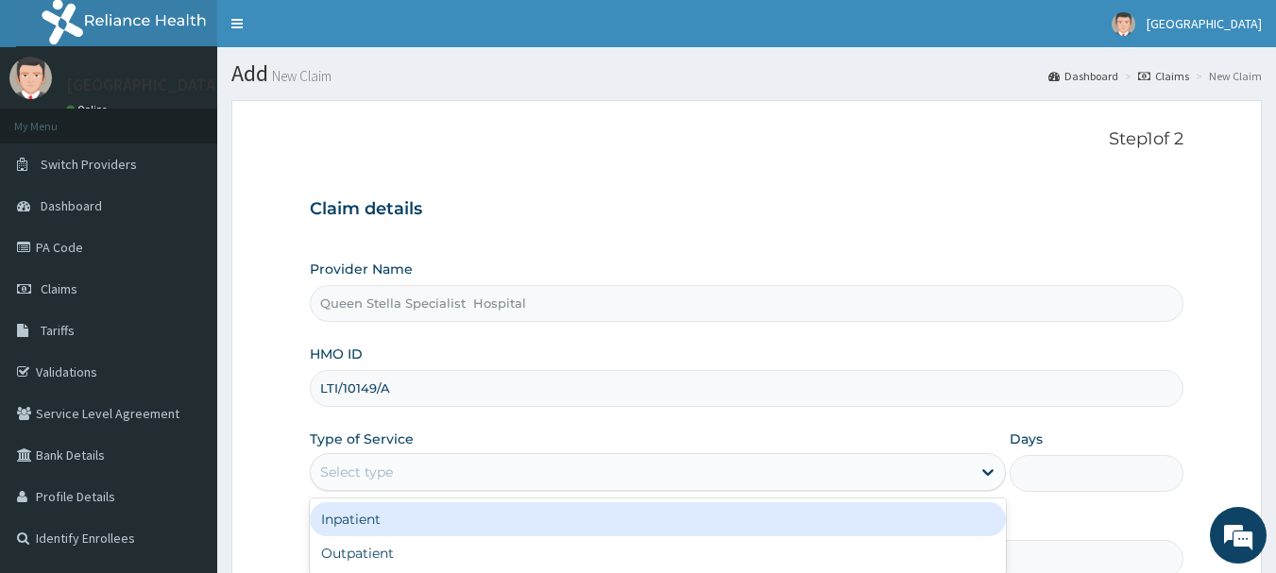
drag, startPoint x: 412, startPoint y: 468, endPoint x: 411, endPoint y: 483, distance: 14.2
click at [412, 470] on div "Select type" at bounding box center [641, 472] width 660 height 30
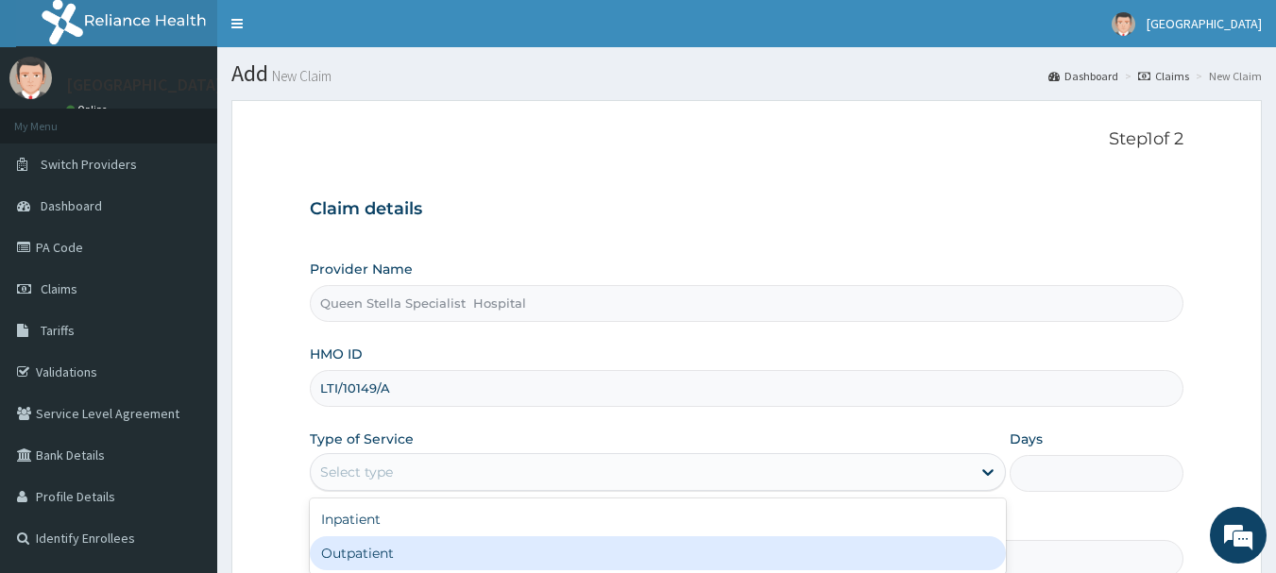
click at [416, 552] on div "Outpatient" at bounding box center [658, 553] width 696 height 34
type input "1"
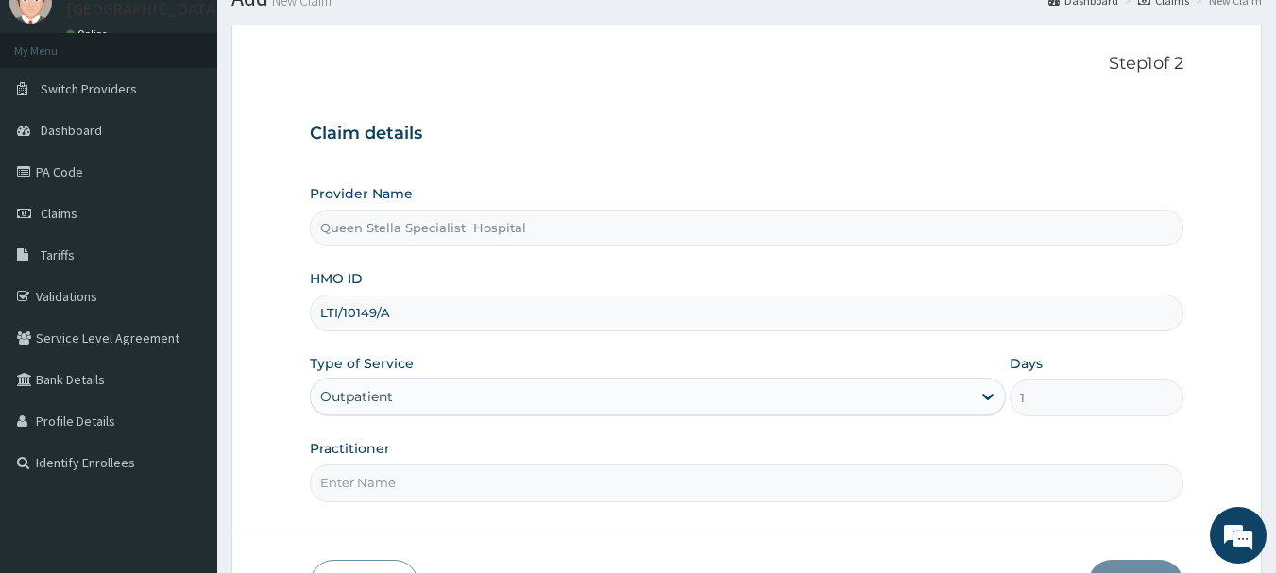
scroll to position [189, 0]
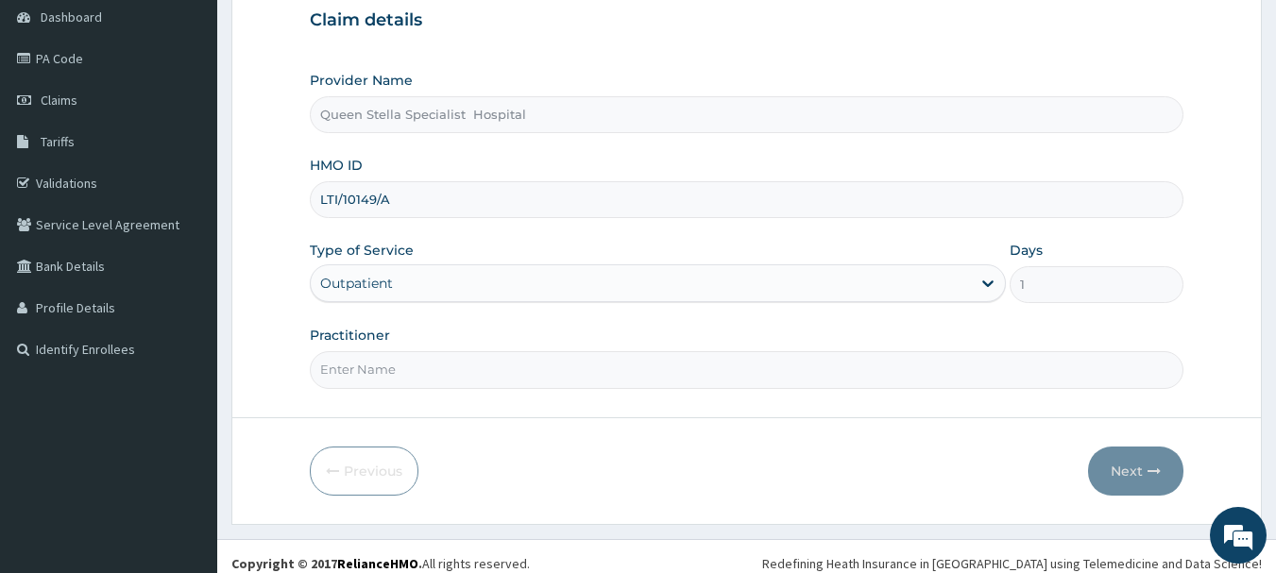
click at [415, 365] on input "Practitioner" at bounding box center [747, 369] width 875 height 37
type input "DR [PERSON_NAME]"
click at [1146, 474] on button "Next" at bounding box center [1135, 471] width 95 height 49
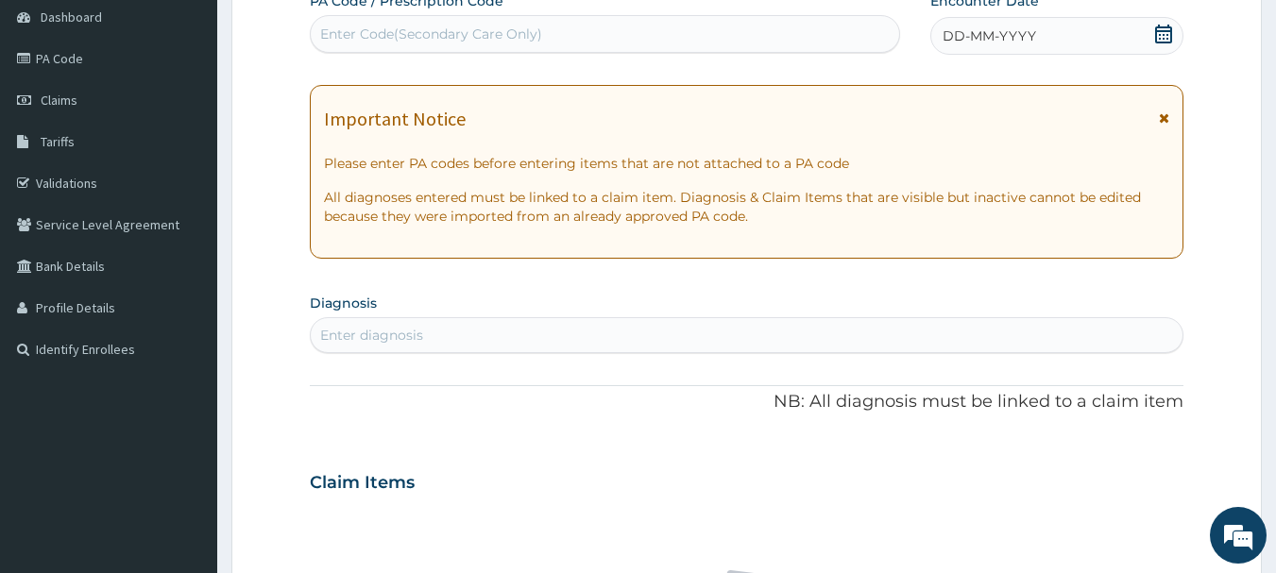
click at [1166, 35] on icon at bounding box center [1163, 34] width 19 height 19
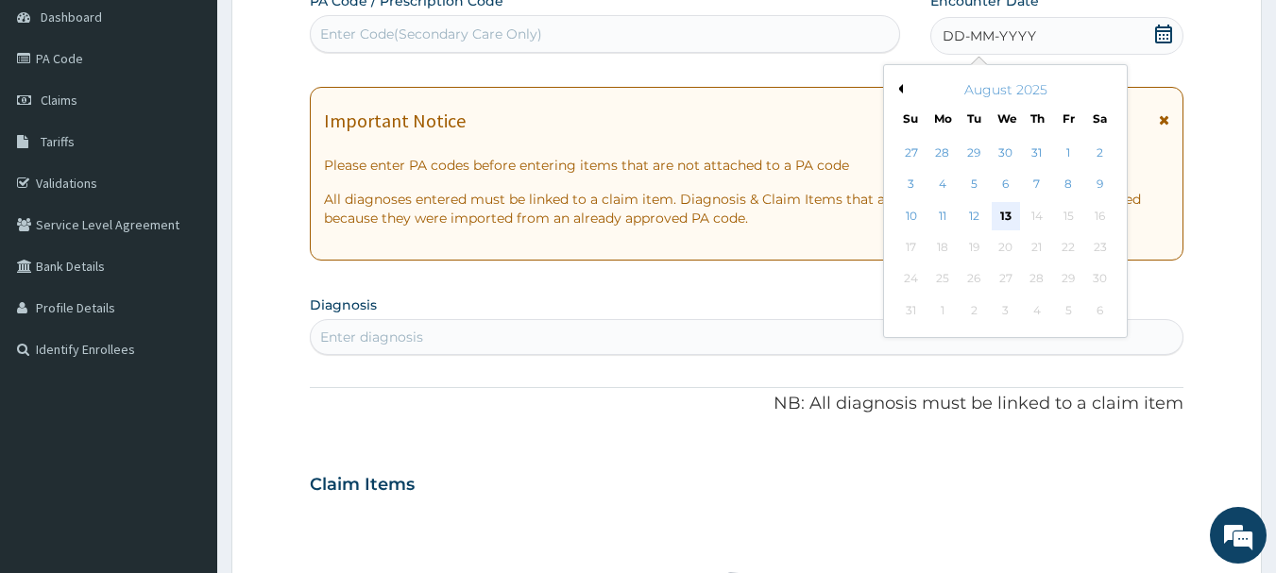
click at [1000, 210] on div "13" at bounding box center [1006, 216] width 28 height 28
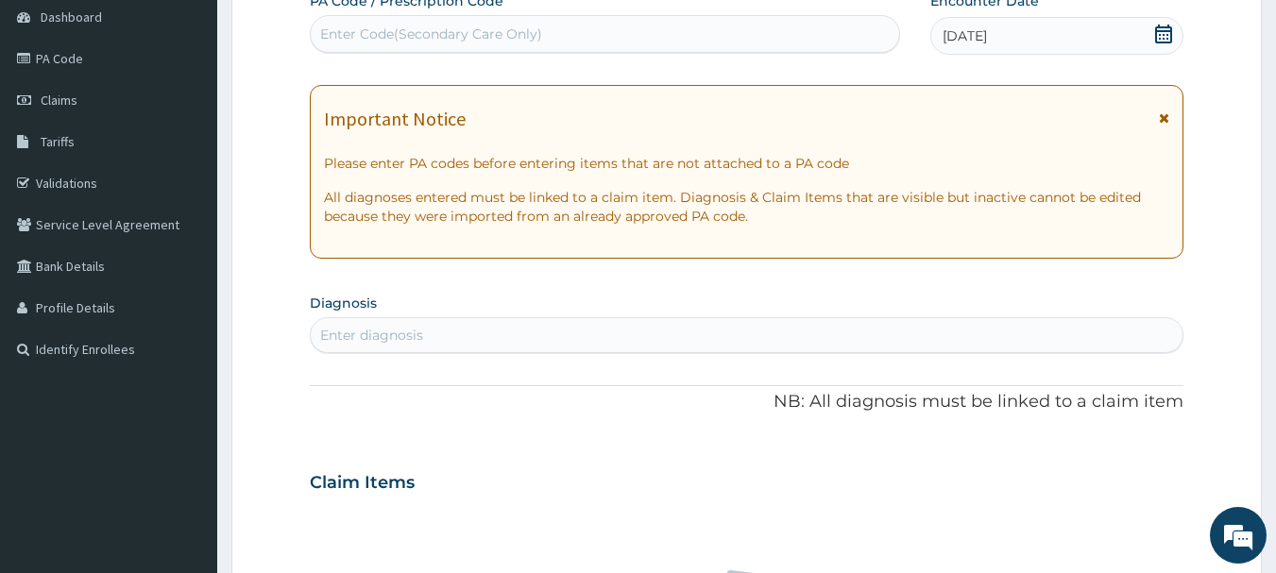
click at [451, 17] on div "Enter Code(Secondary Care Only)" at bounding box center [605, 34] width 591 height 38
paste input "PA/21B338"
type input "PA/21B338"
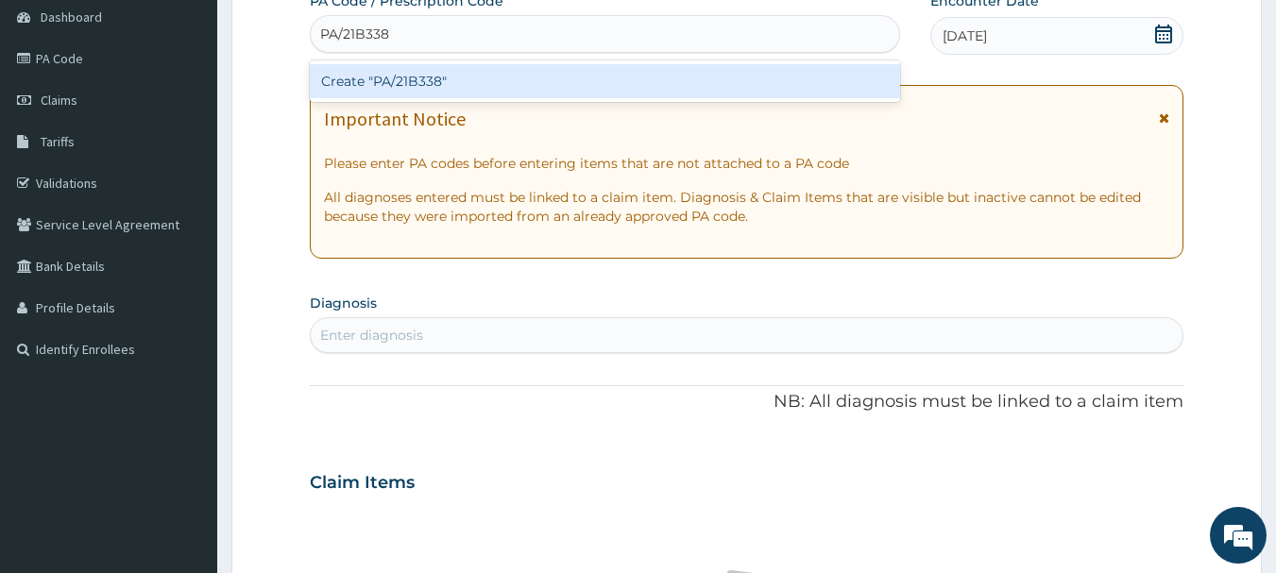
click at [430, 76] on div "Create "PA/21B338"" at bounding box center [605, 81] width 591 height 34
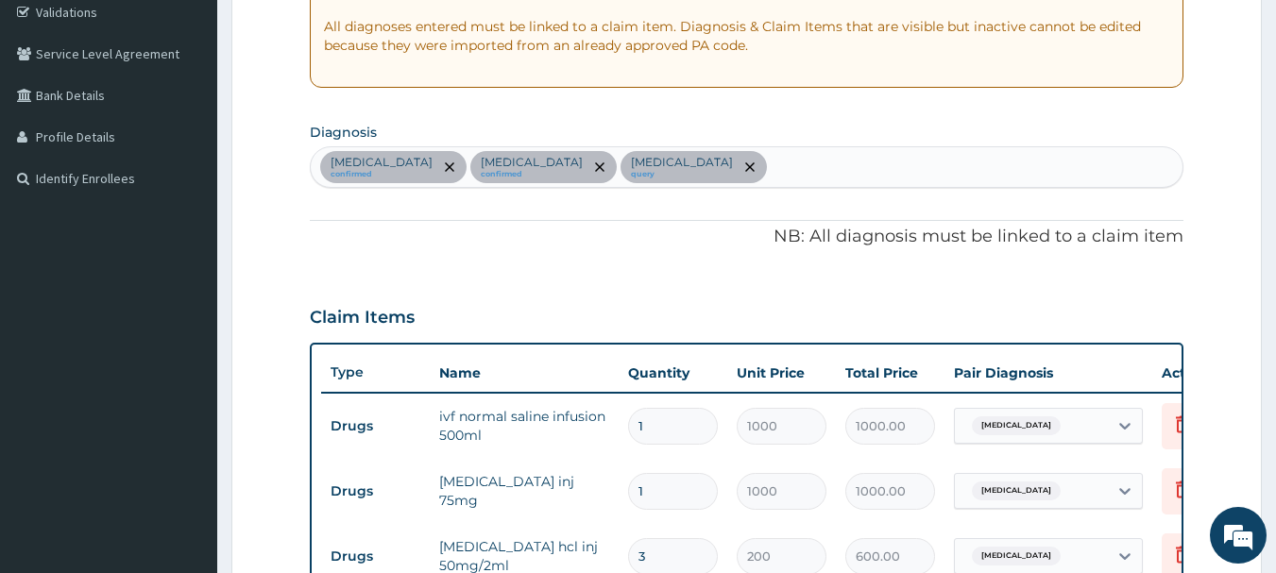
scroll to position [229, 0]
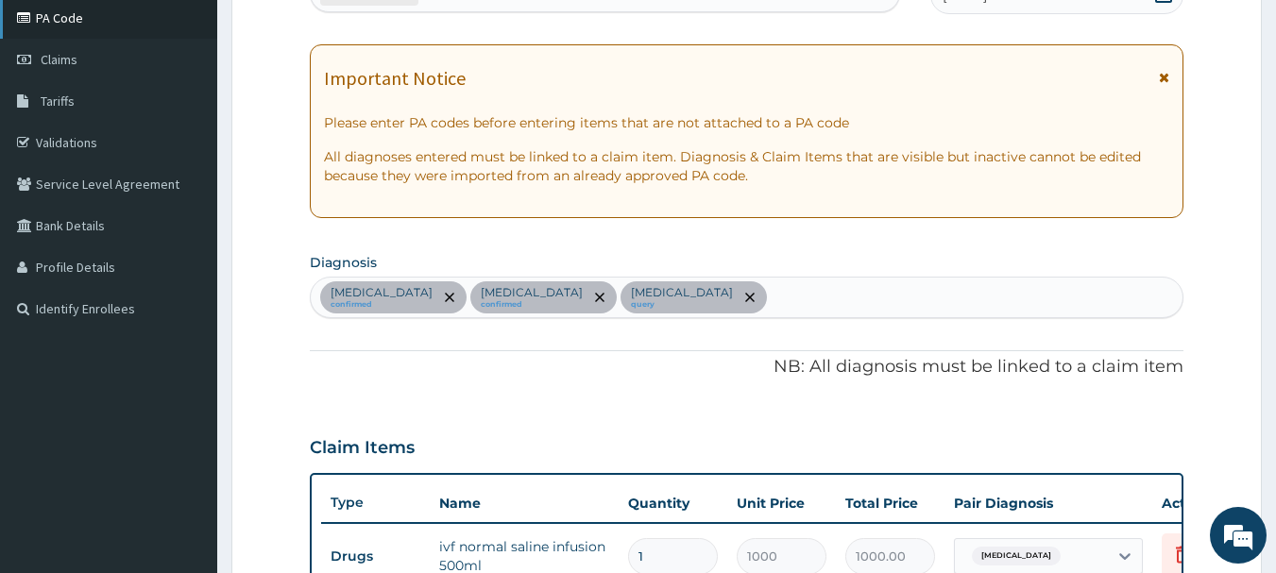
click at [91, 25] on link "PA Code" at bounding box center [108, 18] width 217 height 42
